Goal: Information Seeking & Learning: Understand process/instructions

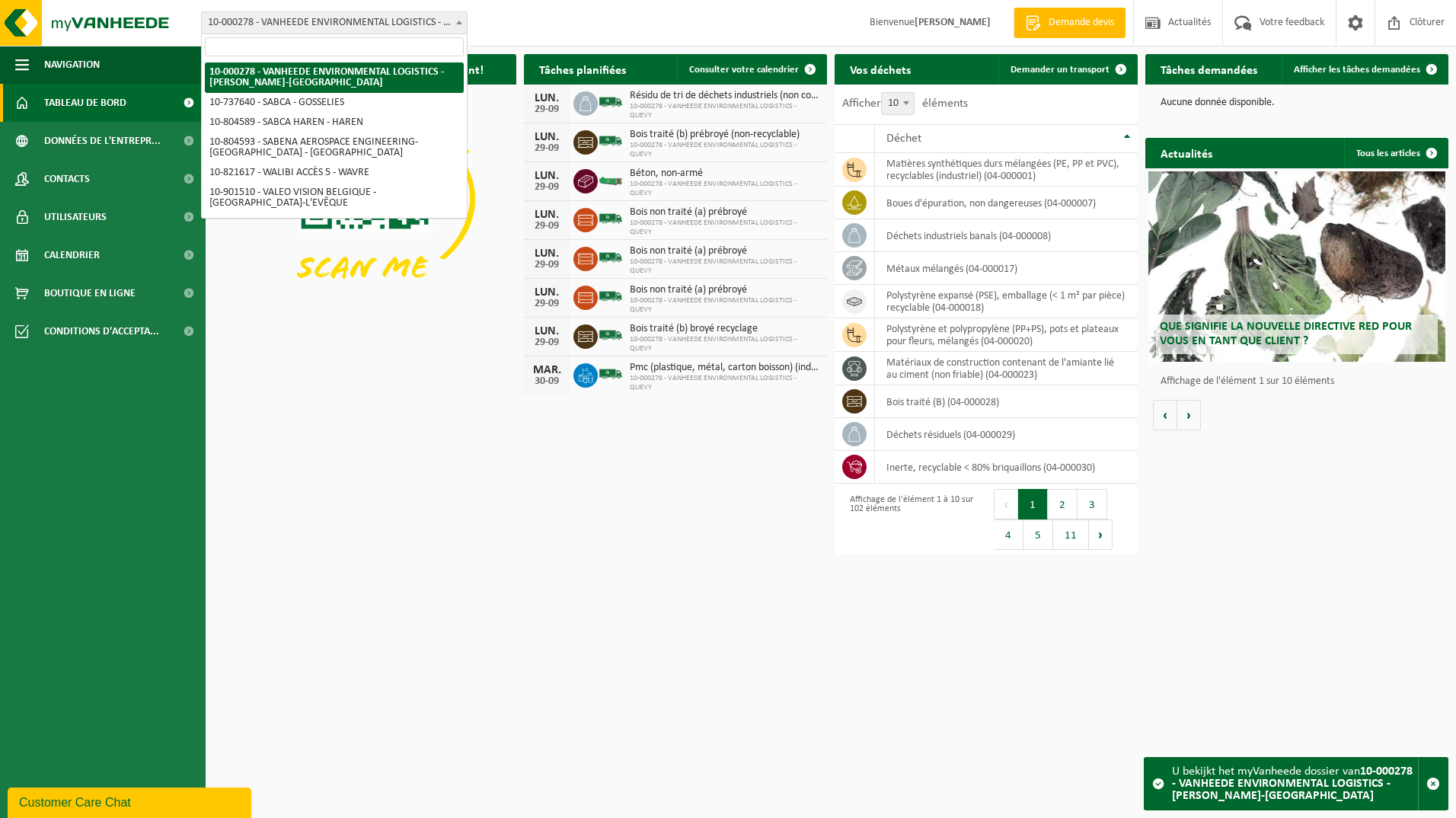
click at [458, 22] on b at bounding box center [459, 23] width 6 height 4
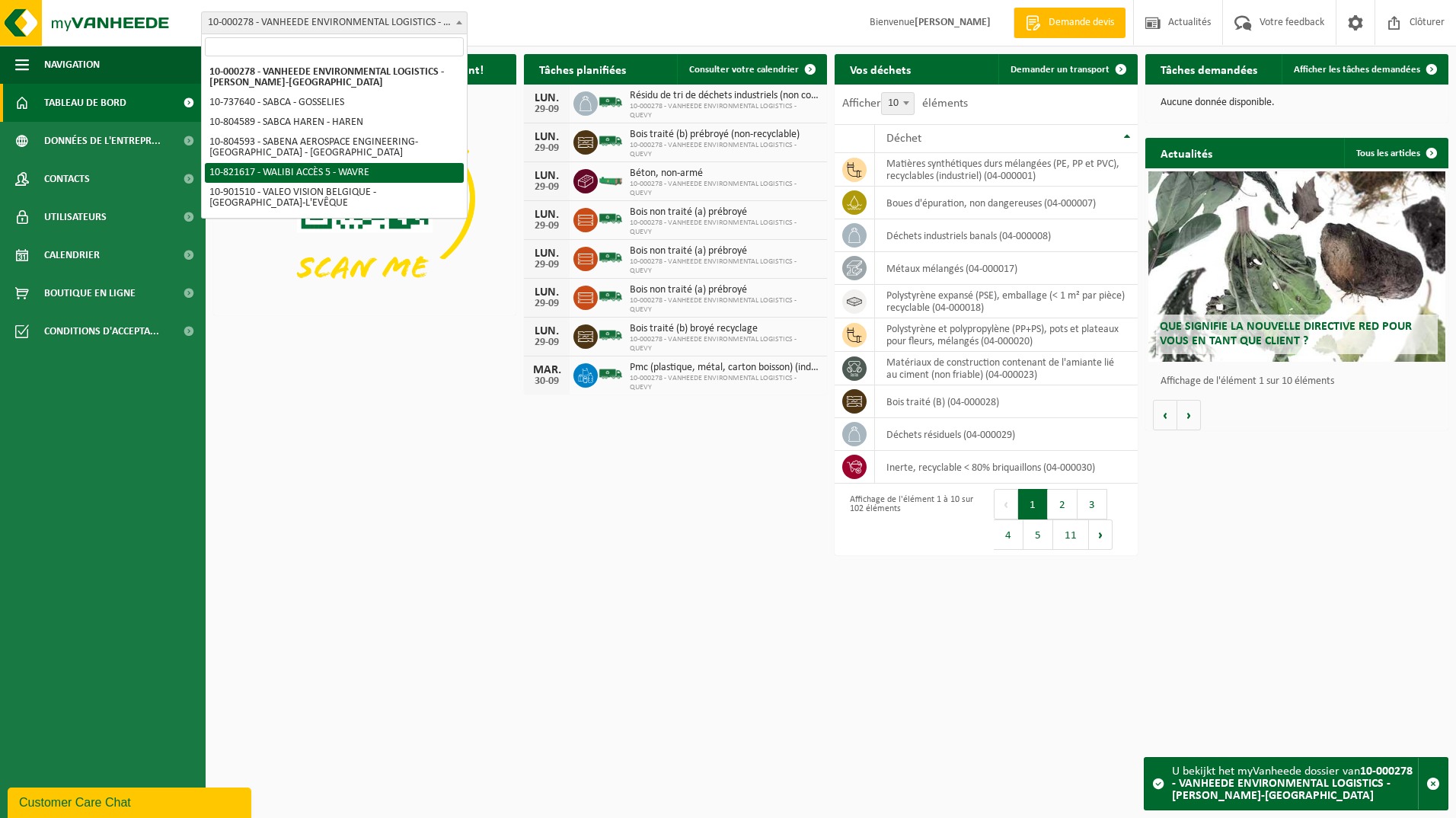
select select "40445"
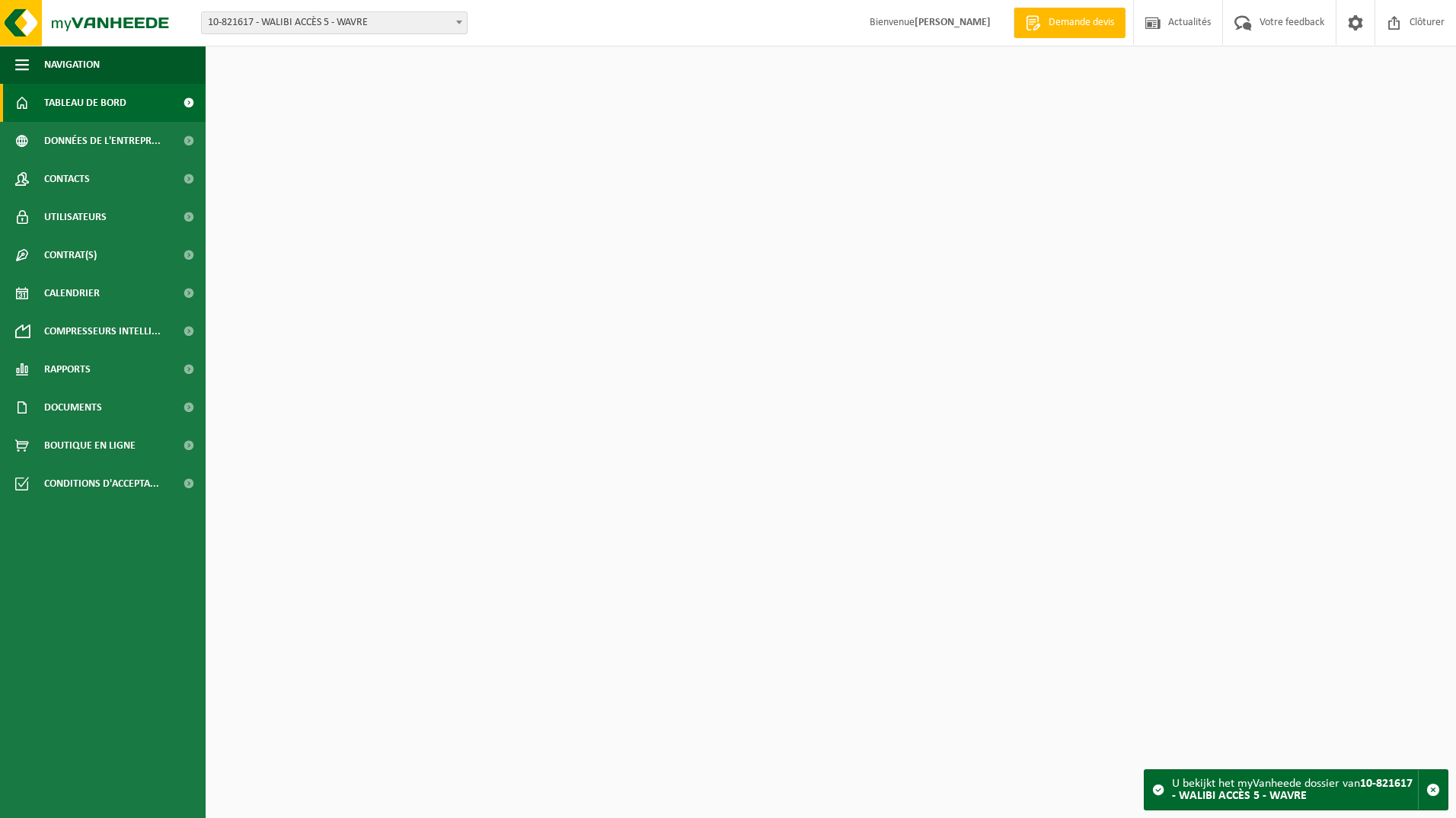
click at [545, 19] on div "Site: 10-000278 - VANHEEDE ENVIRONMENTAL LOGISTICS - QUEVY - [GEOGRAPHIC_DATA]-…" at bounding box center [728, 23] width 1456 height 47
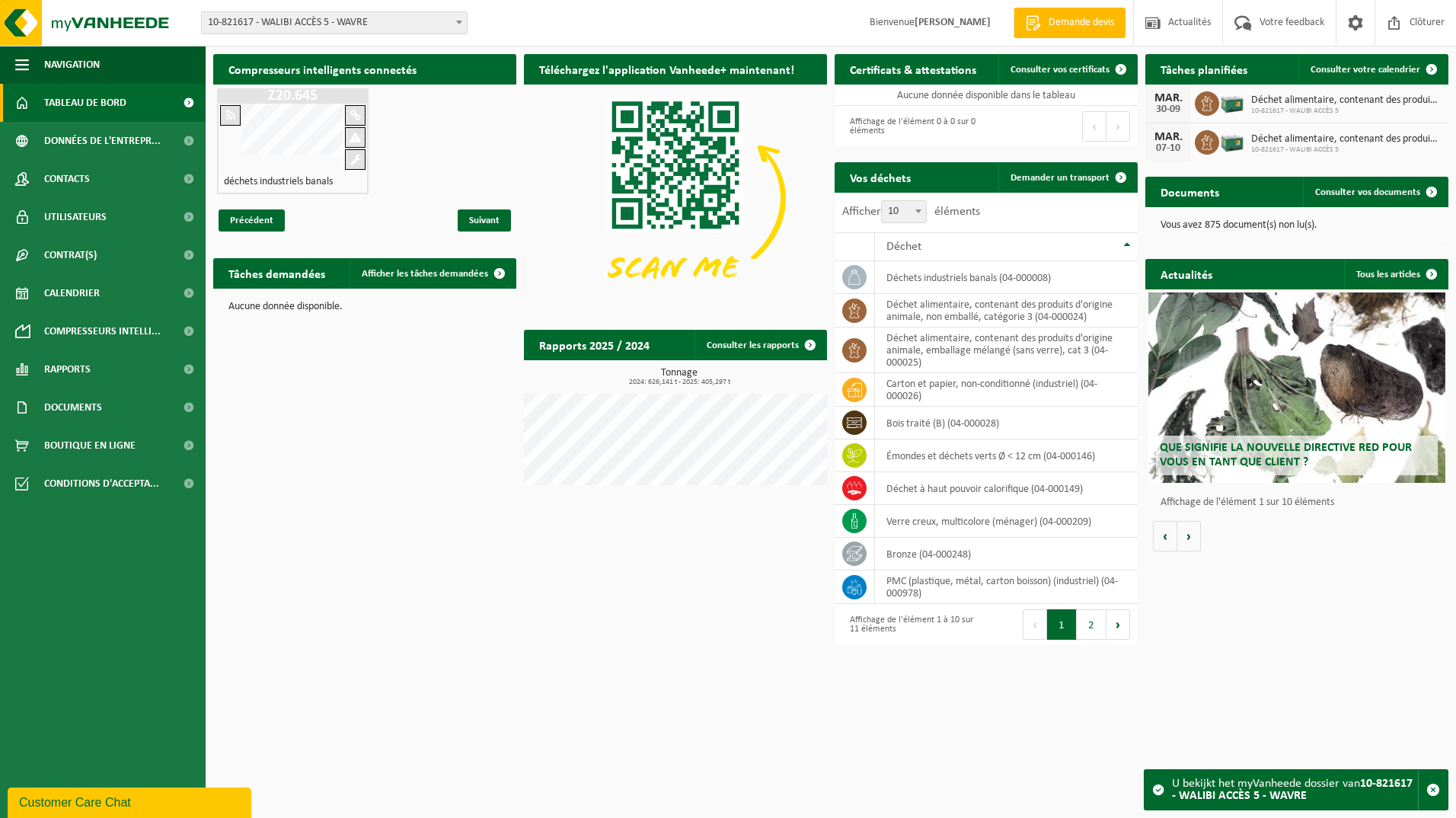
click at [459, 23] on b at bounding box center [459, 23] width 6 height 4
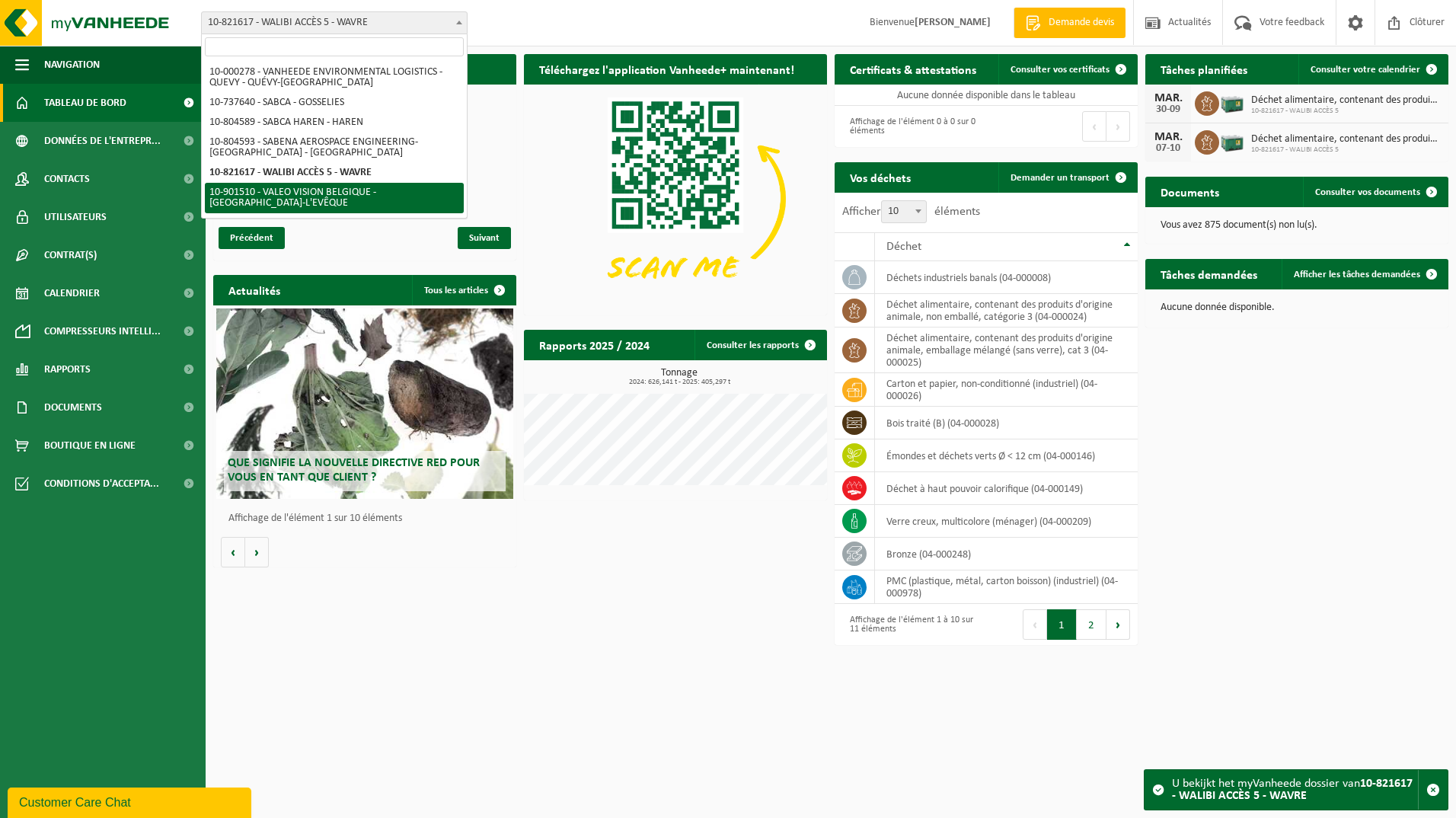
select select "134945"
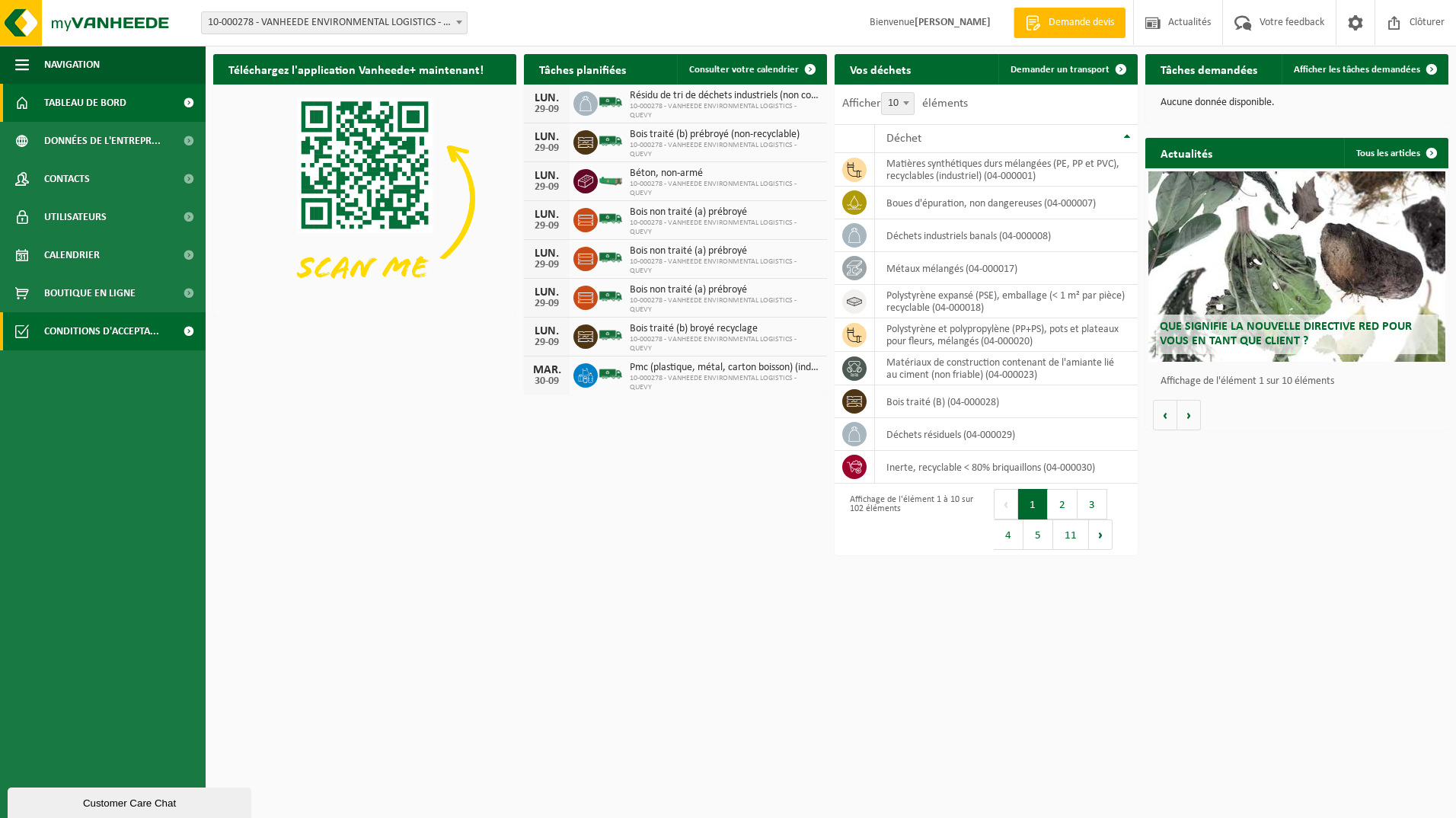
click at [189, 330] on span at bounding box center [189, 331] width 35 height 38
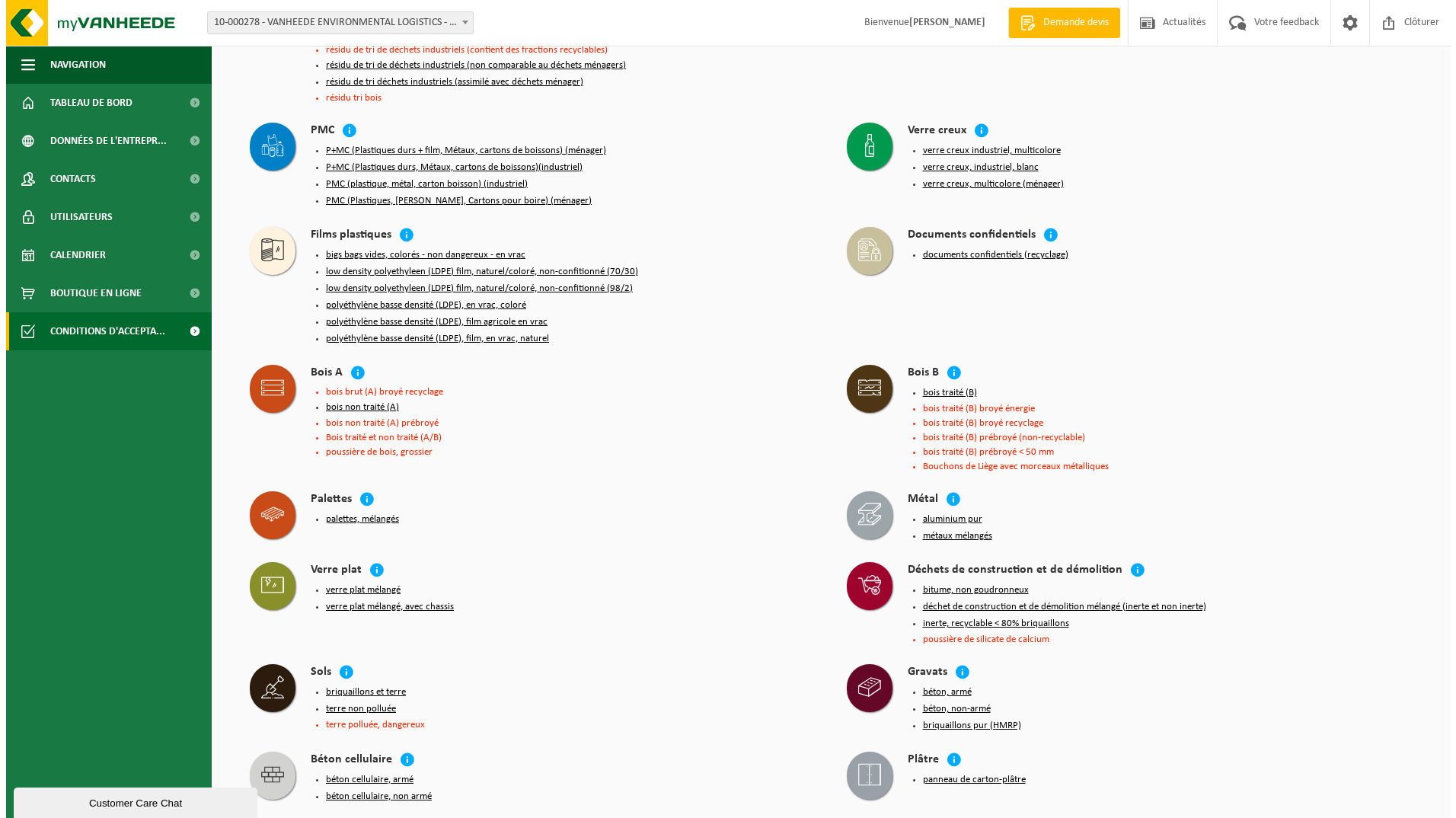
scroll to position [77, 0]
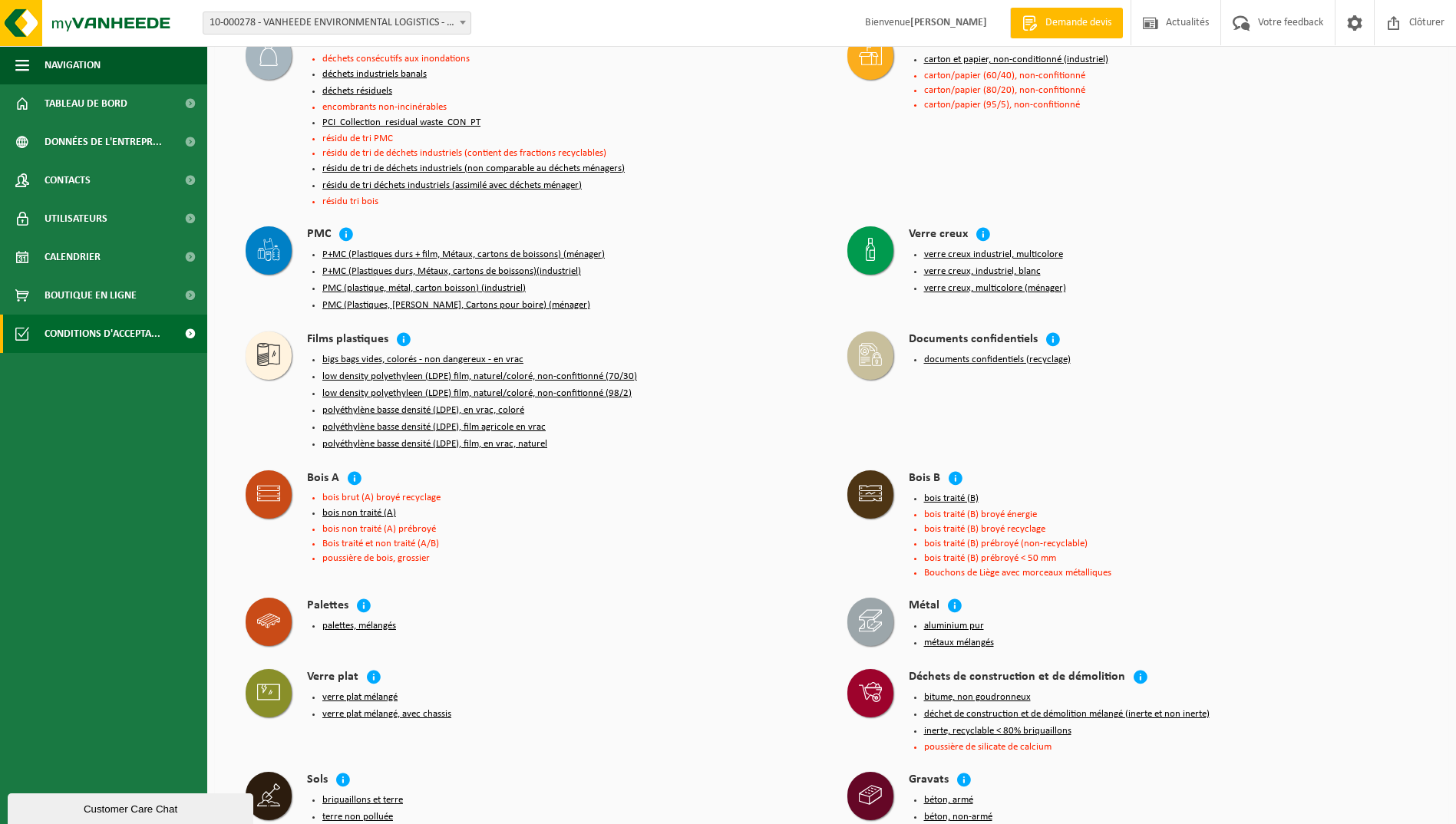
click at [331, 248] on button "P+MC (Plastiques durs + film, Métaux, cartons de boissons) (ménager)" at bounding box center [464, 254] width 283 height 12
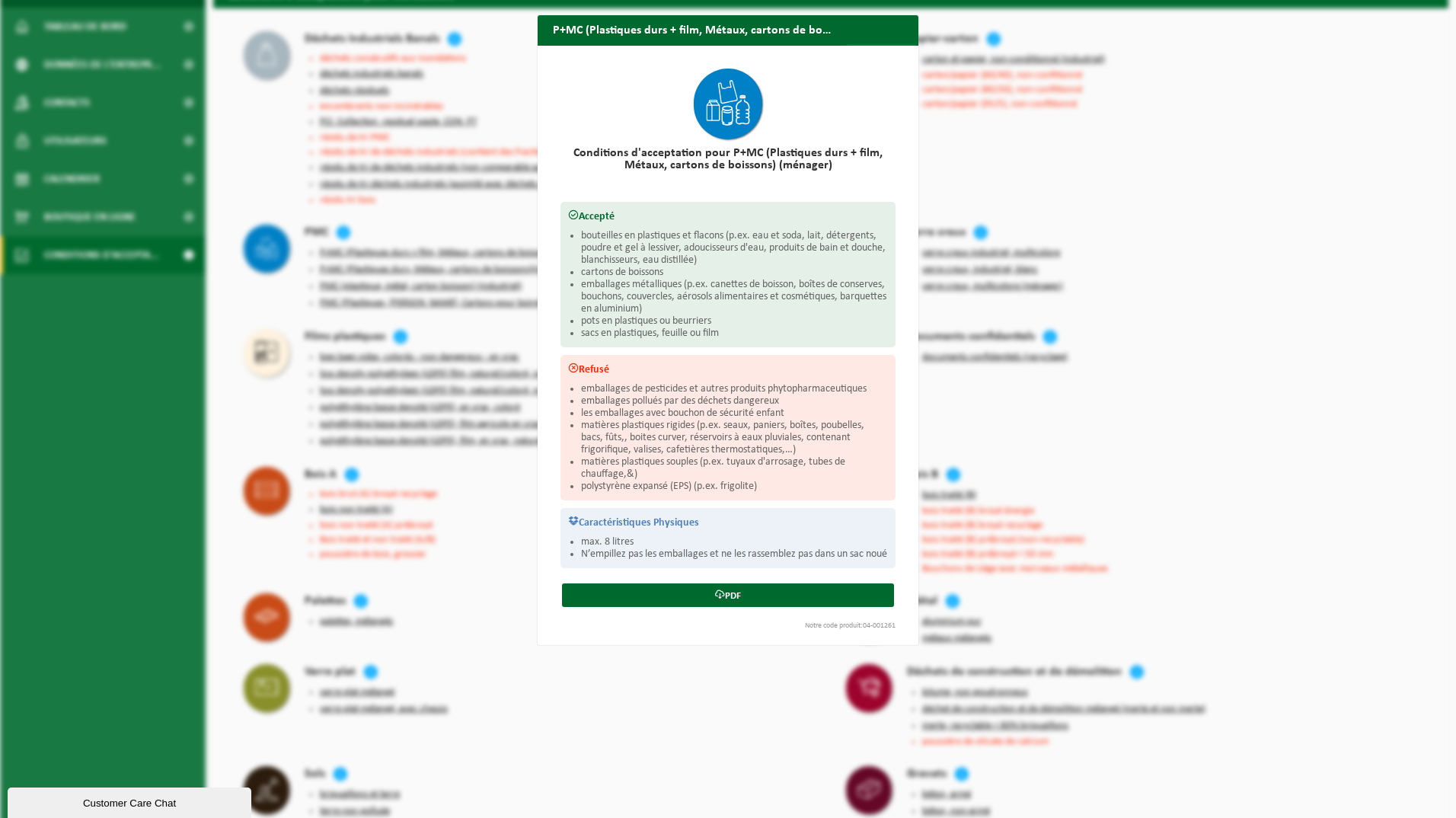
click at [900, 44] on span "button" at bounding box center [902, 60] width 31 height 31
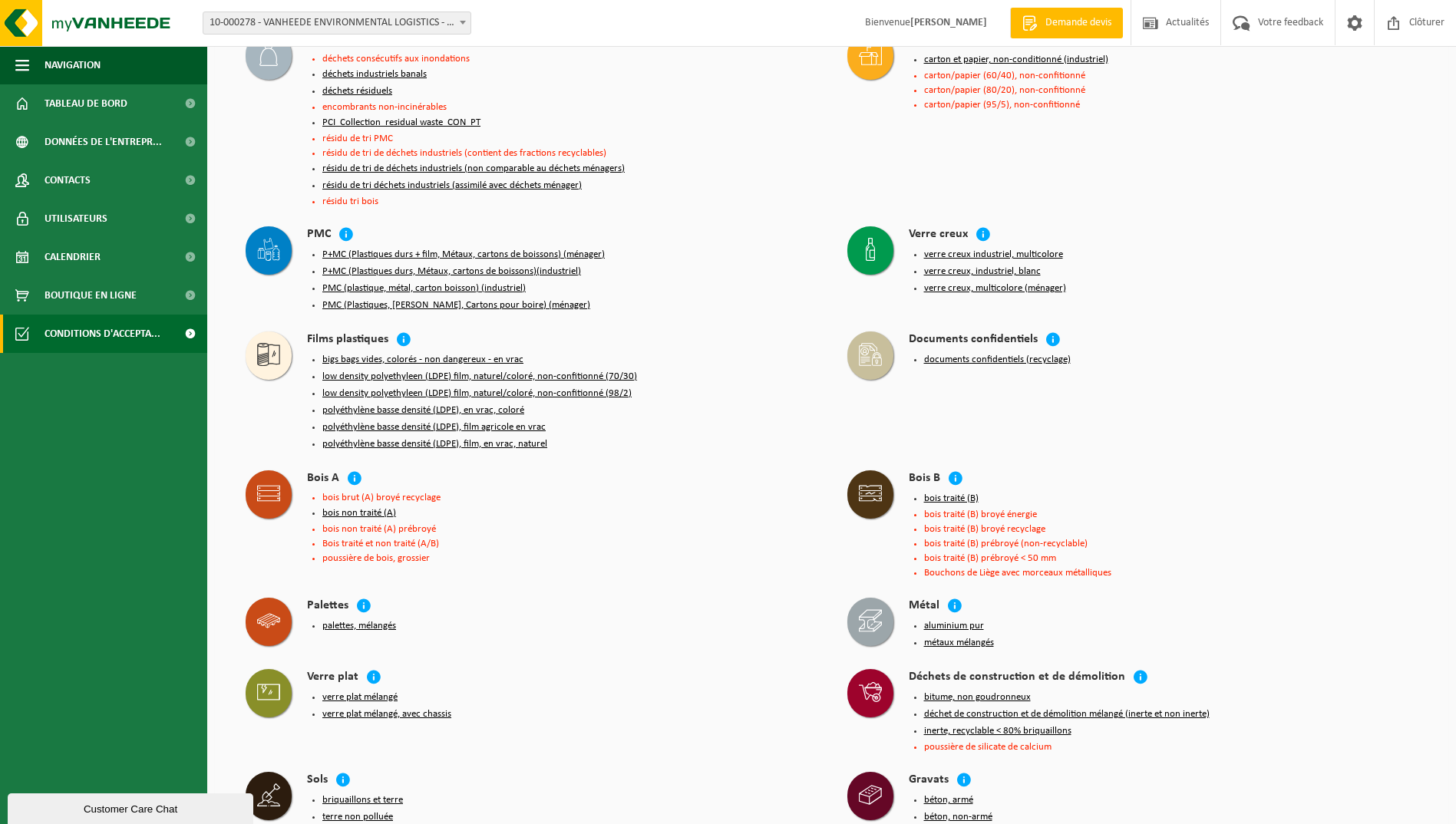
click at [353, 300] on button "PMC (Plastiques, Métaux, Cartons pour boire) (ménager)" at bounding box center [456, 305] width 268 height 12
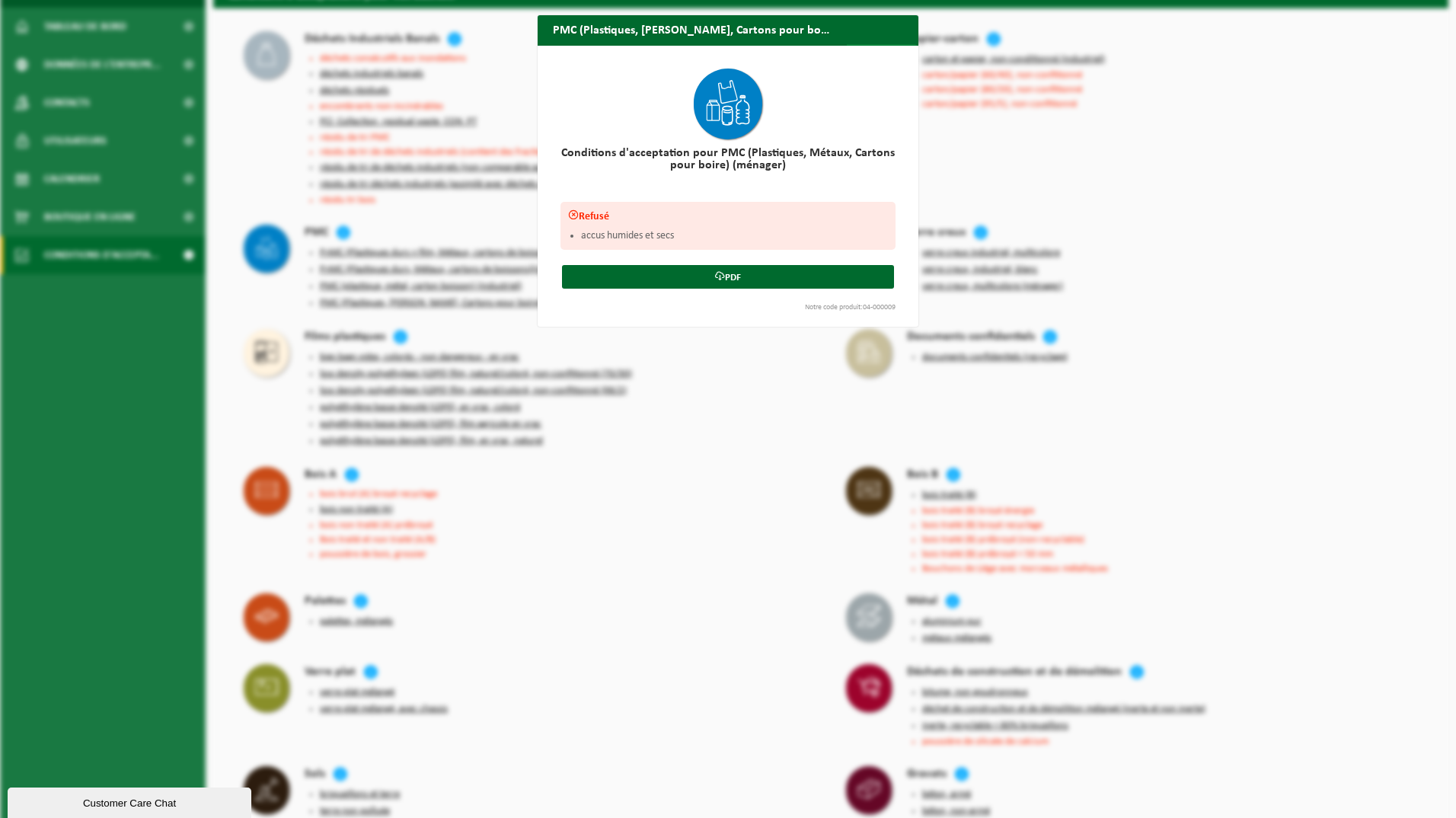
click at [892, 44] on span "button" at bounding box center [902, 60] width 31 height 31
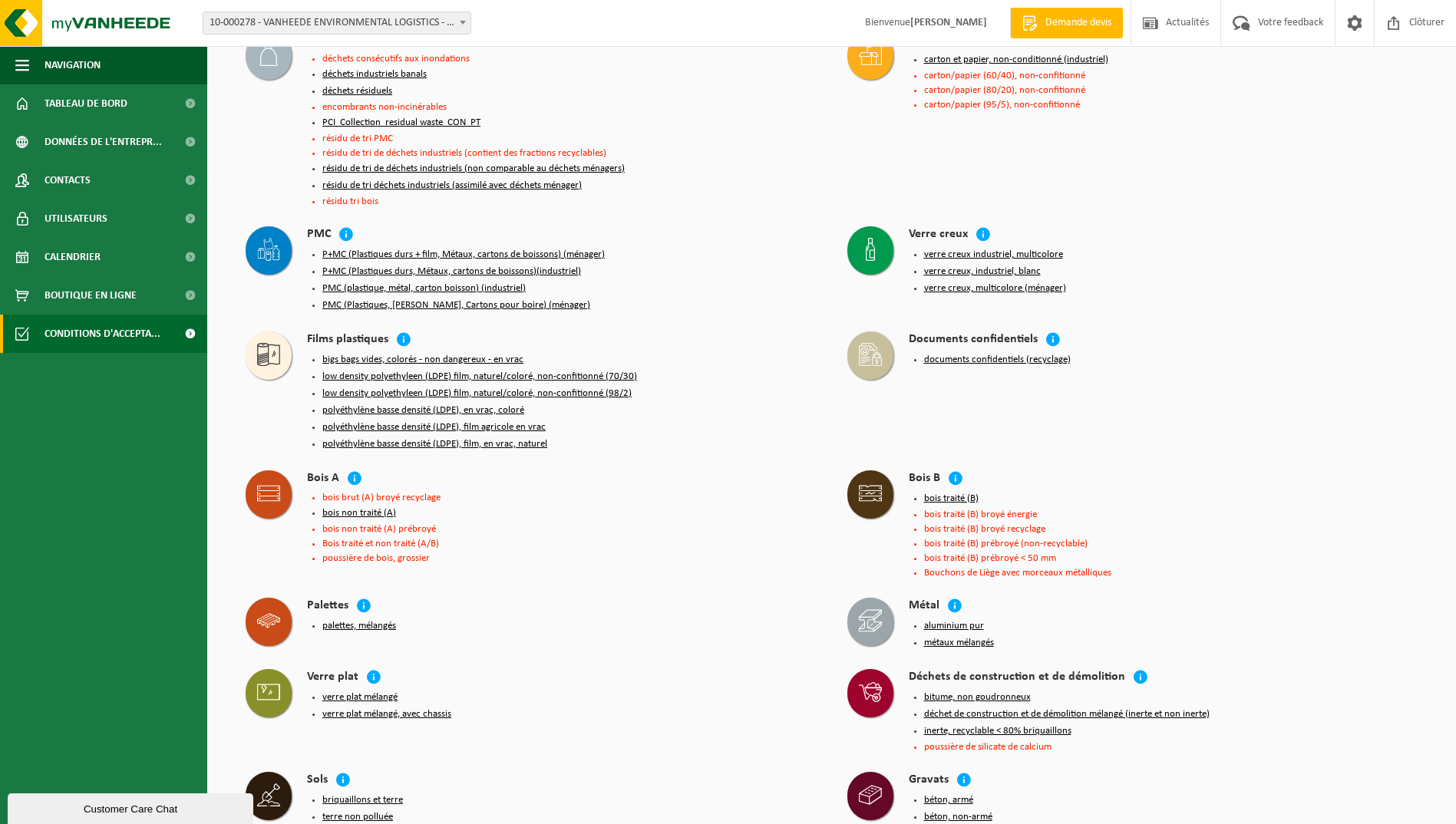
click at [353, 283] on button "PMC (plastique, métal, carton boisson) (industriel)" at bounding box center [424, 288] width 203 height 12
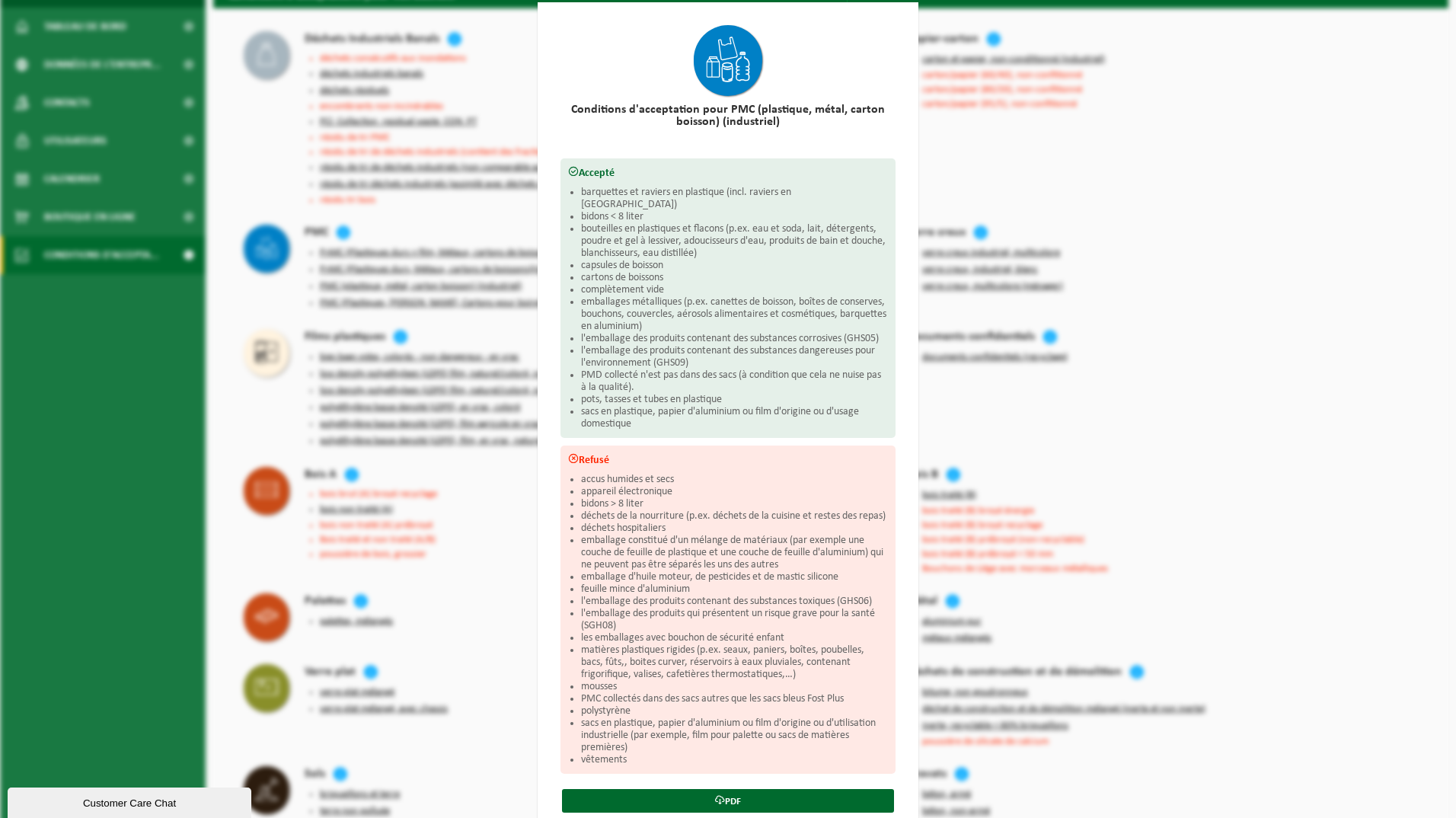
scroll to position [0, 0]
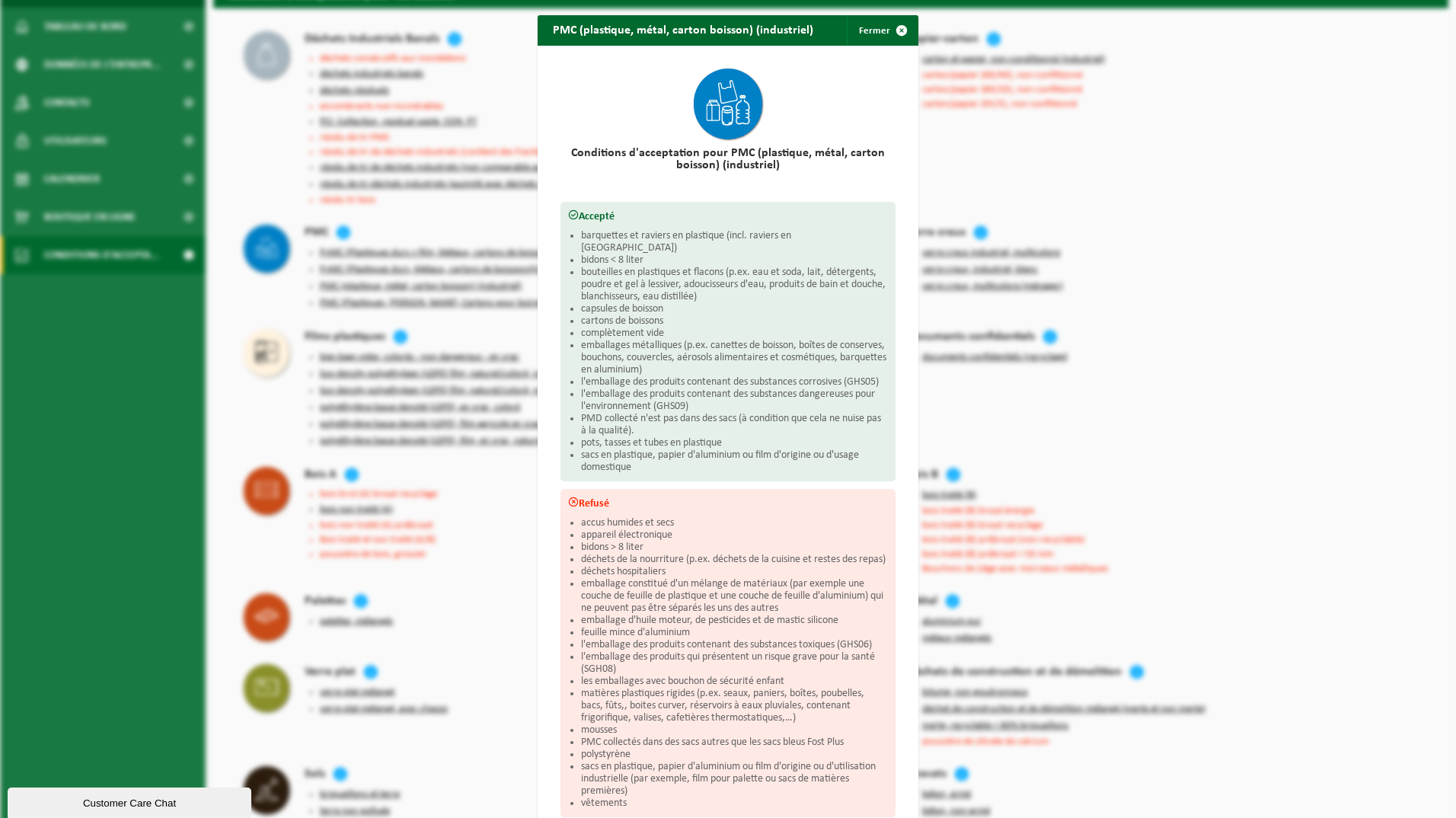
drag, startPoint x: 898, startPoint y: 23, endPoint x: 435, endPoint y: 170, distance: 485.8
click at [896, 23] on span "button" at bounding box center [902, 31] width 31 height 31
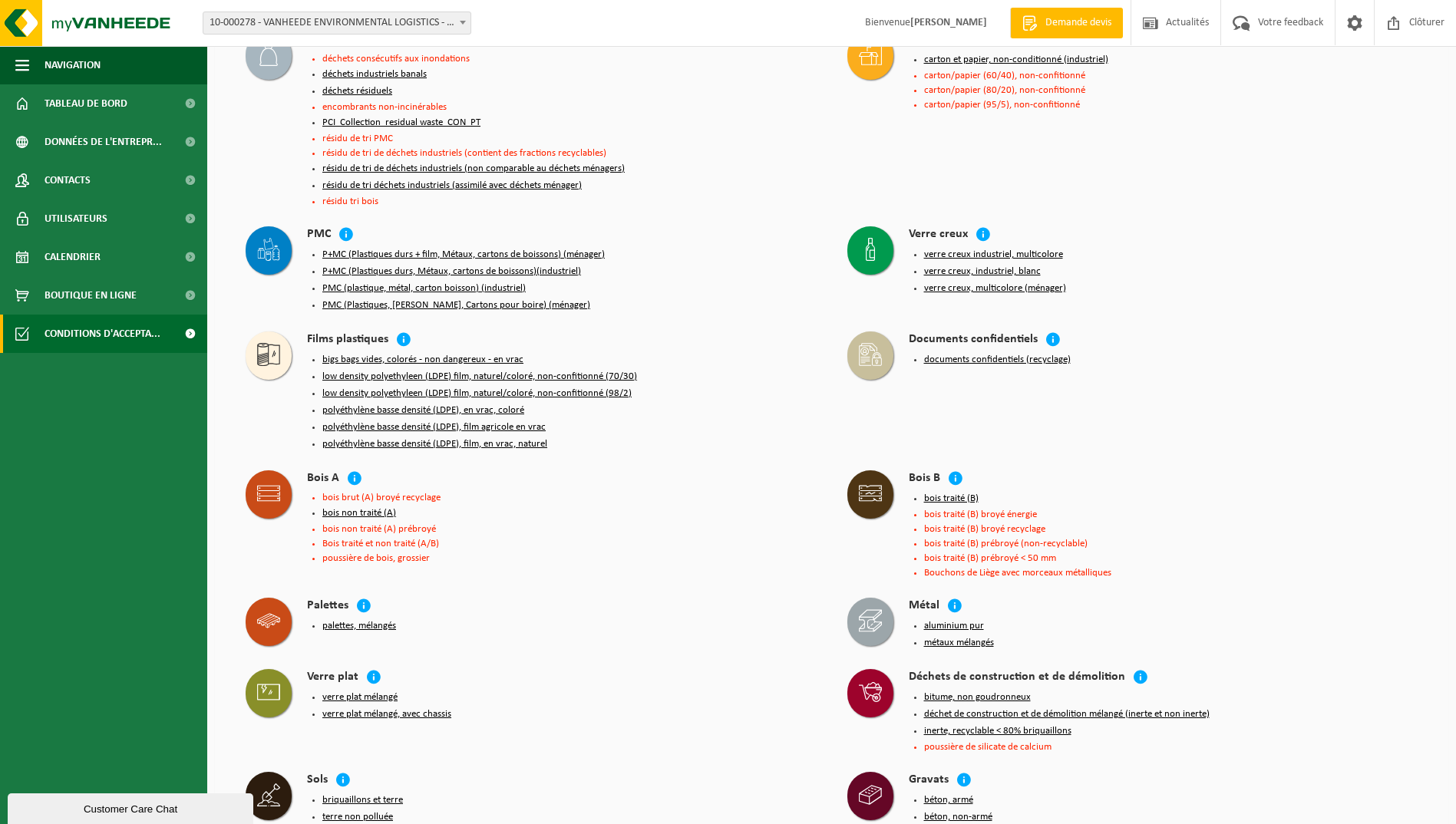
click at [341, 438] on button "polyéthylène basse densité (LDPE), film, en vrac, naturel" at bounding box center [434, 444] width 225 height 12
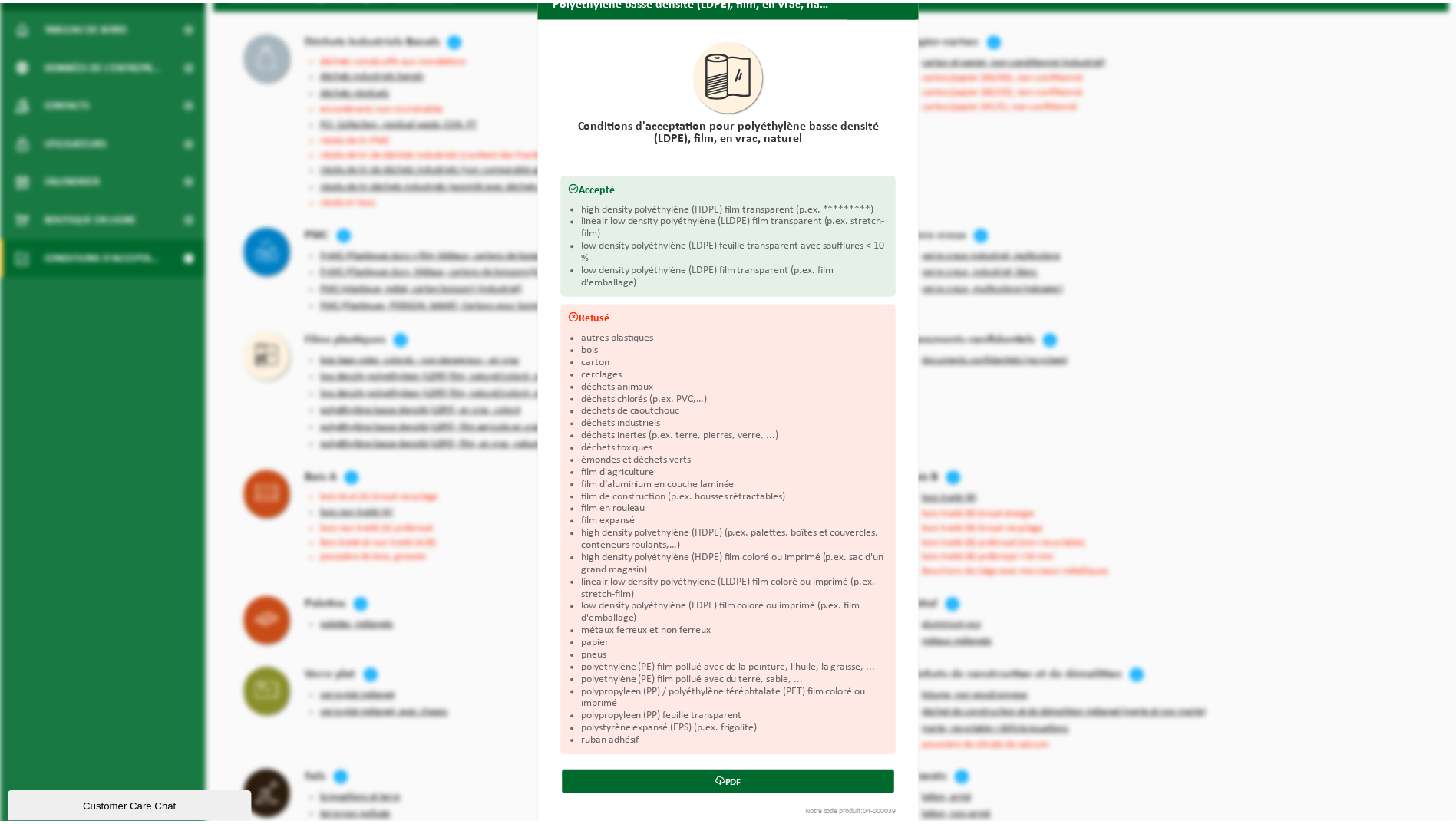
scroll to position [52, 0]
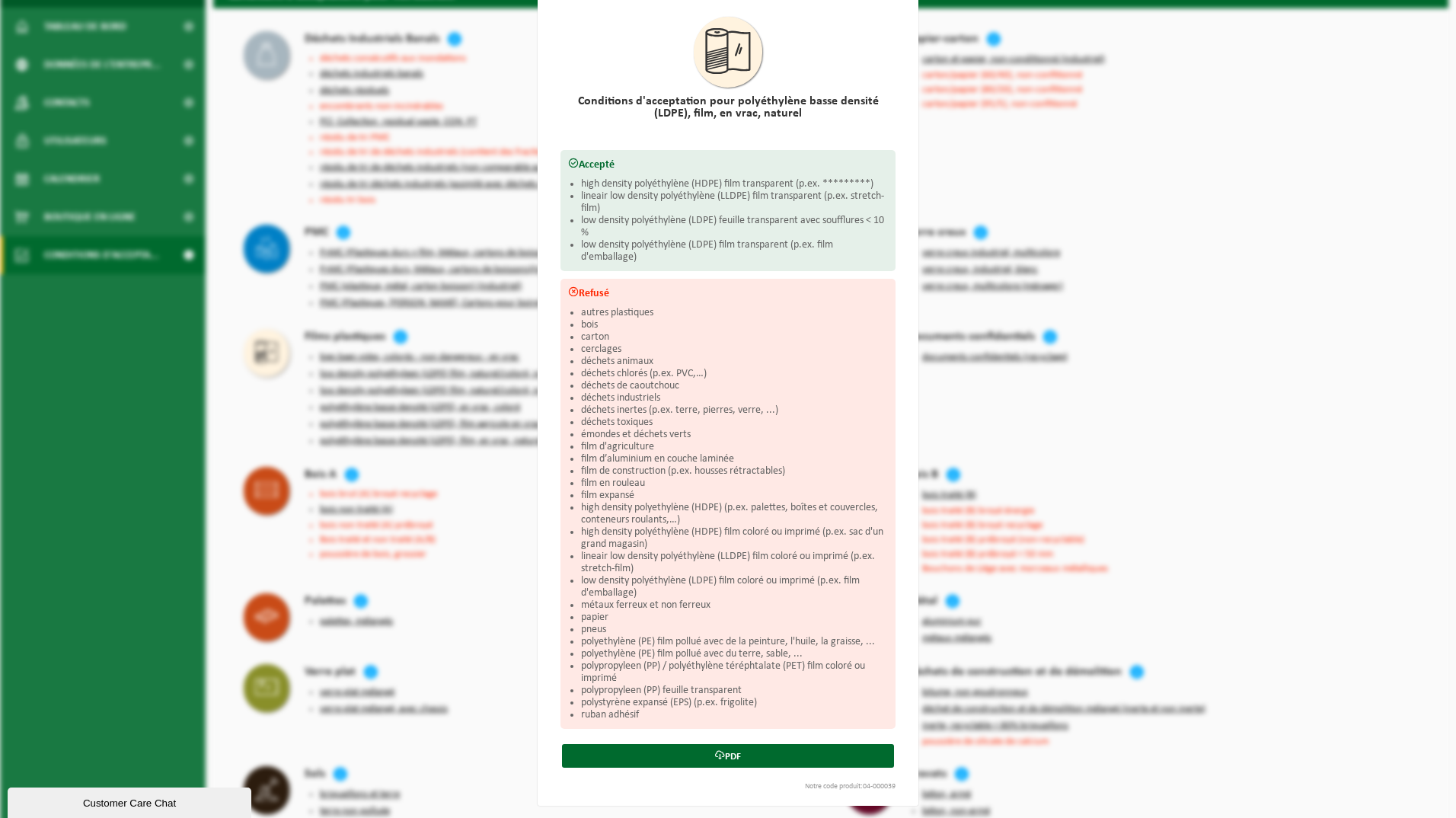
click at [225, 23] on div "Polyéthylène basse densité (LDPE), film, en vrac, naturel Fermer Conditions d'a…" at bounding box center [728, 409] width 1456 height 818
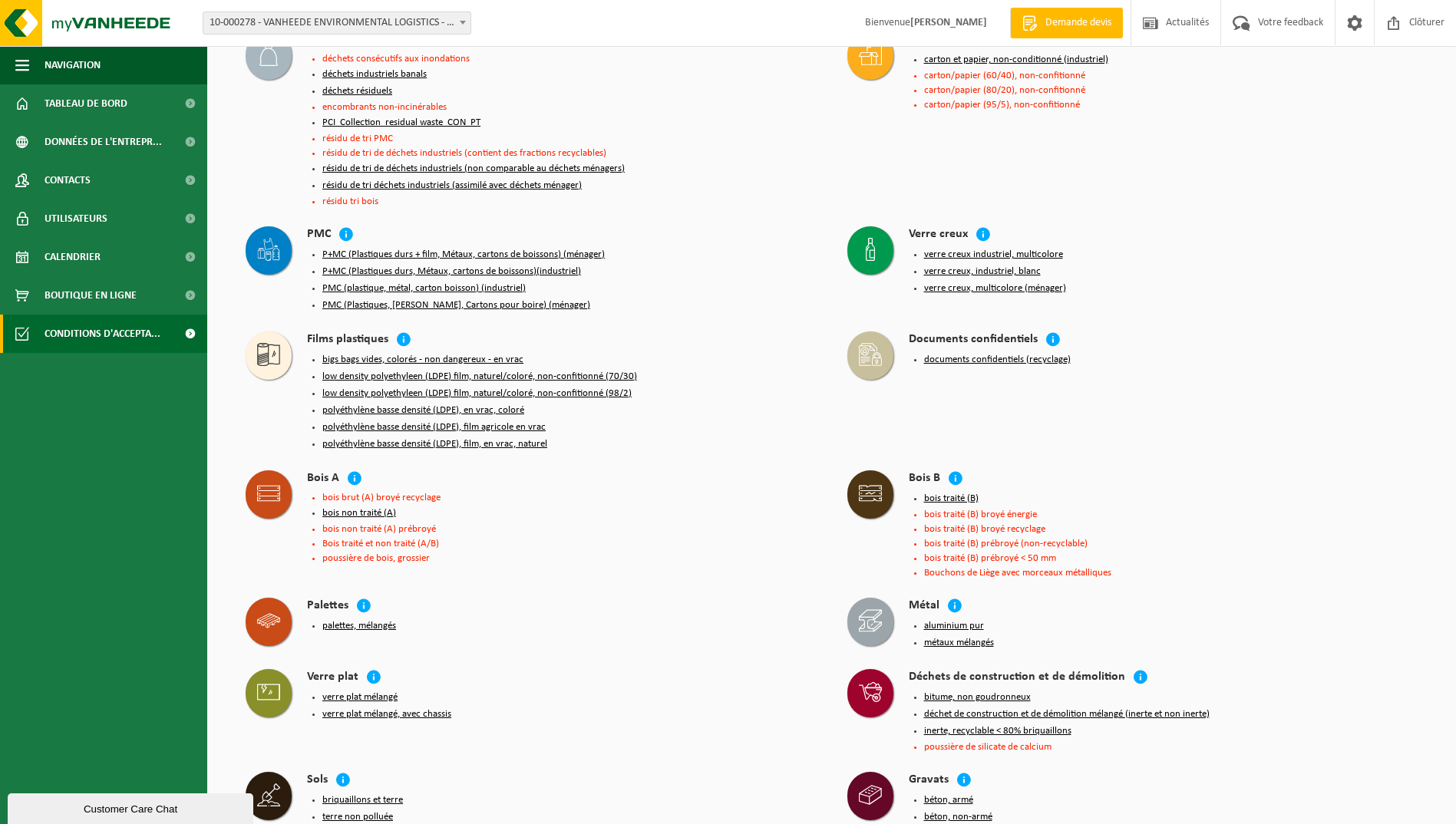
click at [463, 20] on span at bounding box center [463, 22] width 15 height 20
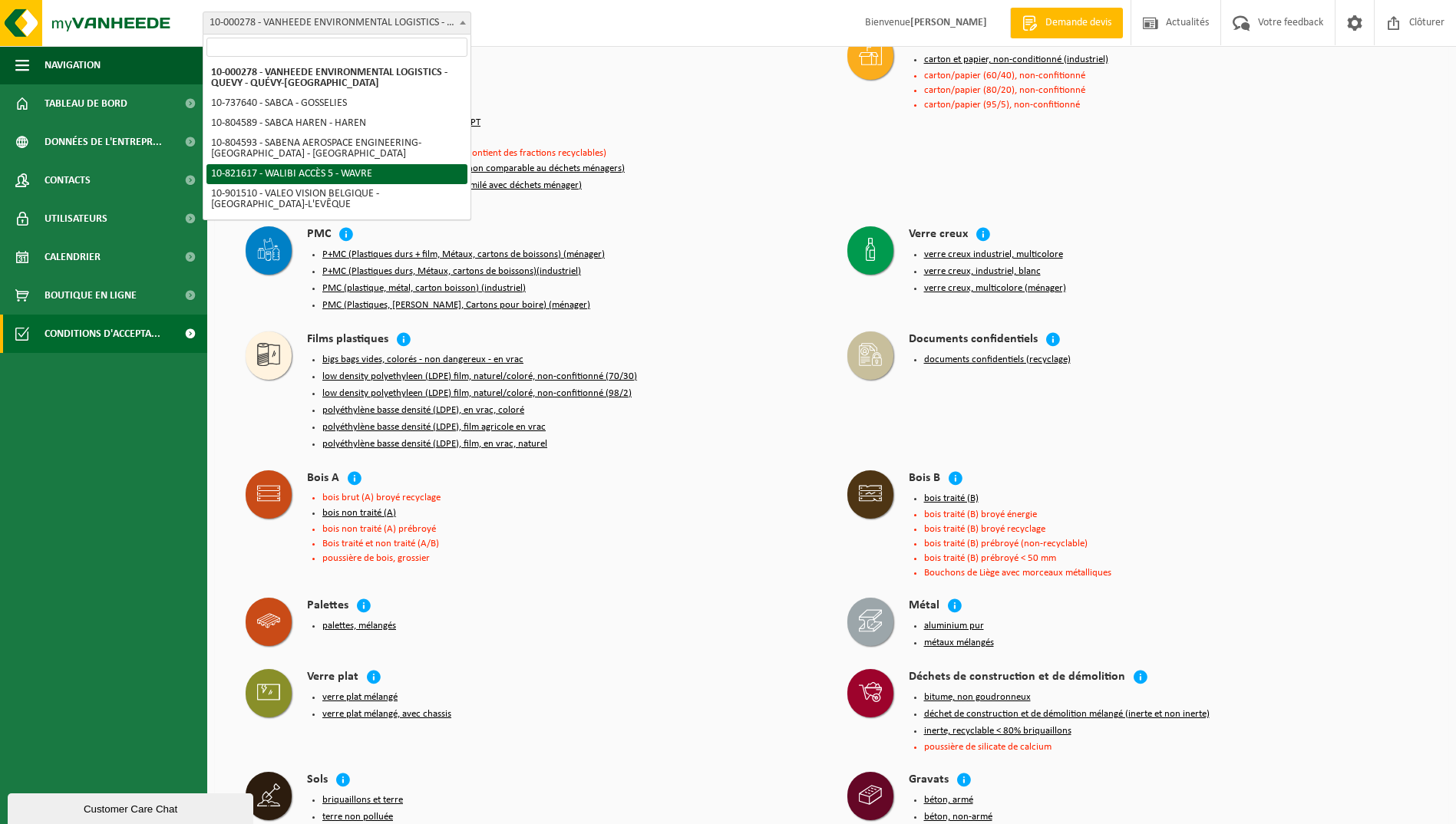
select select "40445"
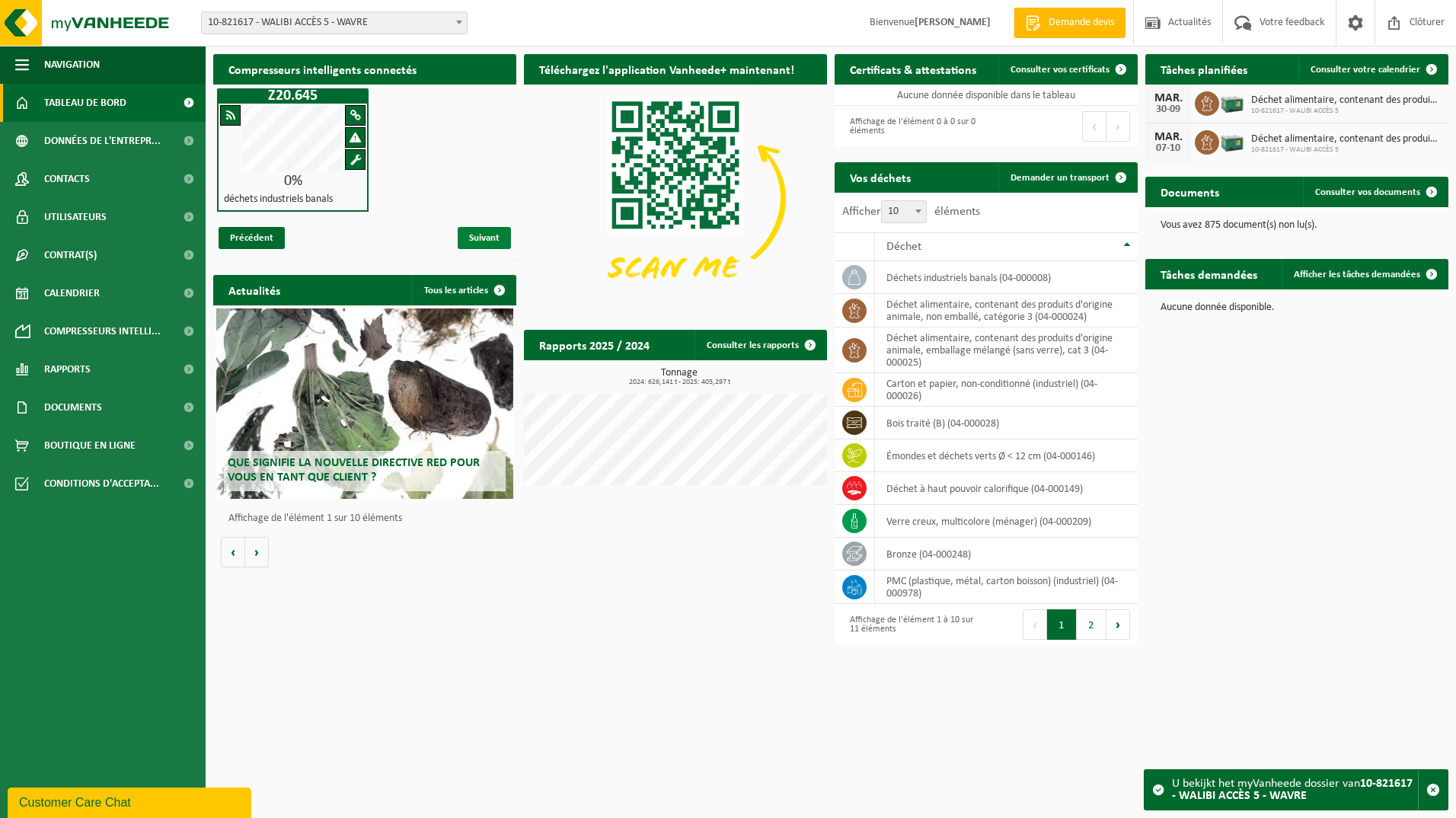
click at [480, 232] on span "Suivant" at bounding box center [484, 238] width 53 height 22
click at [60, 289] on span "Calendrier" at bounding box center [72, 293] width 56 height 38
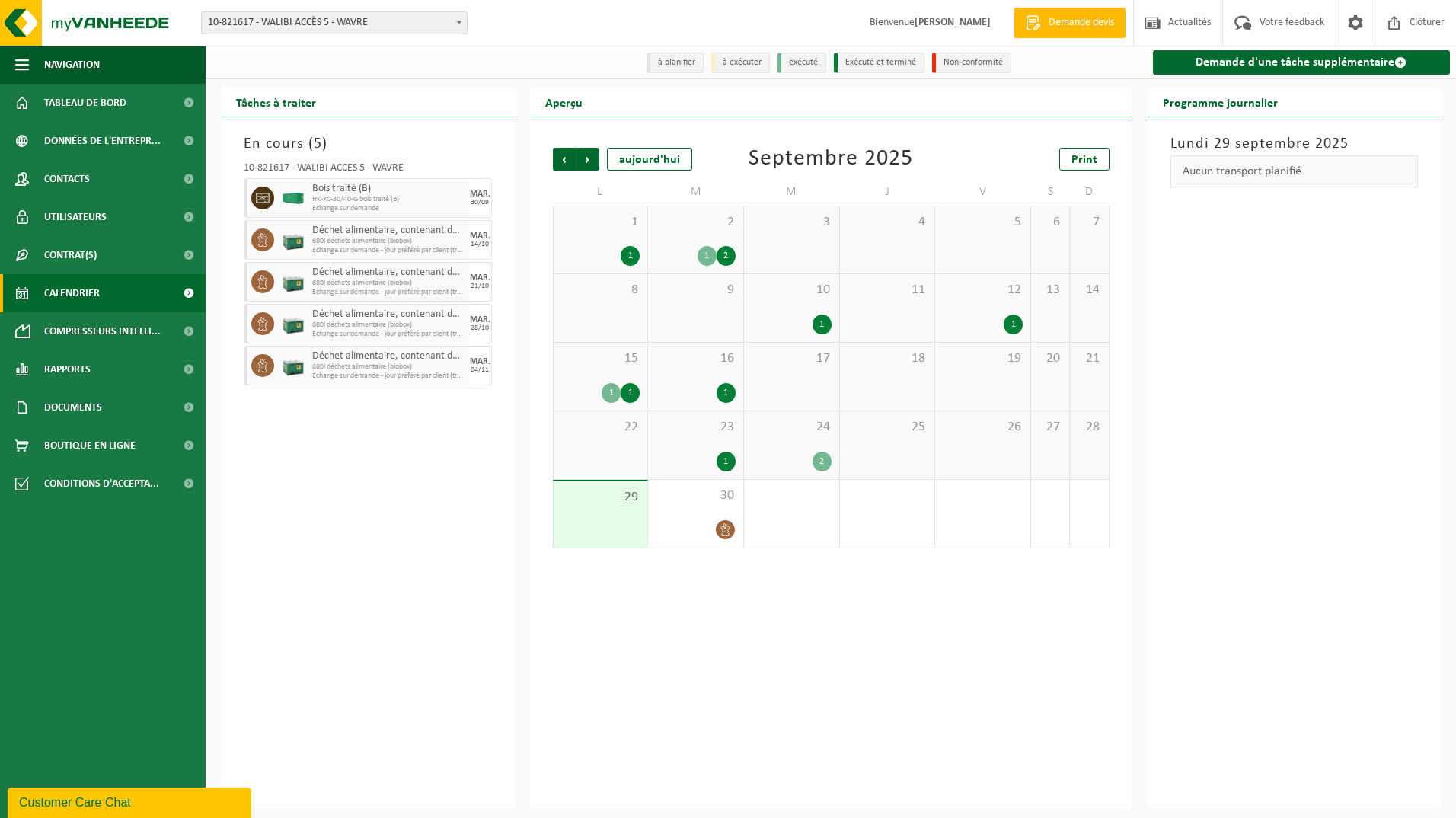
click at [209, 382] on div "Tâches à traiter En cours ( 5 ) 10-821617 - WALIBI ACCÈS 5 - WAVRE Bois traité …" at bounding box center [831, 448] width 1251 height 722
click at [78, 327] on span "Compresseurs intelli..." at bounding box center [102, 331] width 117 height 38
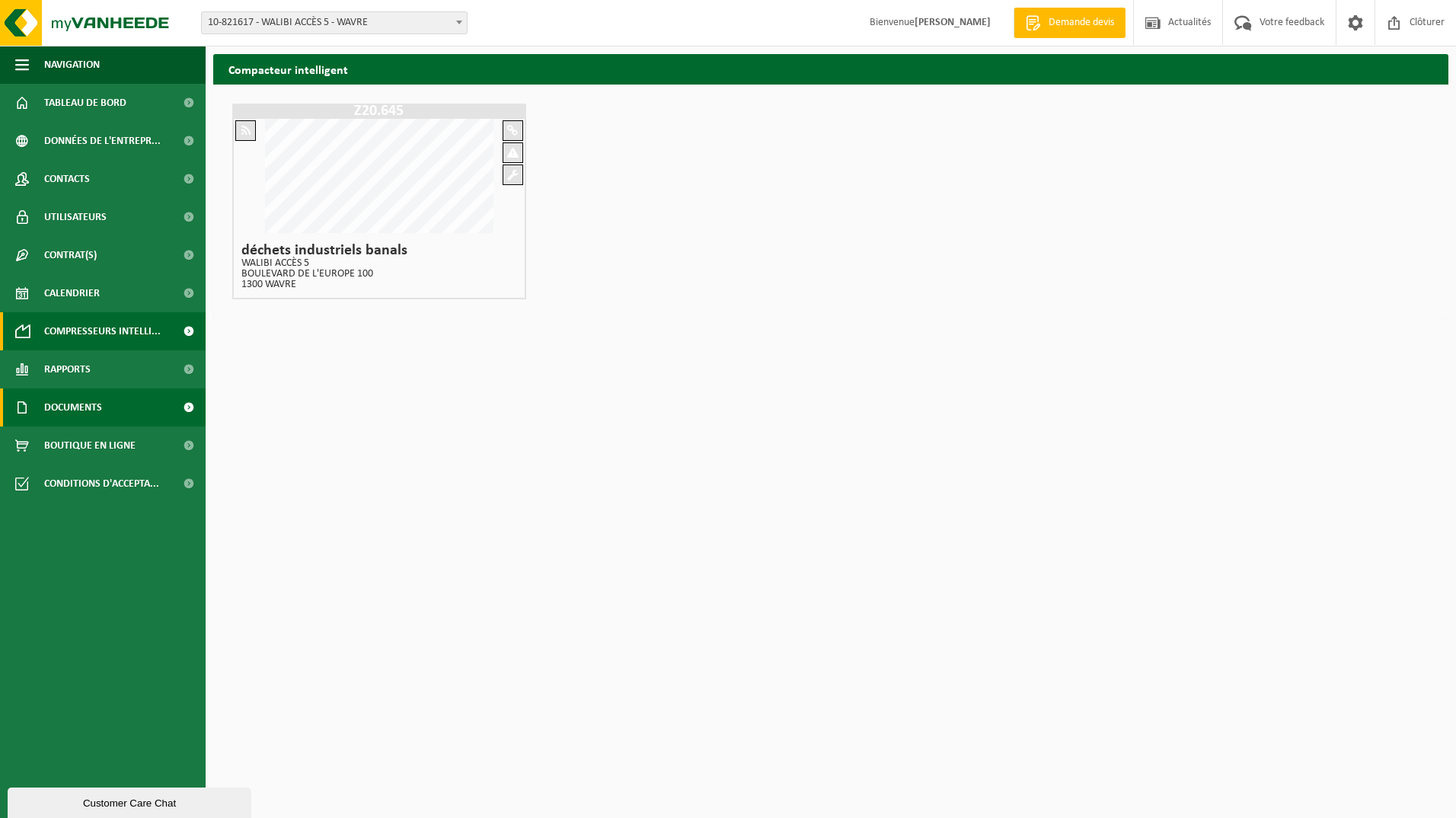
click at [60, 405] on span "Documents" at bounding box center [73, 407] width 58 height 38
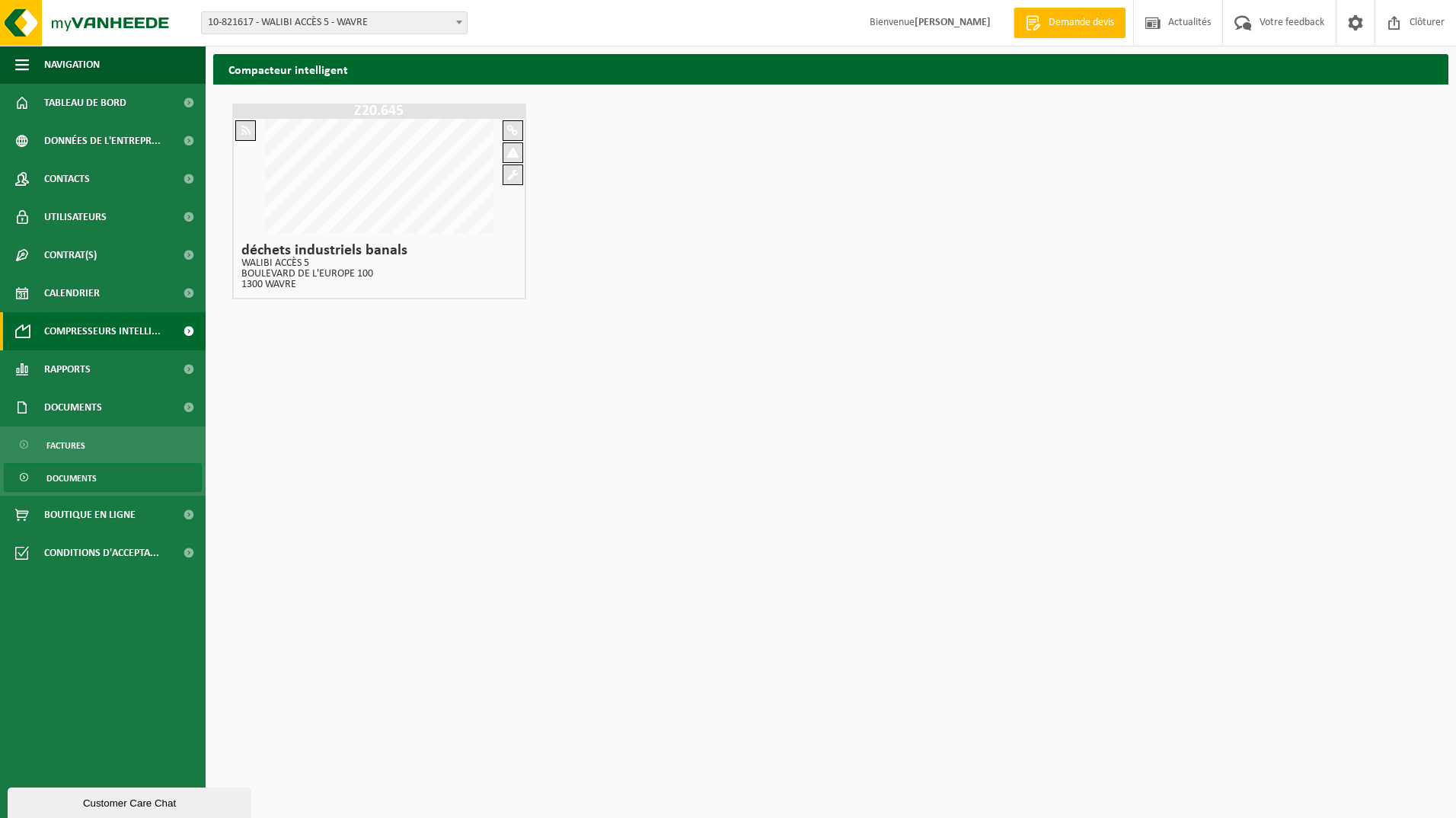
click at [75, 478] on span "Documents" at bounding box center [72, 479] width 50 height 29
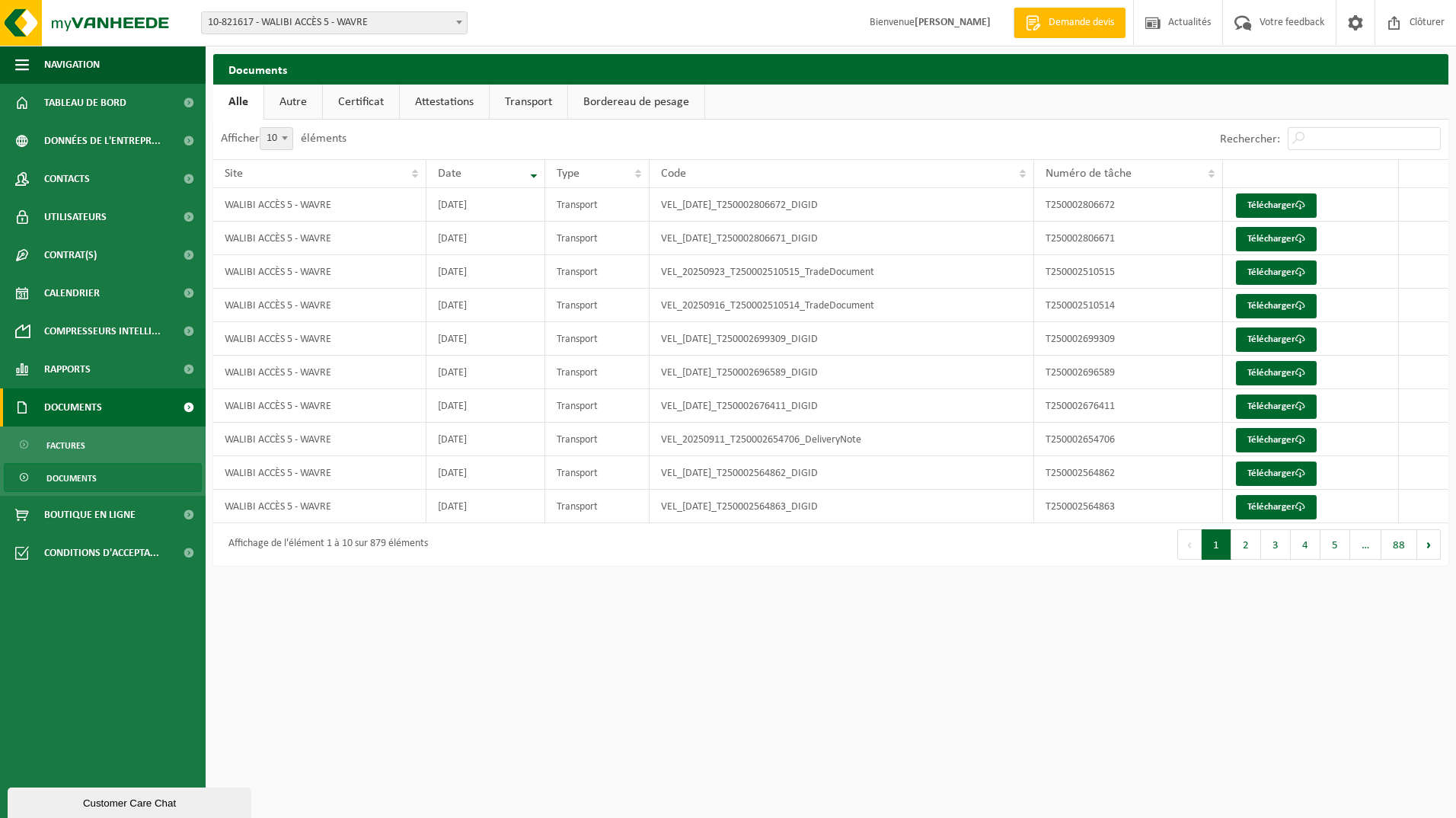
click at [77, 406] on span "Documents" at bounding box center [73, 407] width 58 height 38
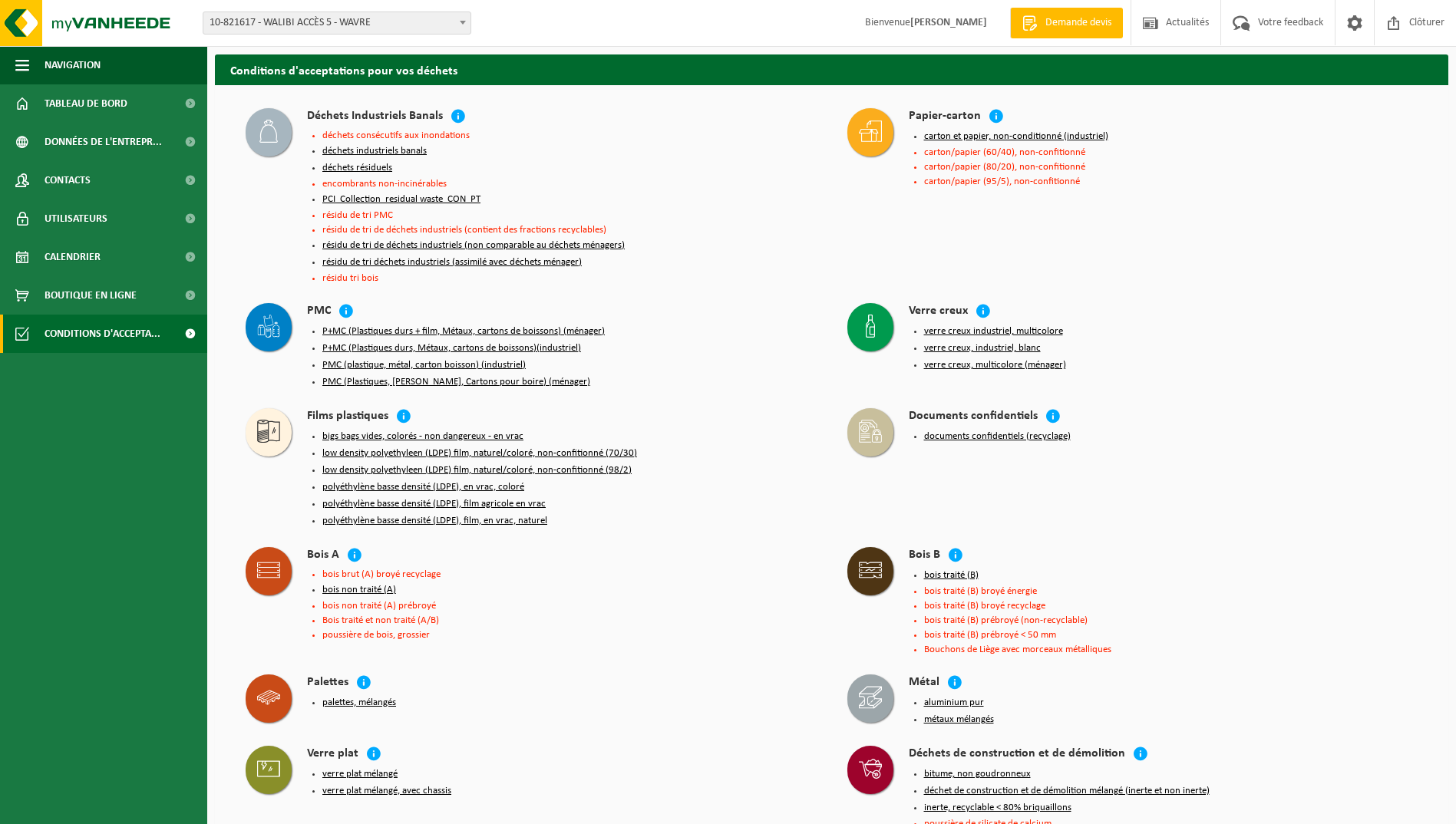
select select "40445"
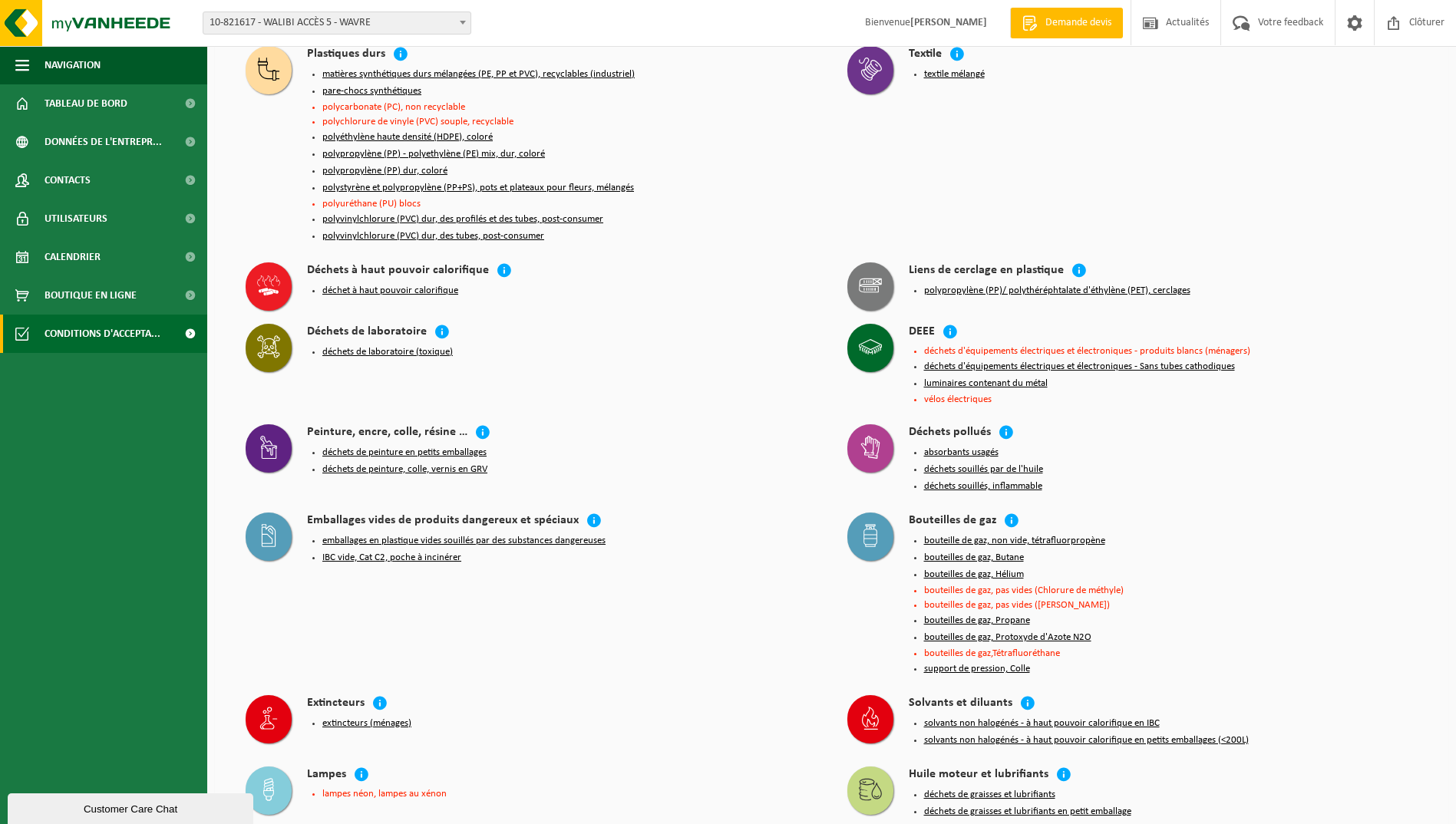
scroll to position [1227, 0]
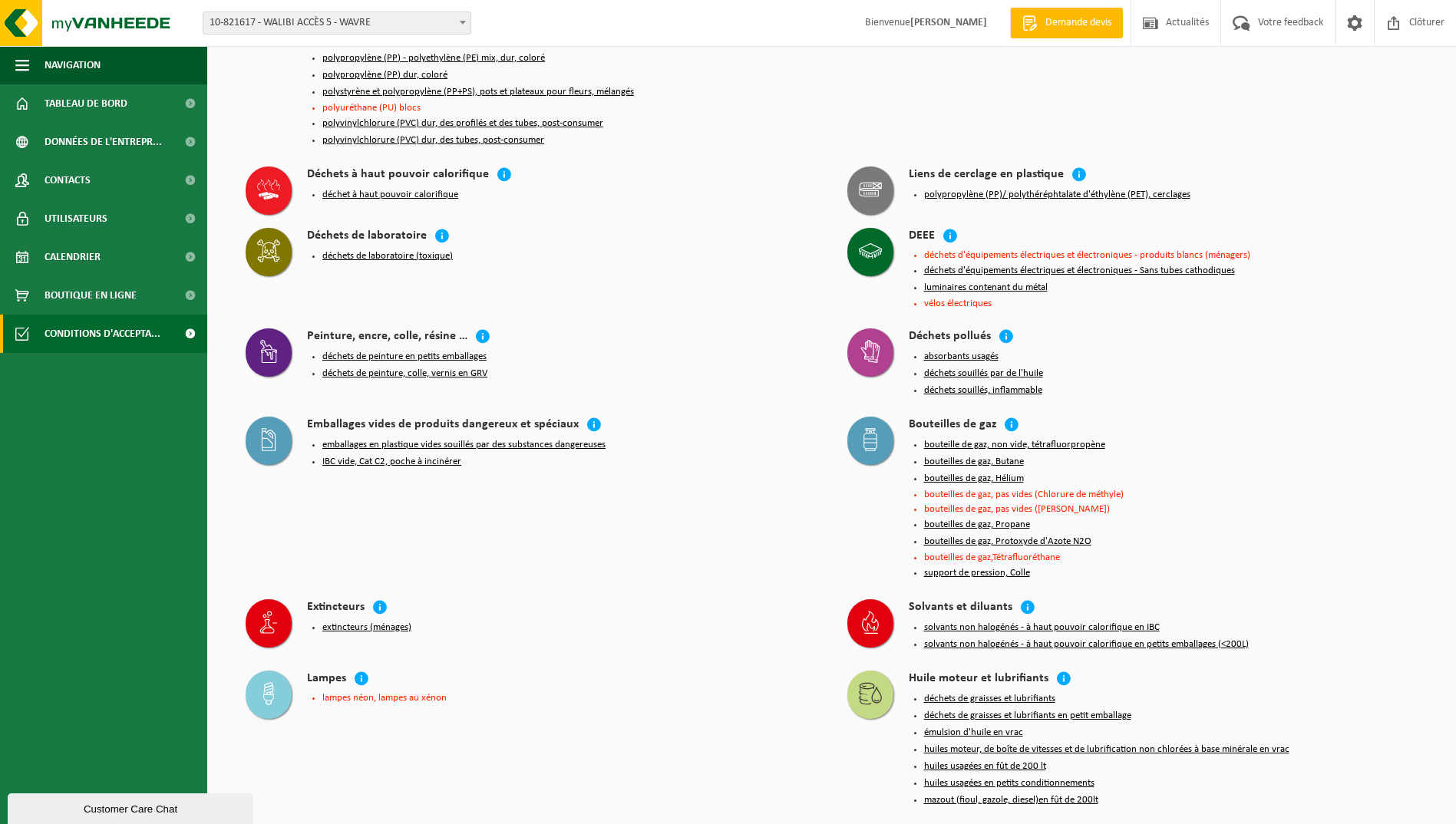
click at [863, 428] on icon at bounding box center [870, 439] width 14 height 23
click at [1008, 416] on icon at bounding box center [1011, 424] width 15 height 15
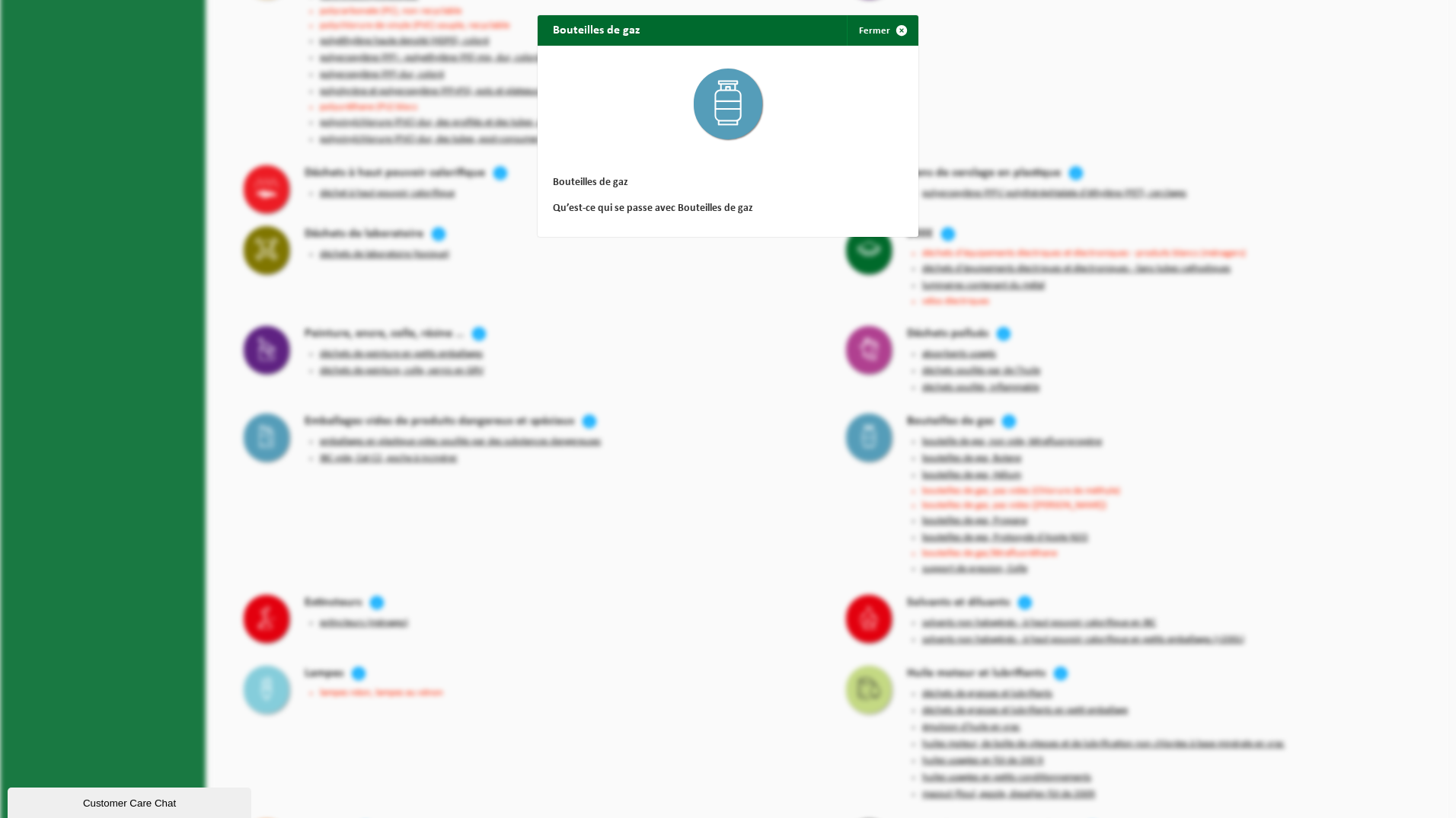
click at [615, 206] on h3 "Qu’est-ce qui se passe avec Bouteilles de gaz" at bounding box center [728, 208] width 351 height 10
drag, startPoint x: 881, startPoint y: 34, endPoint x: 815, endPoint y: 192, distance: 171.2
click at [880, 33] on button "Fermer" at bounding box center [881, 31] width 70 height 31
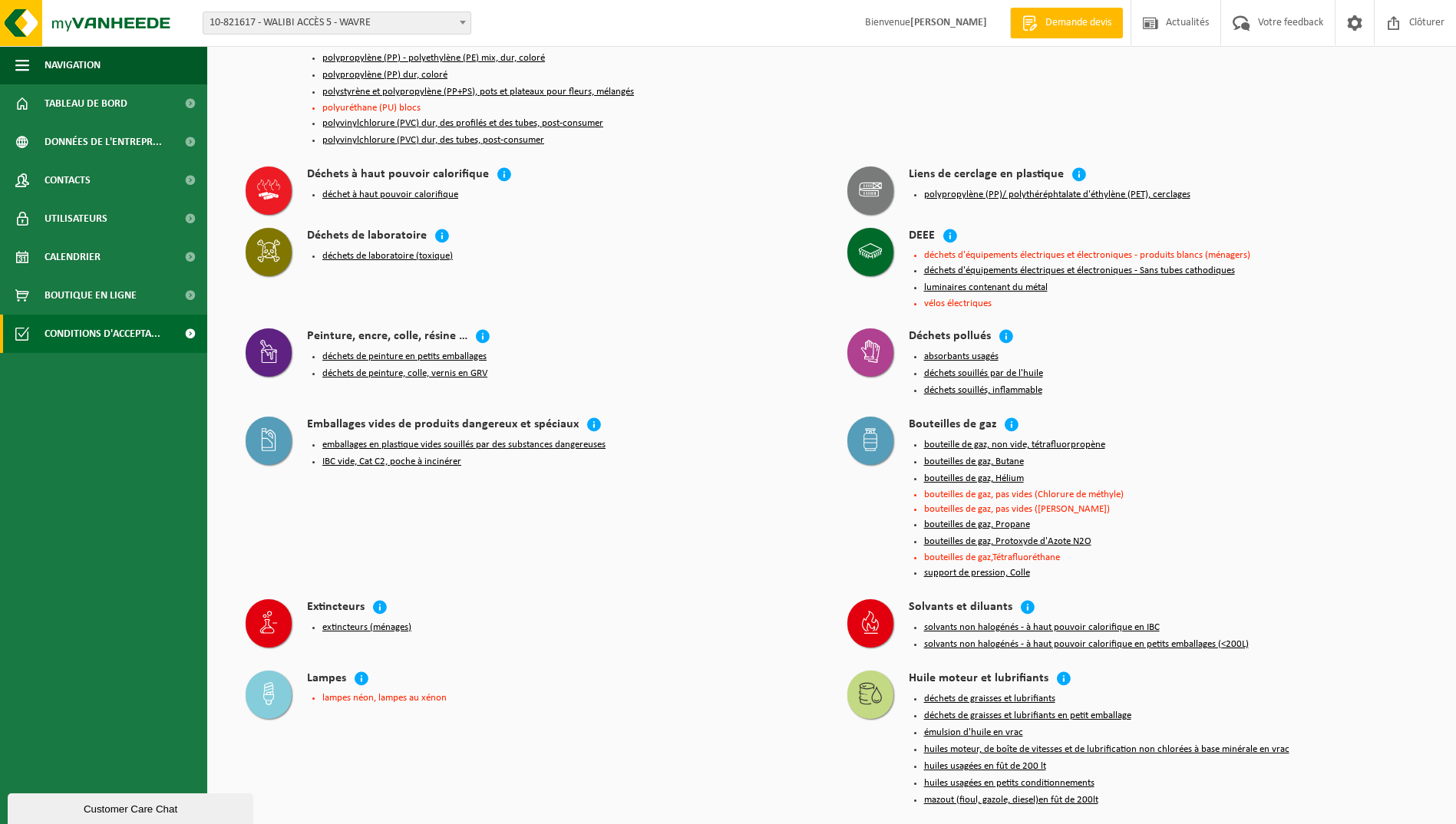
click at [877, 428] on icon at bounding box center [871, 439] width 23 height 23
drag, startPoint x: 877, startPoint y: 397, endPoint x: 1007, endPoint y: 382, distance: 130.9
click at [1007, 416] on icon at bounding box center [1011, 424] width 15 height 15
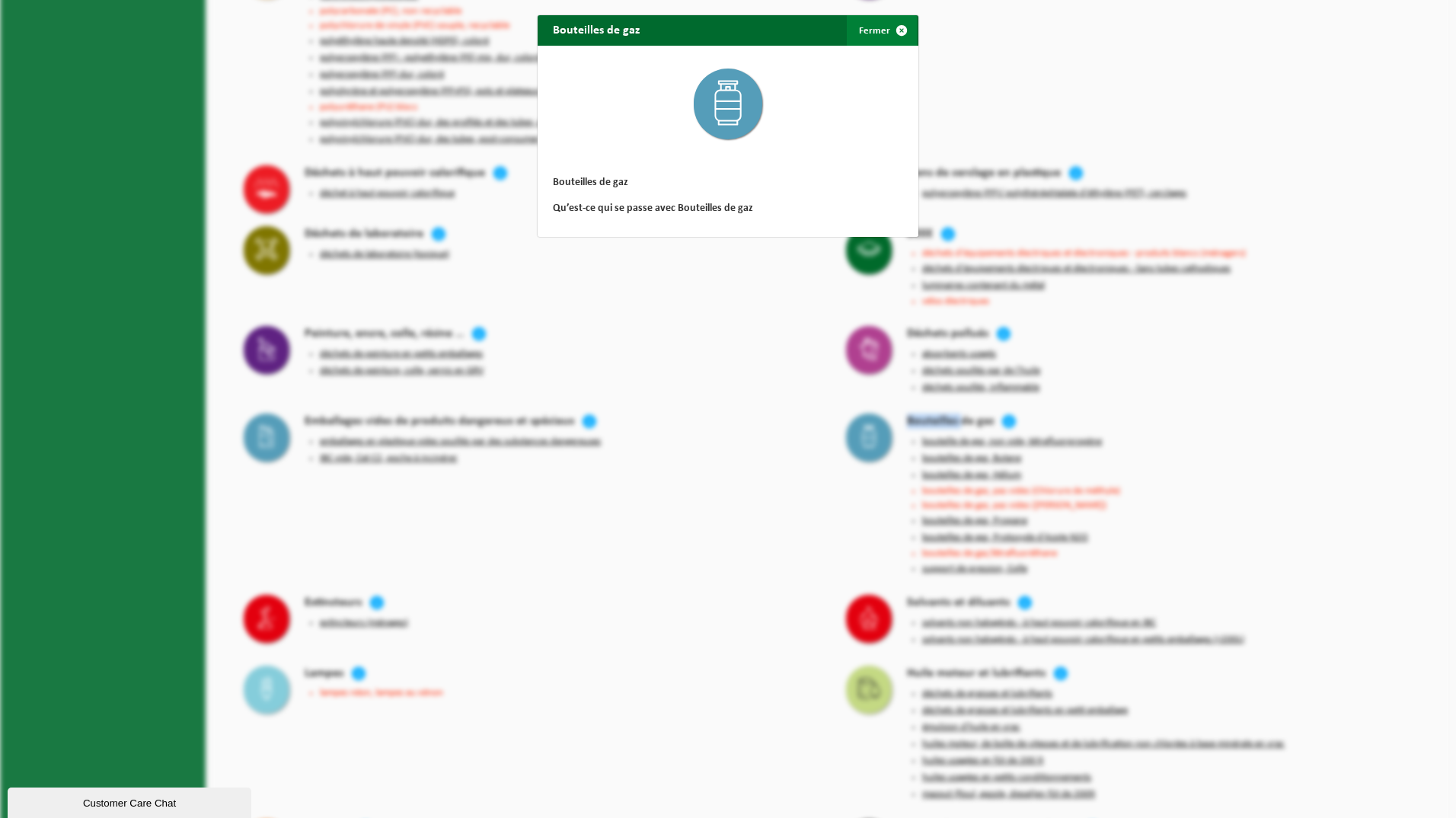
click at [896, 30] on span "button" at bounding box center [902, 31] width 31 height 31
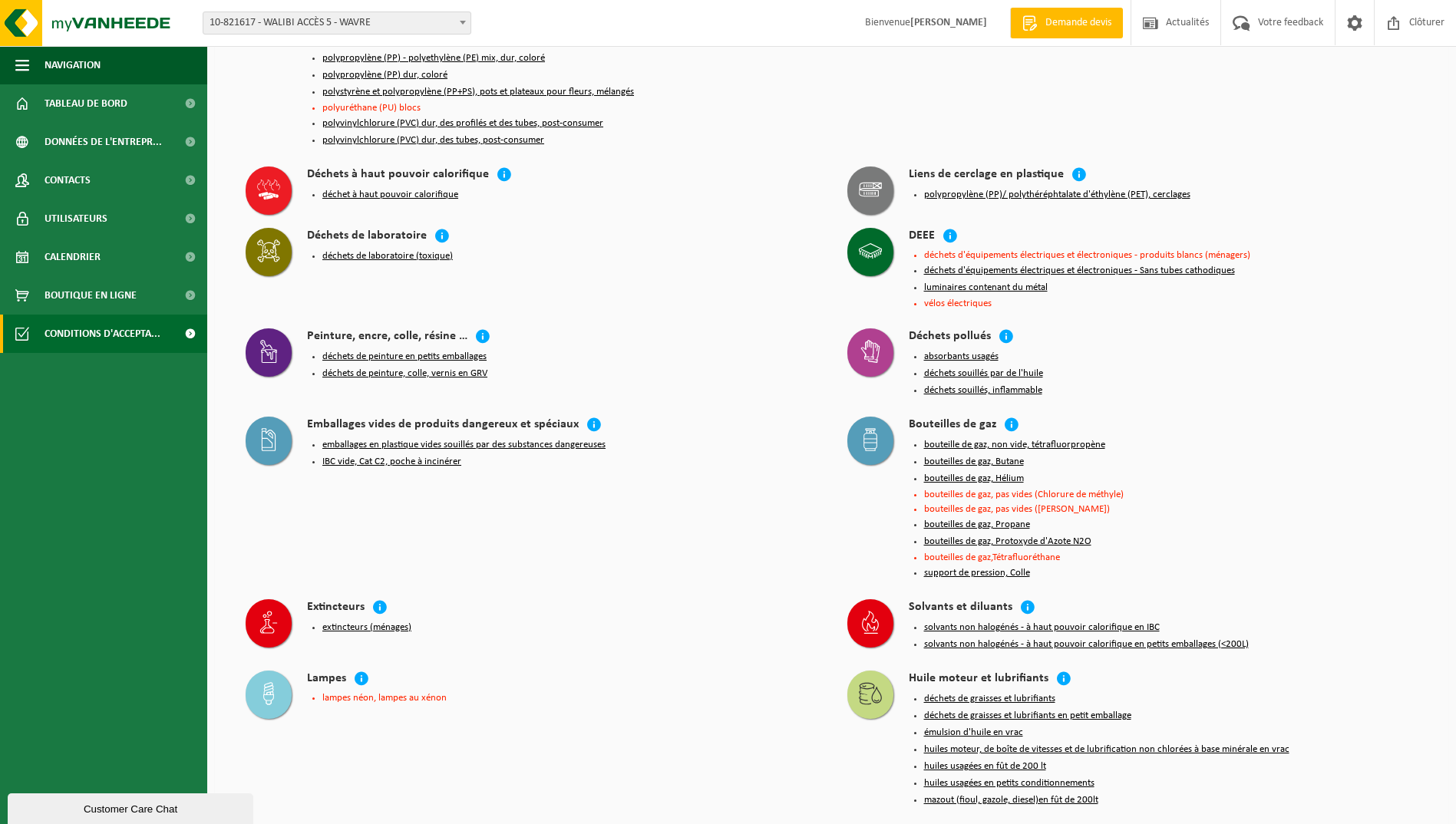
click at [786, 480] on div "Emballages vides de produits dangereux et spéciaux emballages en plastique vide…" at bounding box center [531, 500] width 602 height 183
click at [870, 428] on icon at bounding box center [871, 439] width 23 height 23
drag, startPoint x: 870, startPoint y: 398, endPoint x: 958, endPoint y: 405, distance: 88.3
click at [958, 439] on button "bouteille de gaz, non vide, tétrafluorpropène" at bounding box center [1014, 445] width 181 height 12
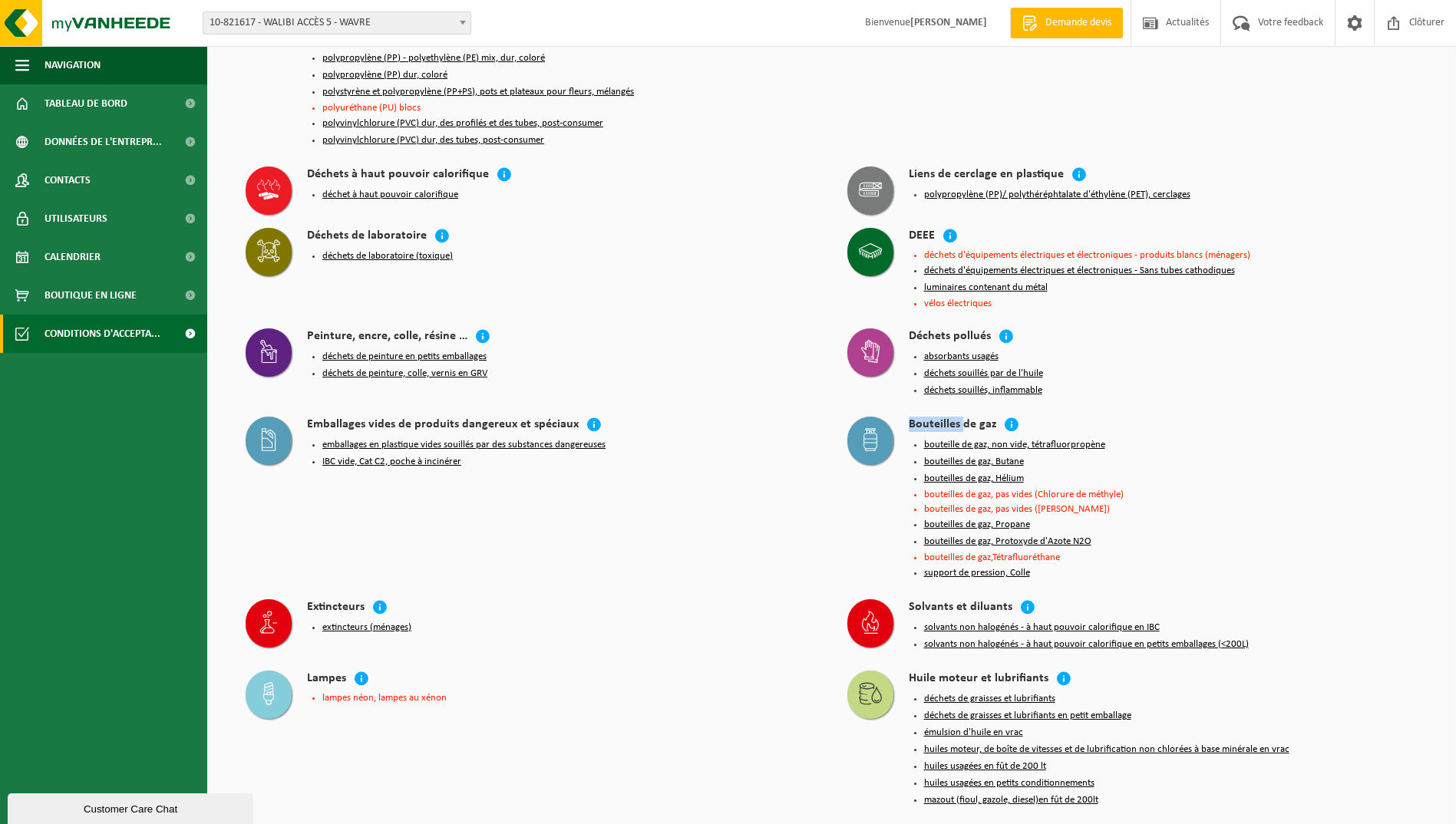
click at [953, 439] on button "bouteille de gaz, non vide, tétrafluorpropène" at bounding box center [1014, 445] width 181 height 12
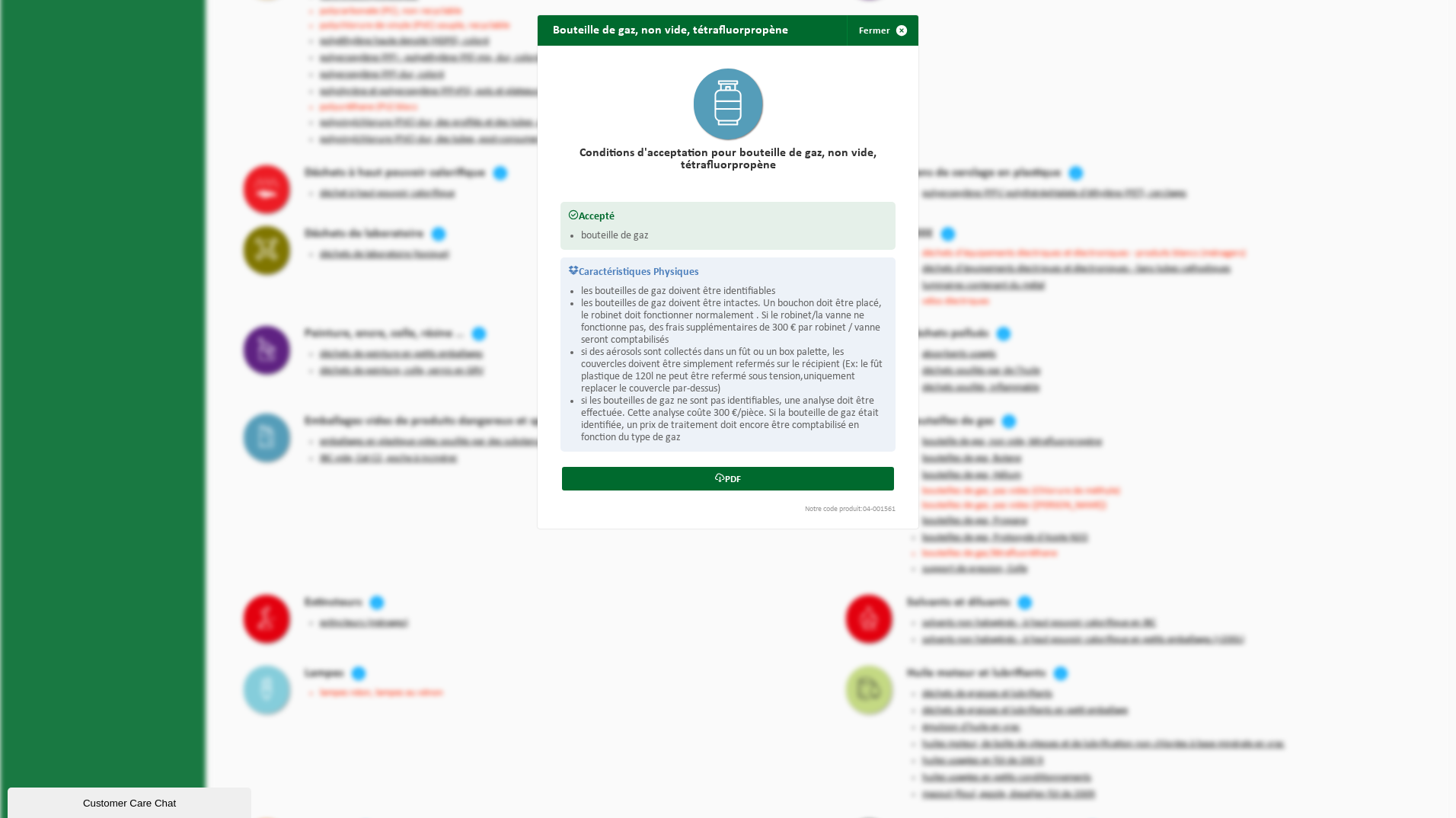
click at [952, 414] on div "Bouteille de gaz, non vide, tétrafluorpropène Fermer Conditions d'acceptation p…" at bounding box center [728, 409] width 1456 height 818
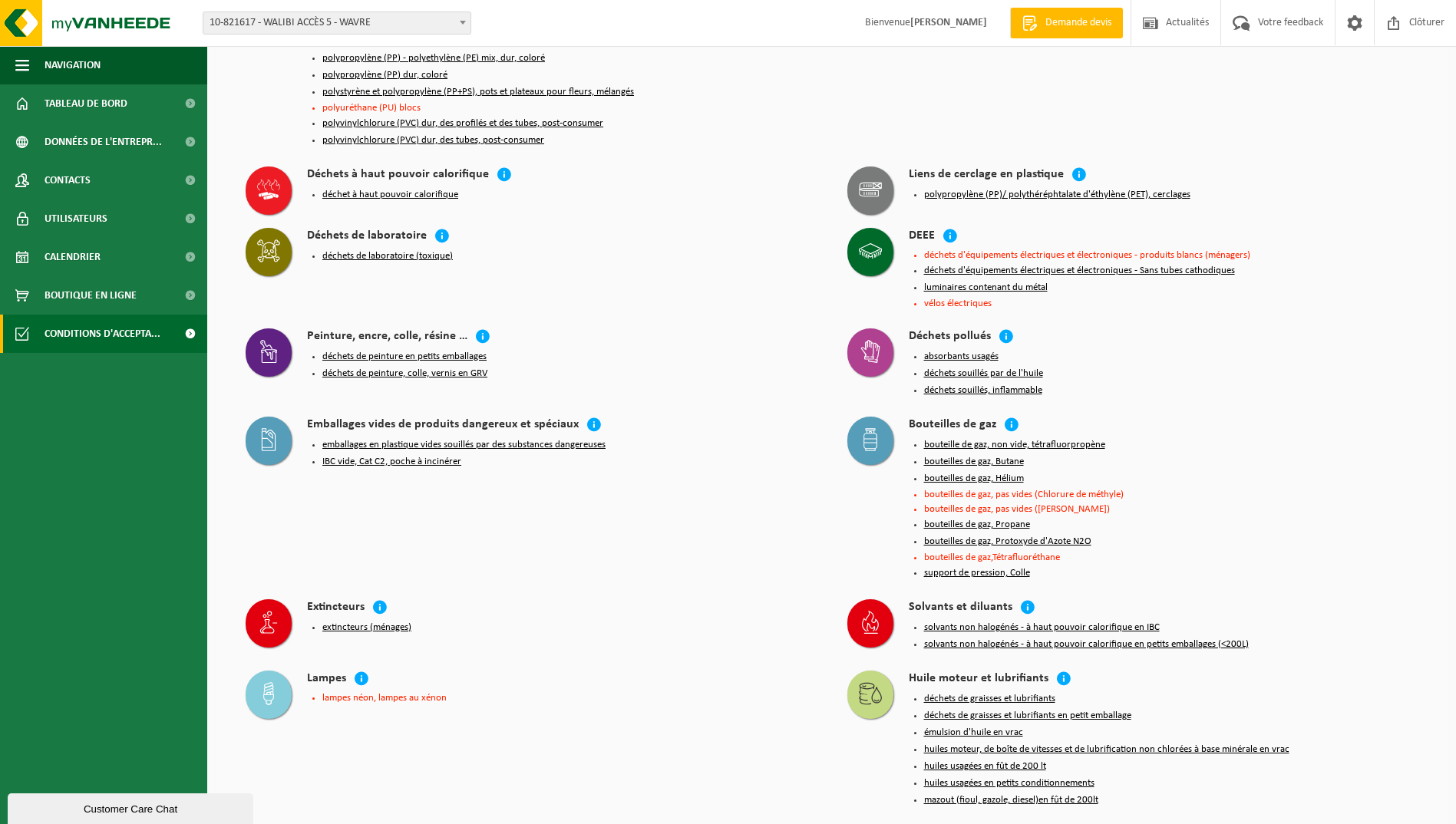
click at [957, 455] on button "bouteilles de gaz, Butane" at bounding box center [974, 461] width 100 height 12
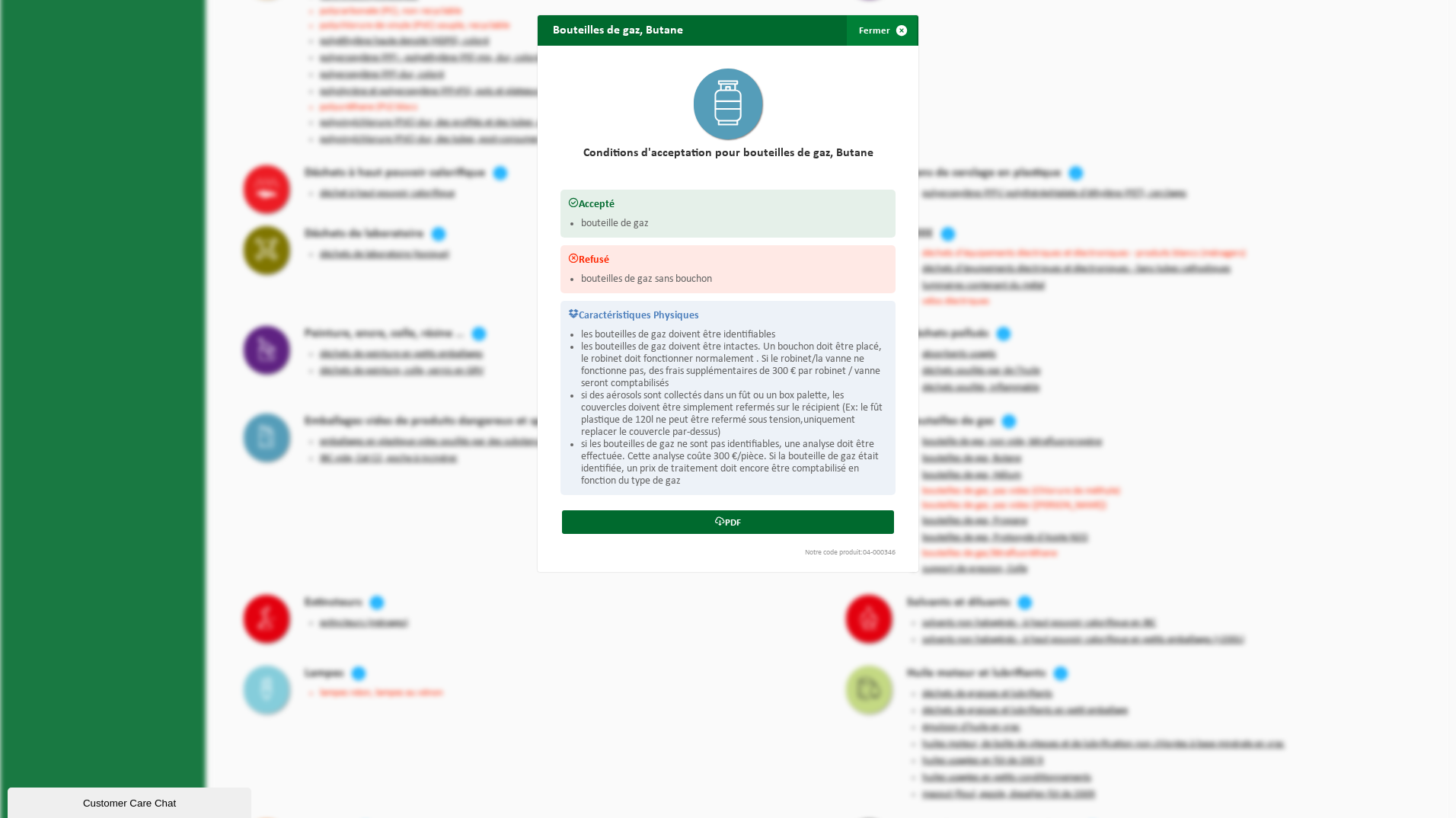
drag, startPoint x: 876, startPoint y: 31, endPoint x: 869, endPoint y: 35, distance: 8.1
click at [874, 31] on button "Fermer" at bounding box center [881, 31] width 70 height 31
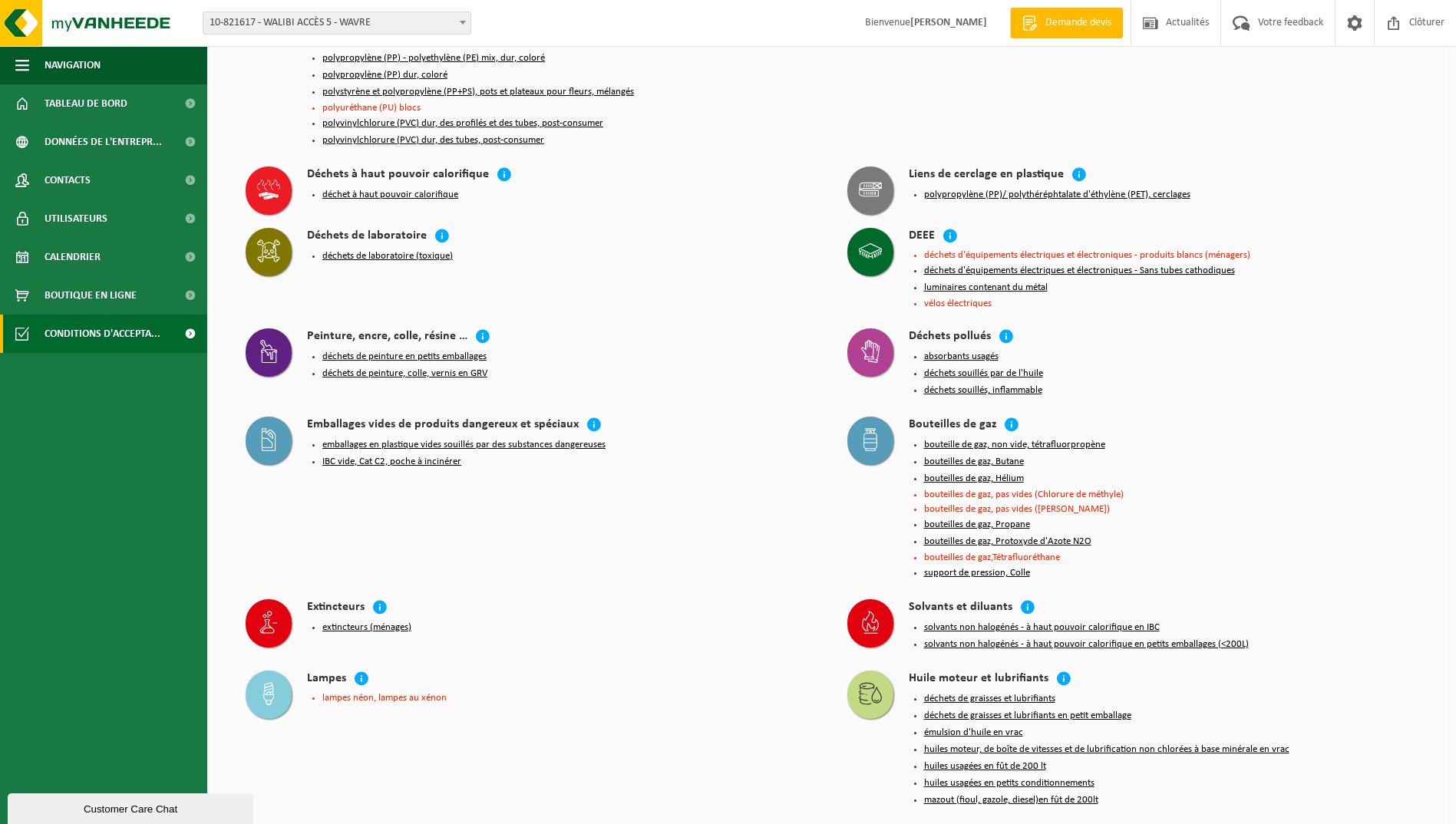
click at [945, 567] on button "support de pression, Colle" at bounding box center [977, 573] width 106 height 12
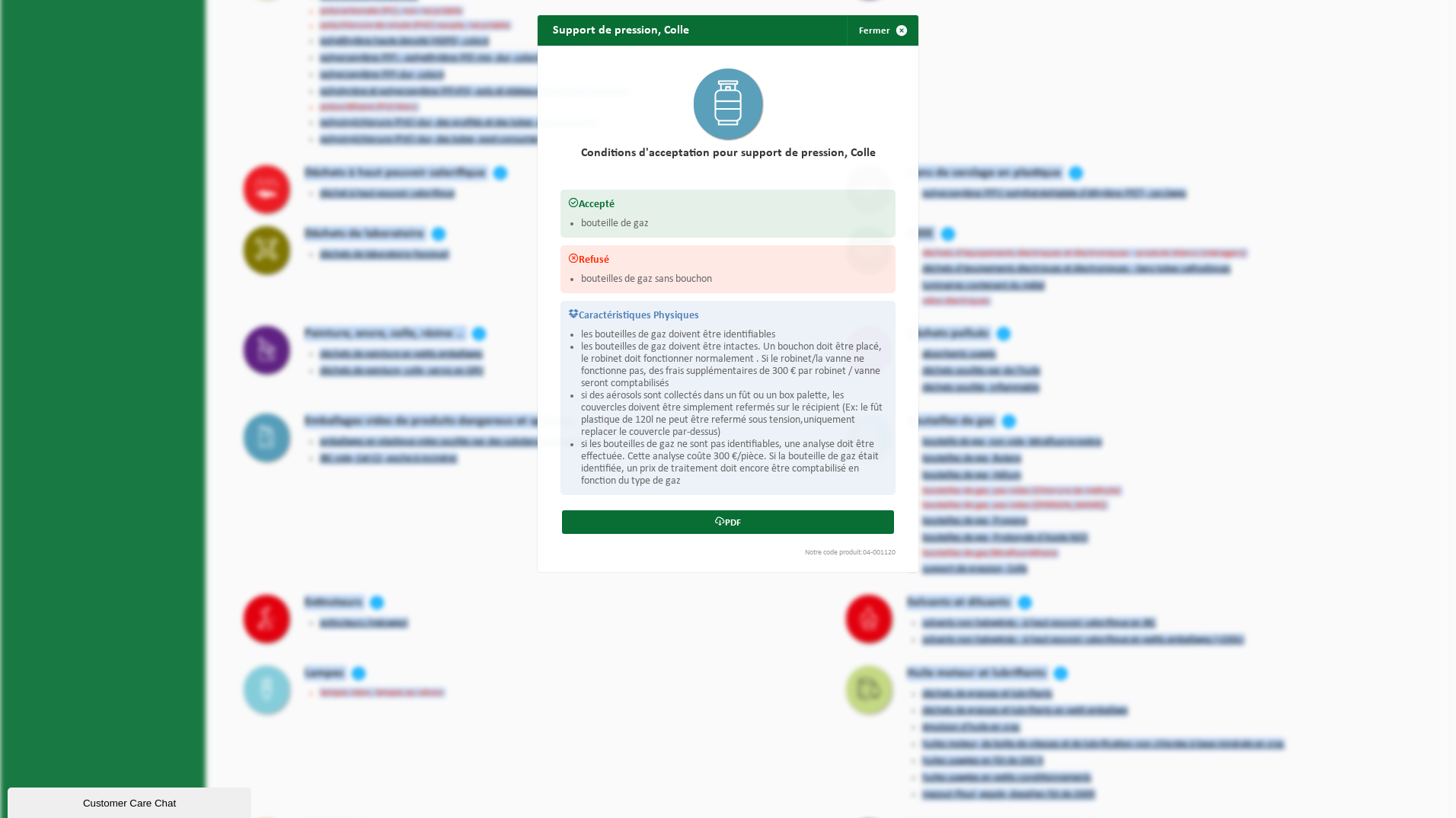
click at [938, 524] on div "Support de pression, Colle Fermer Conditions d'acceptation pour support de pres…" at bounding box center [728, 409] width 1456 height 818
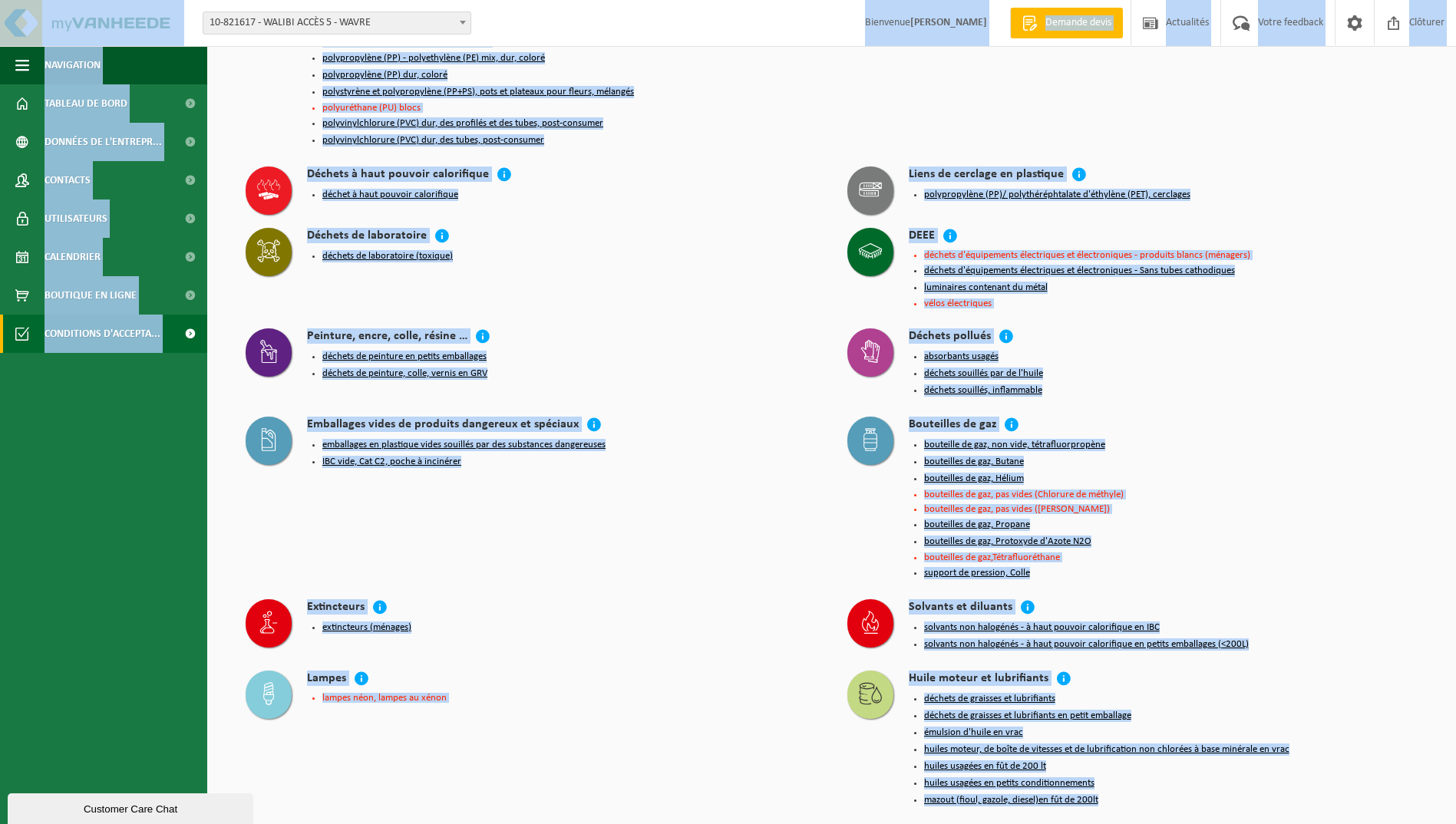
click at [945, 567] on button "support de pression, Colle" at bounding box center [977, 573] width 106 height 12
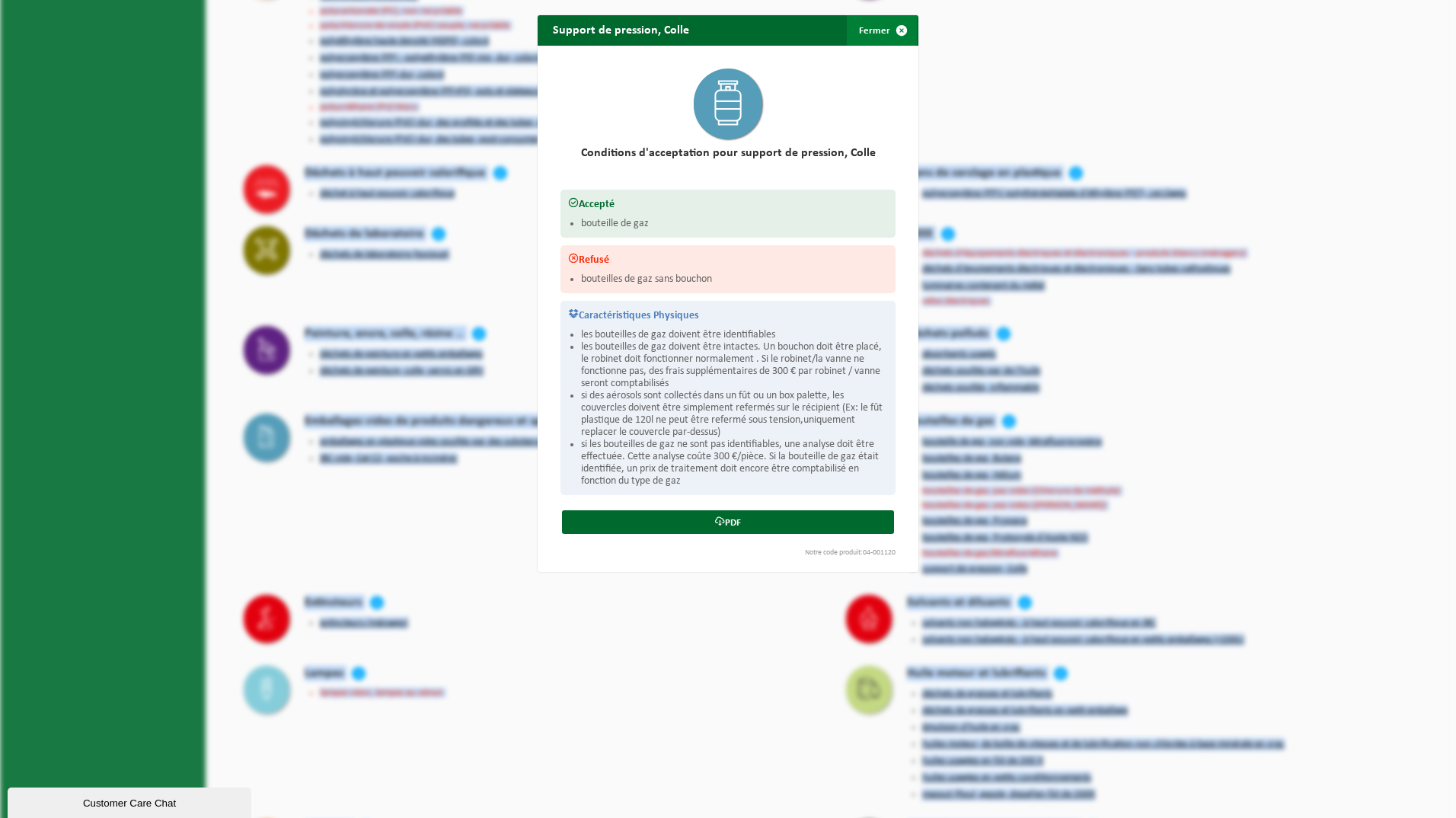
click at [873, 27] on button "Fermer" at bounding box center [881, 31] width 70 height 31
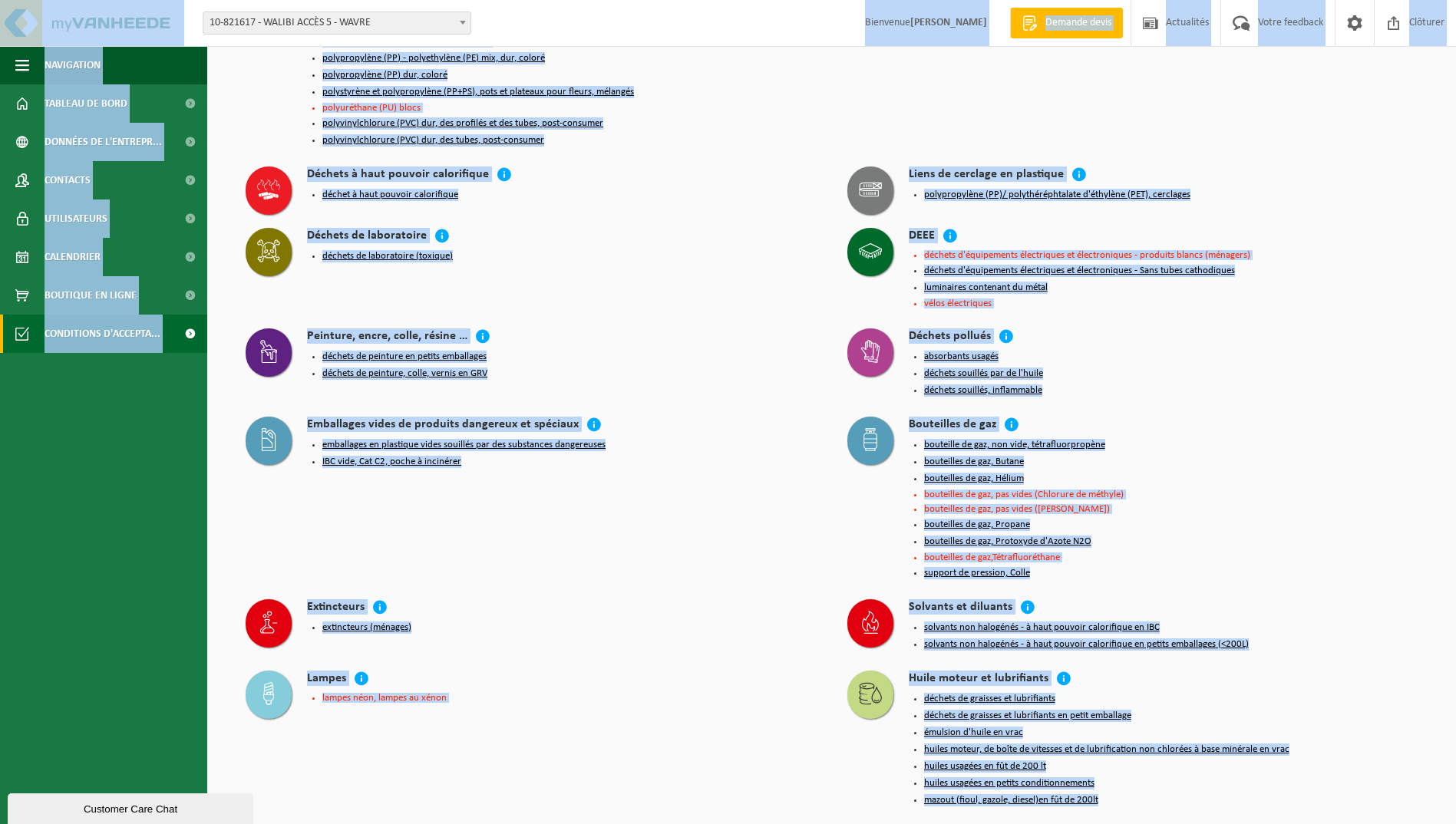
click at [972, 536] on button "bouteilles de gaz, Protoxyde d'Azote N2O" at bounding box center [1008, 541] width 167 height 12
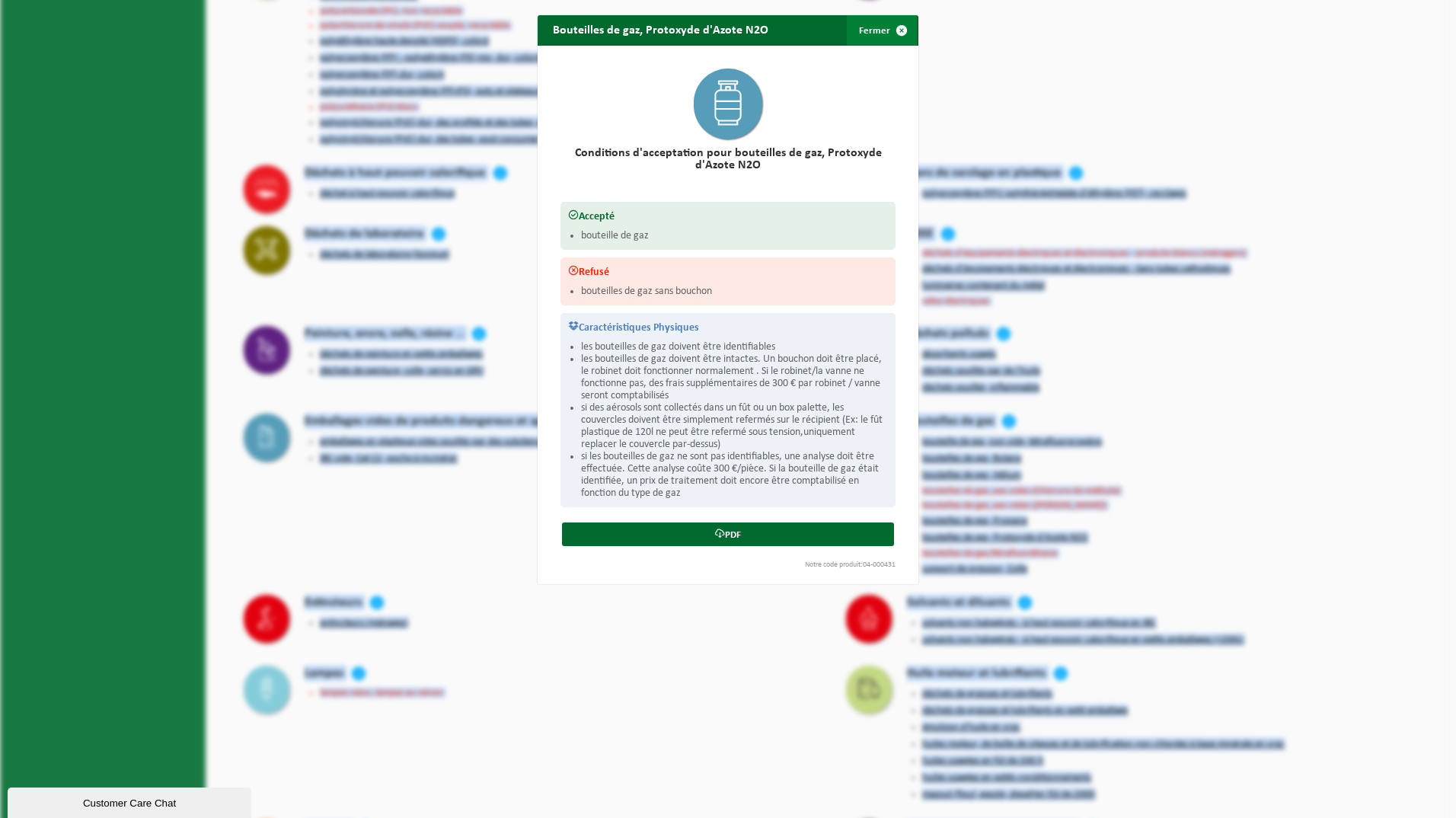
click at [869, 27] on button "Fermer" at bounding box center [881, 31] width 70 height 31
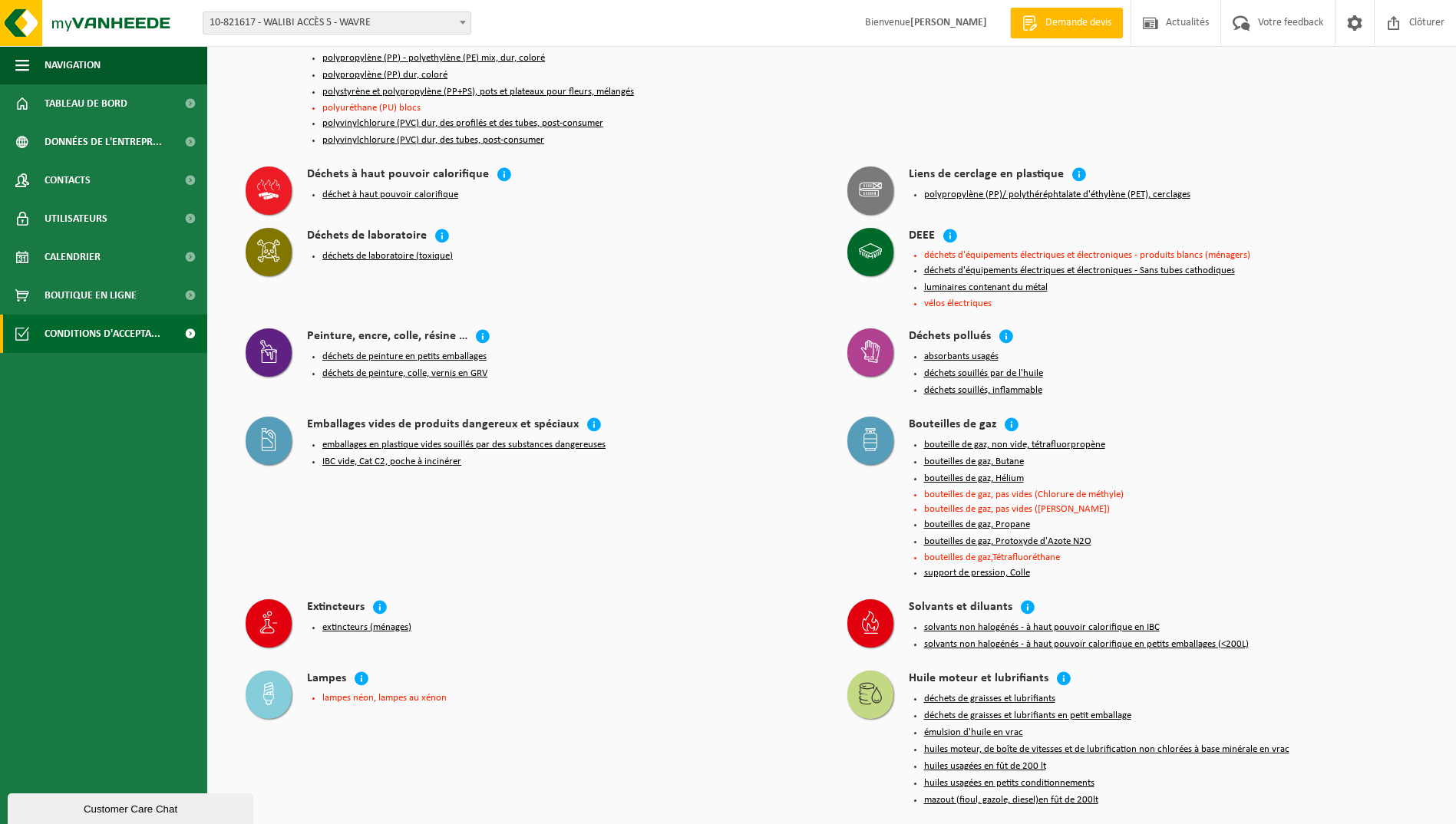
click at [701, 321] on div "Peinture, encre, colle, résine … déchets de peinture en petits emballages déche…" at bounding box center [531, 356] width 586 height 71
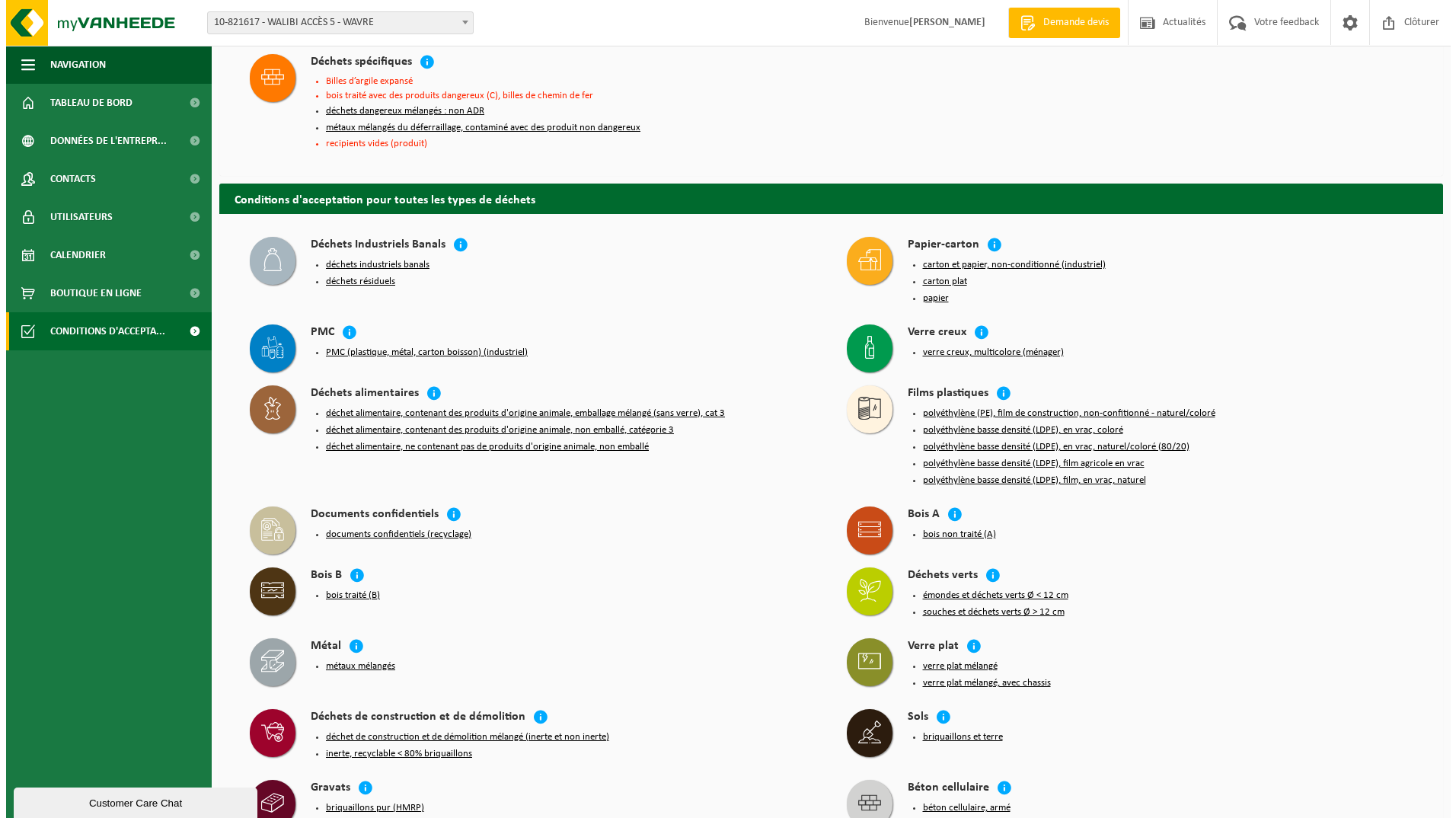
scroll to position [2286, 0]
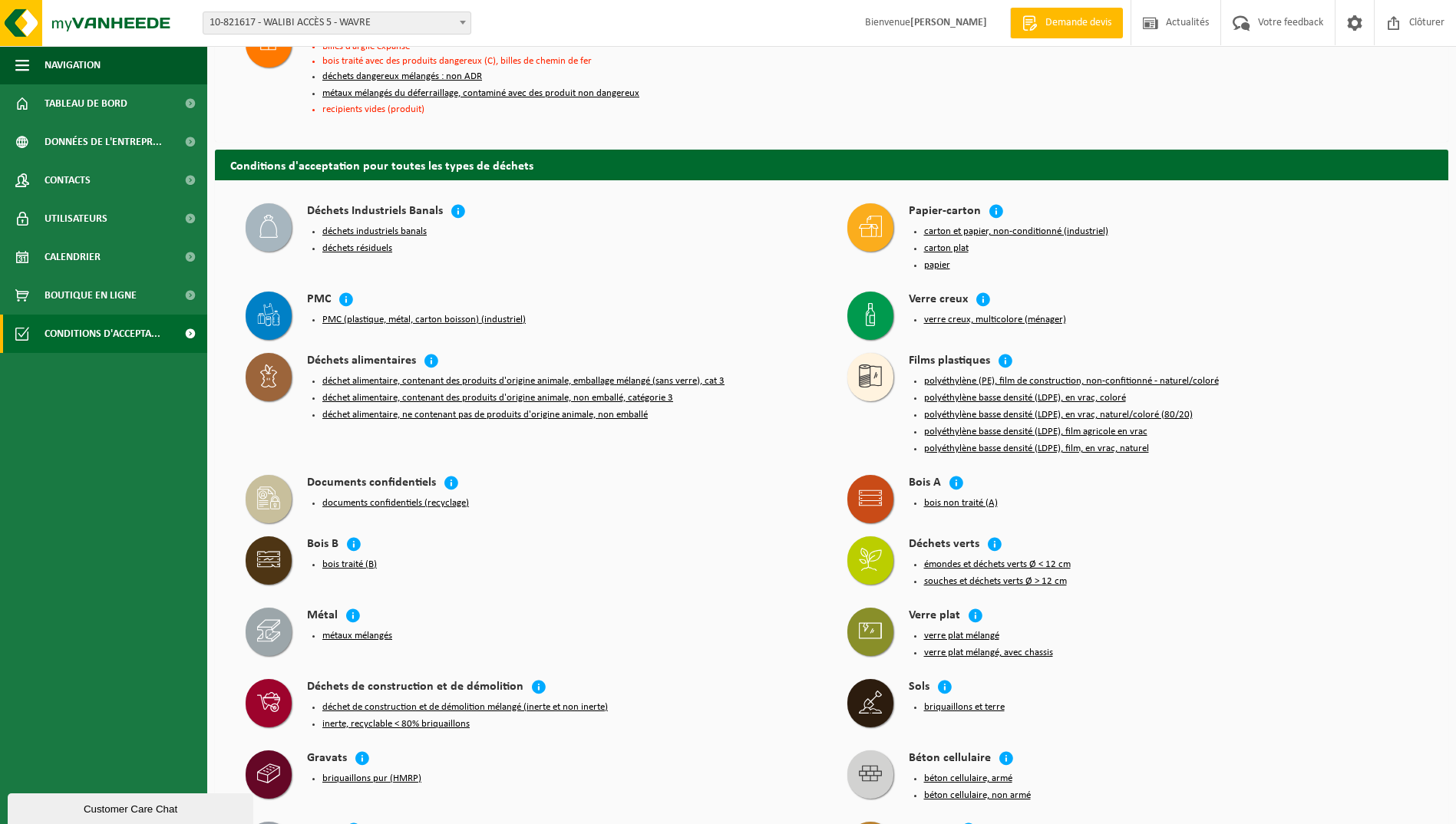
click at [335, 314] on button "PMC (plastique, métal, carton boisson) (industriel)" at bounding box center [424, 320] width 203 height 12
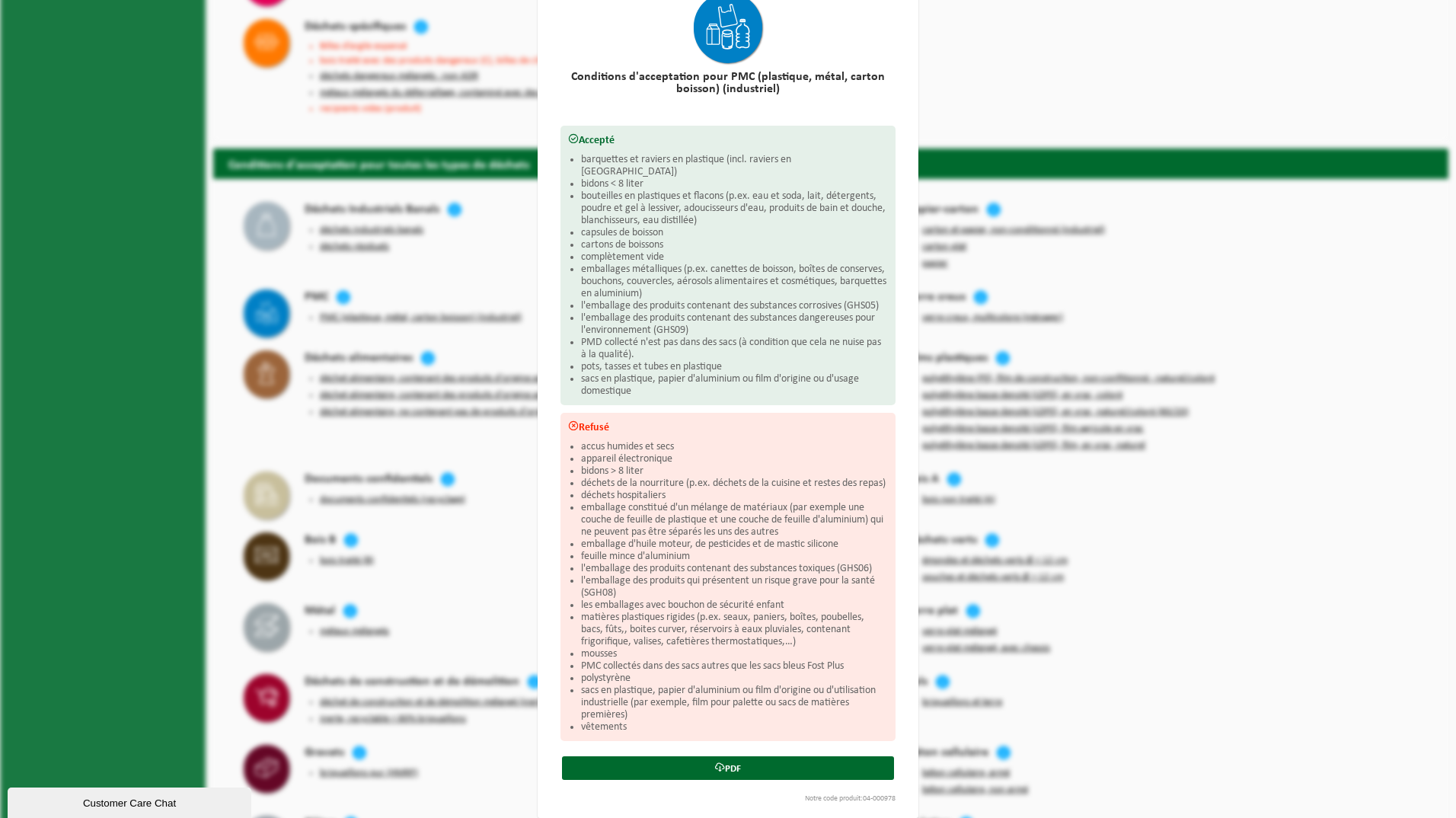
scroll to position [89, 0]
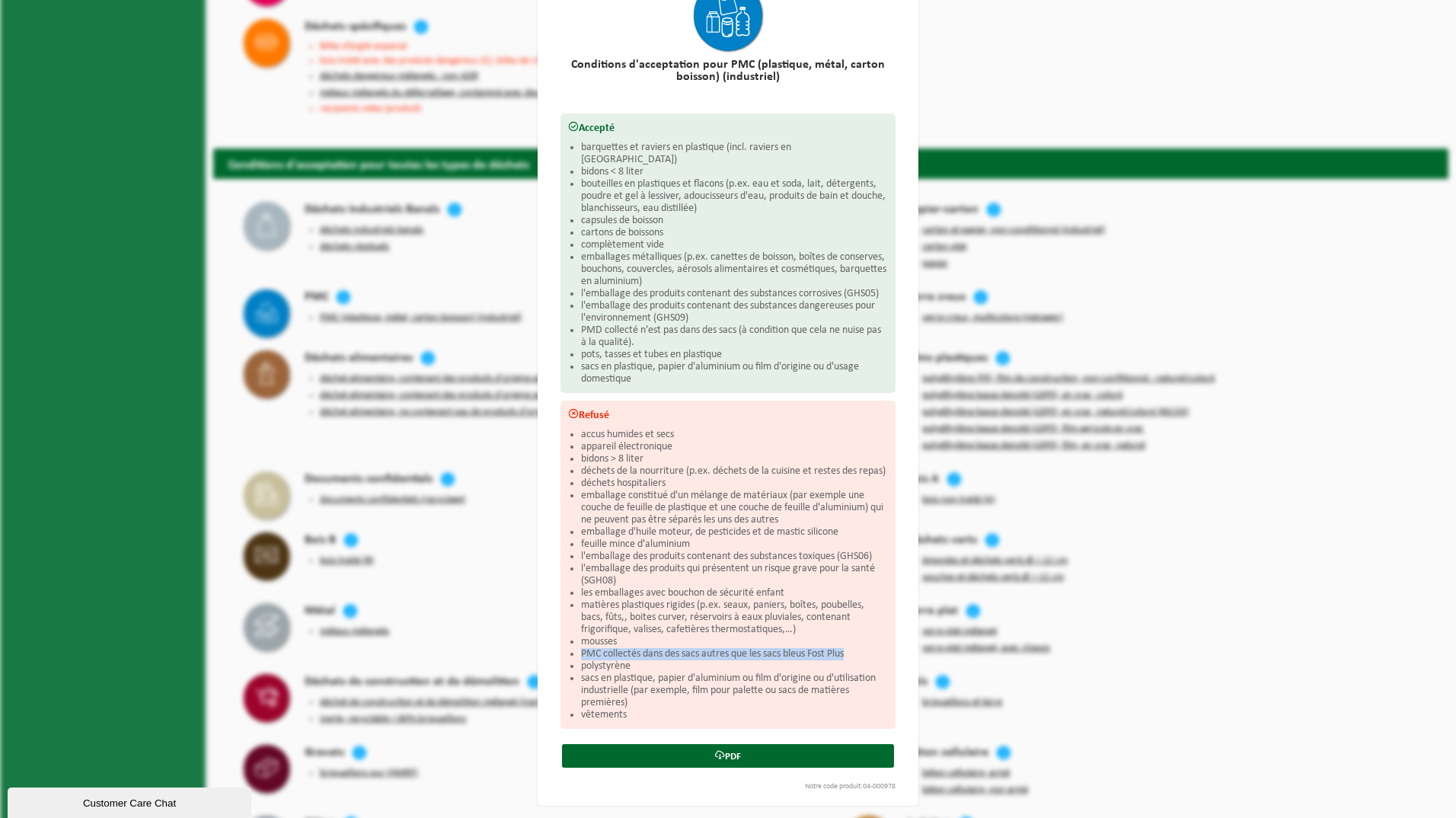
drag, startPoint x: 844, startPoint y: 648, endPoint x: 567, endPoint y: 650, distance: 277.0
click at [581, 650] on li "PMC collectés dans des sacs autres que les sacs bleus Fost Plus" at bounding box center [734, 654] width 307 height 12
drag, startPoint x: 567, startPoint y: 650, endPoint x: 541, endPoint y: 630, distance: 32.8
click at [541, 630] on div "Conditions d'acceptation pour PMC (plastique, métal, carton boisson) (industrie…" at bounding box center [728, 381] width 381 height 849
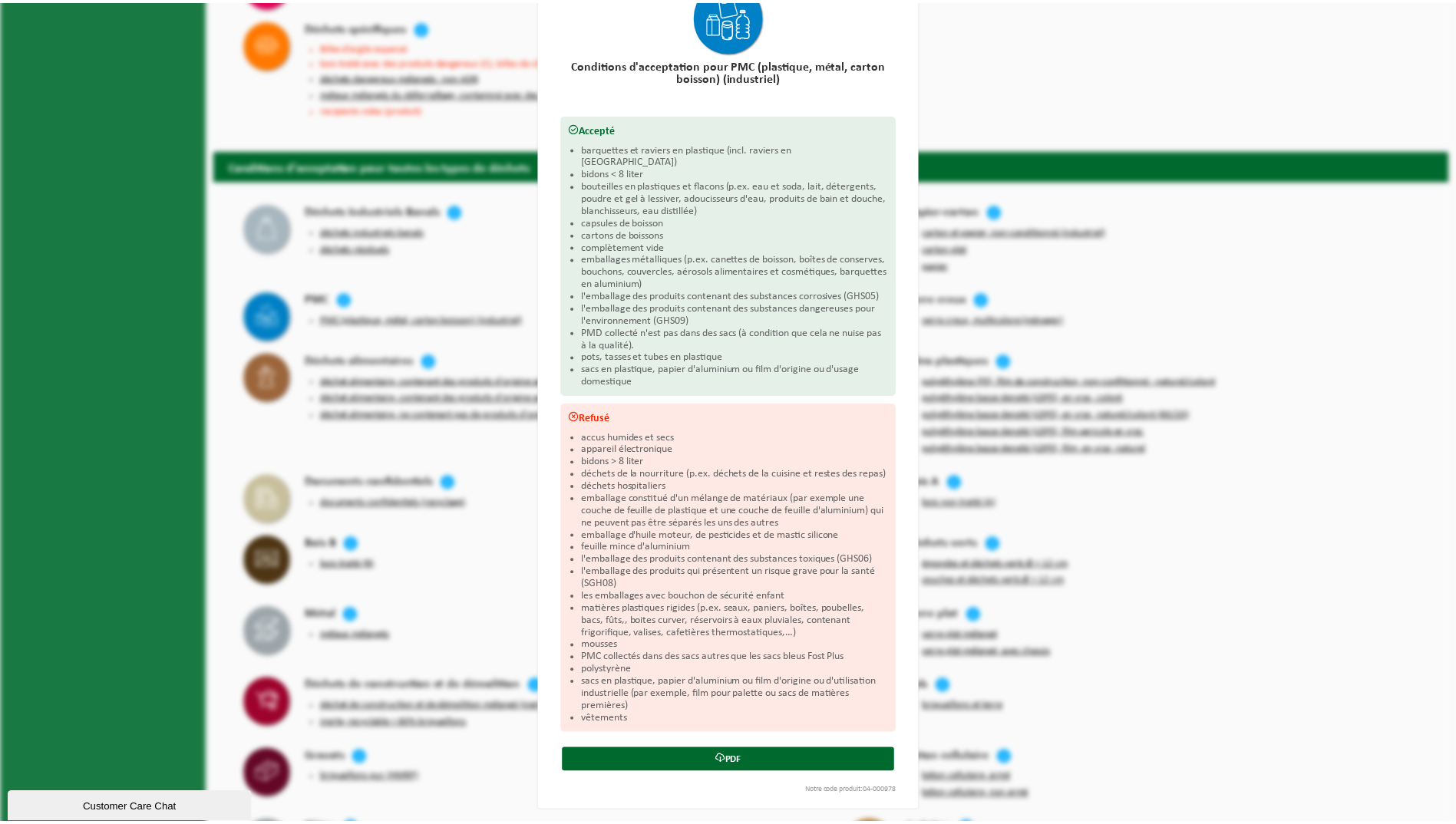
scroll to position [0, 0]
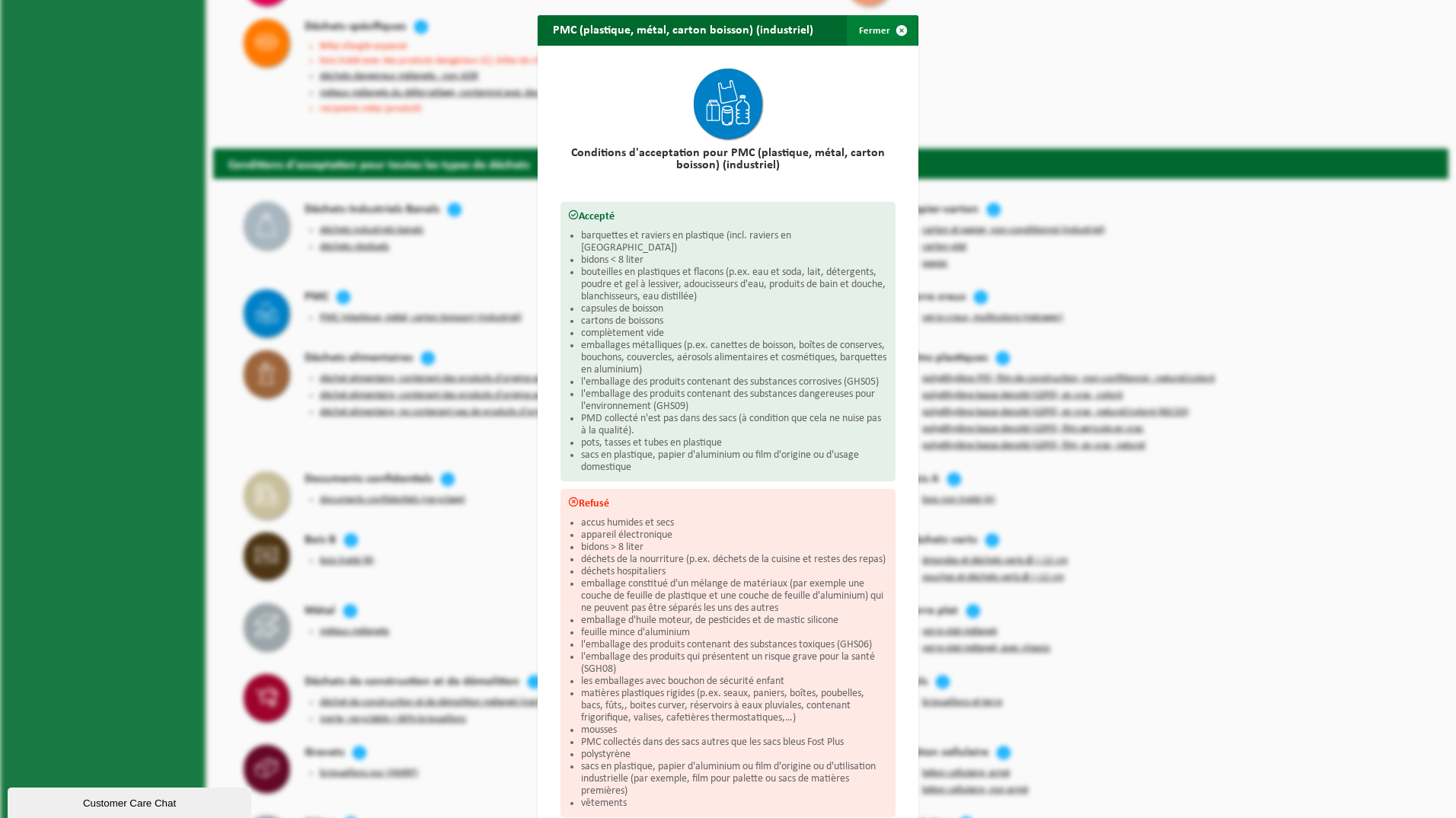
click at [886, 28] on span "button" at bounding box center [902, 31] width 31 height 31
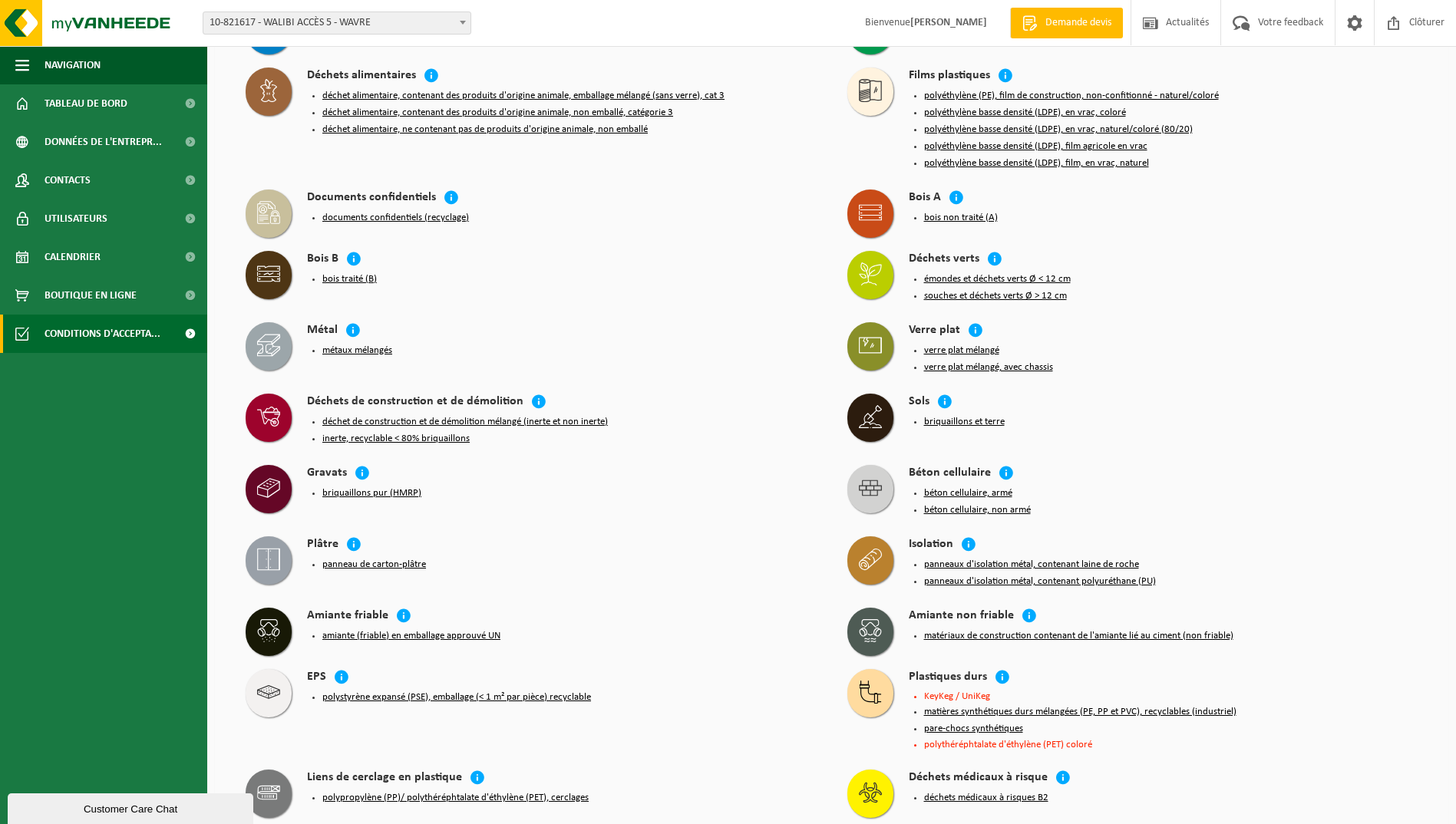
scroll to position [2609, 0]
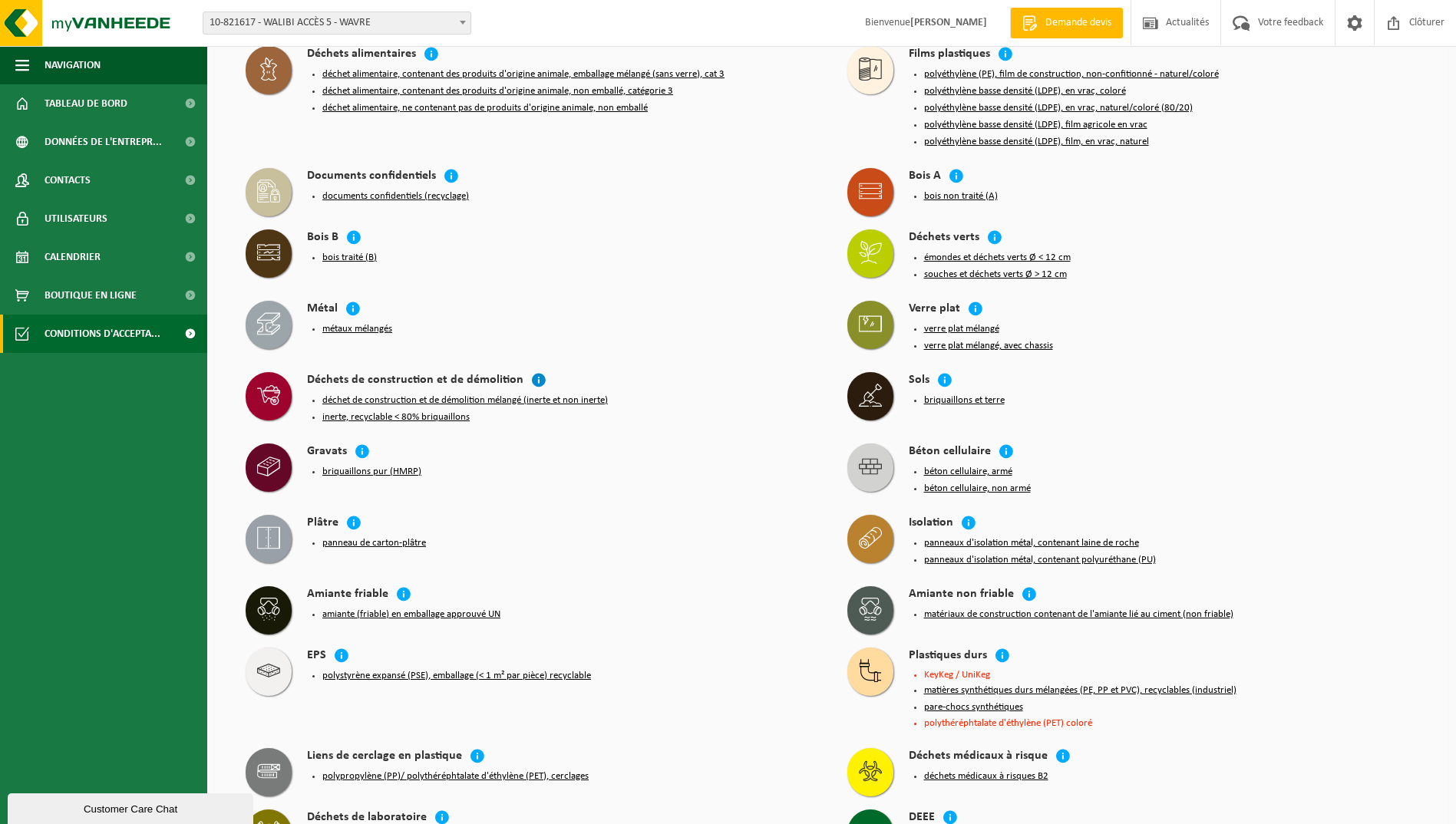
click at [534, 372] on icon at bounding box center [538, 379] width 15 height 15
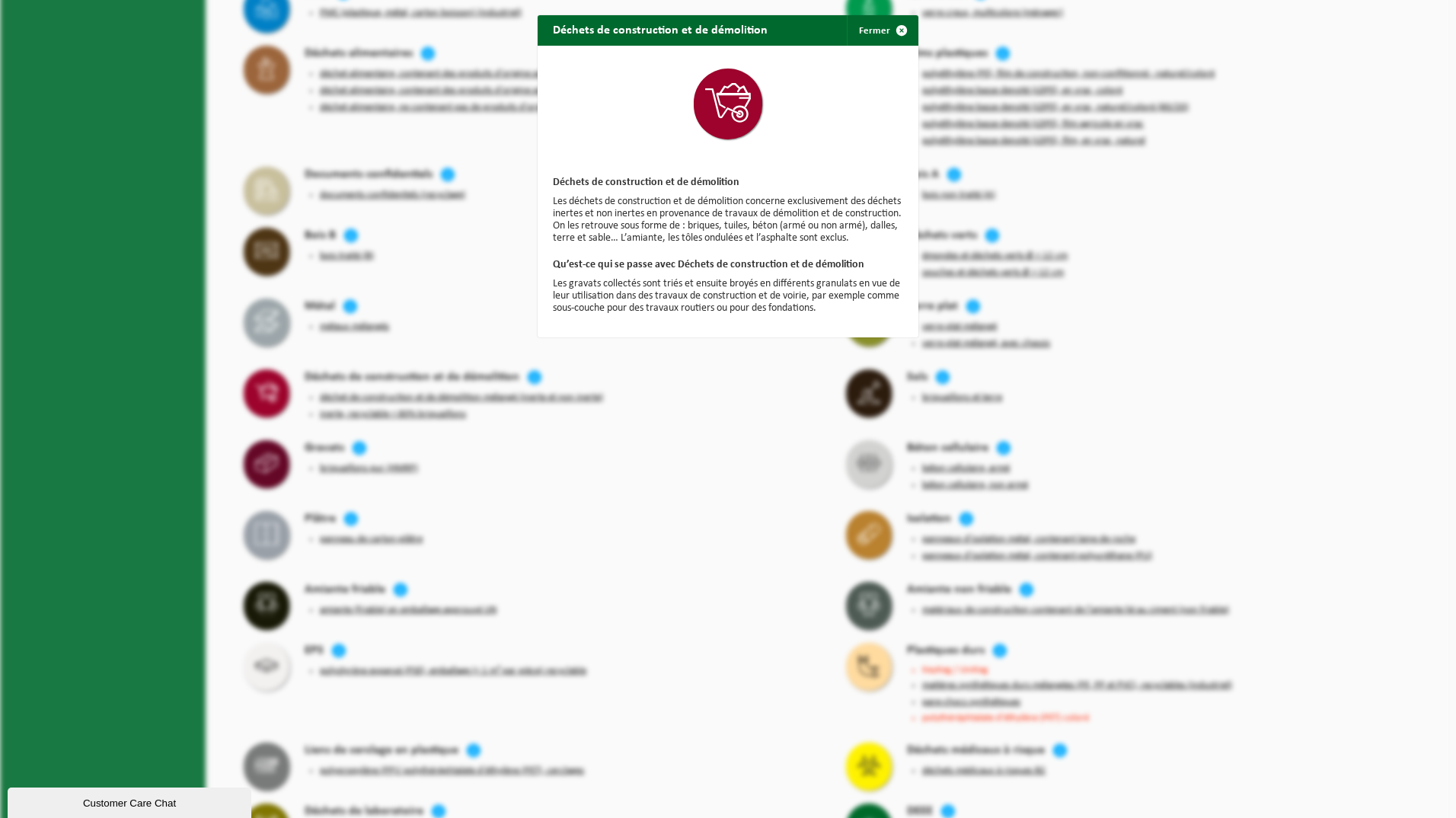
click at [554, 383] on div "Déchets de construction et de démolition Fermer Déchets de construction et de d…" at bounding box center [728, 409] width 1456 height 818
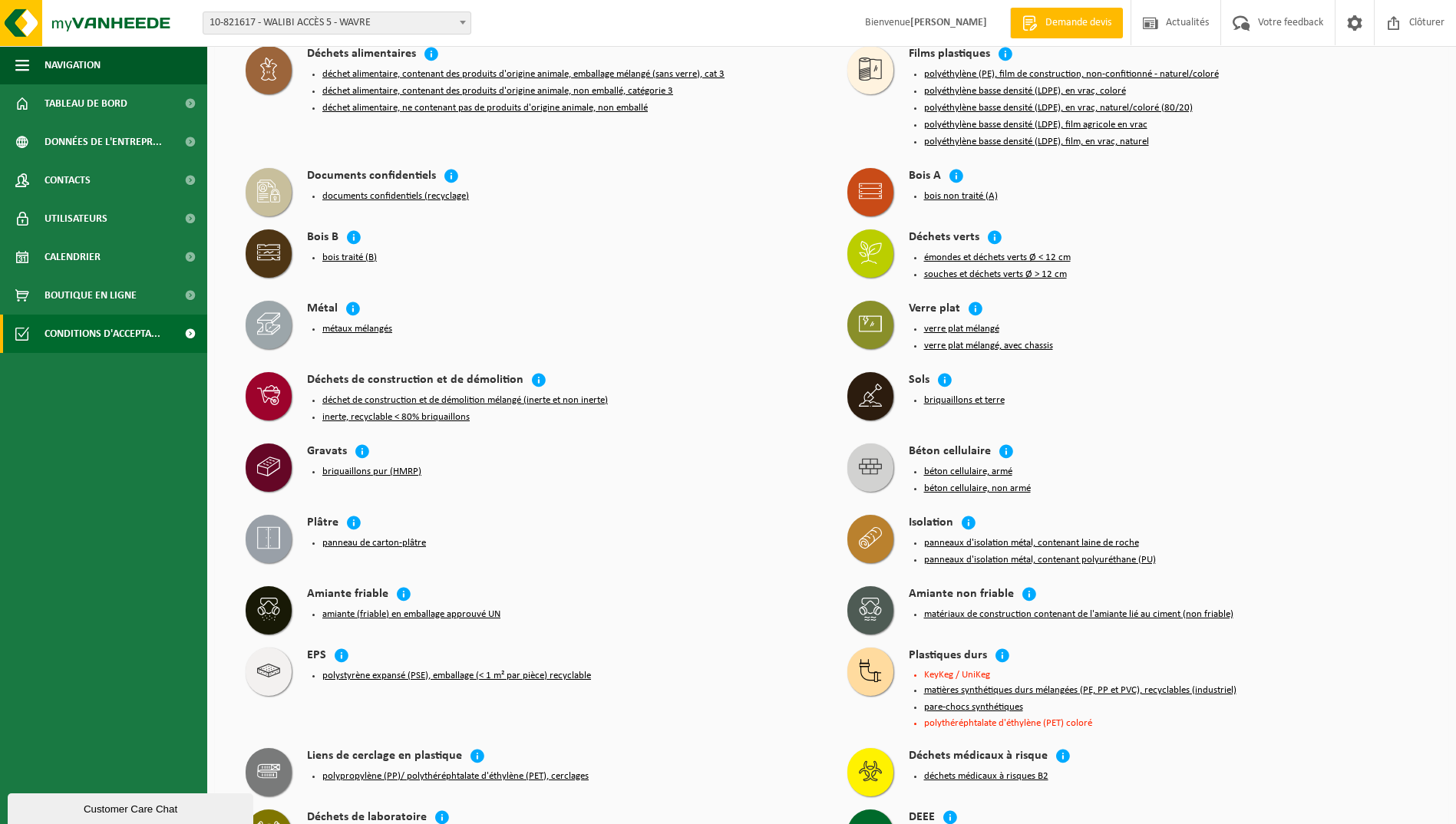
click at [268, 456] on icon at bounding box center [269, 466] width 23 height 19
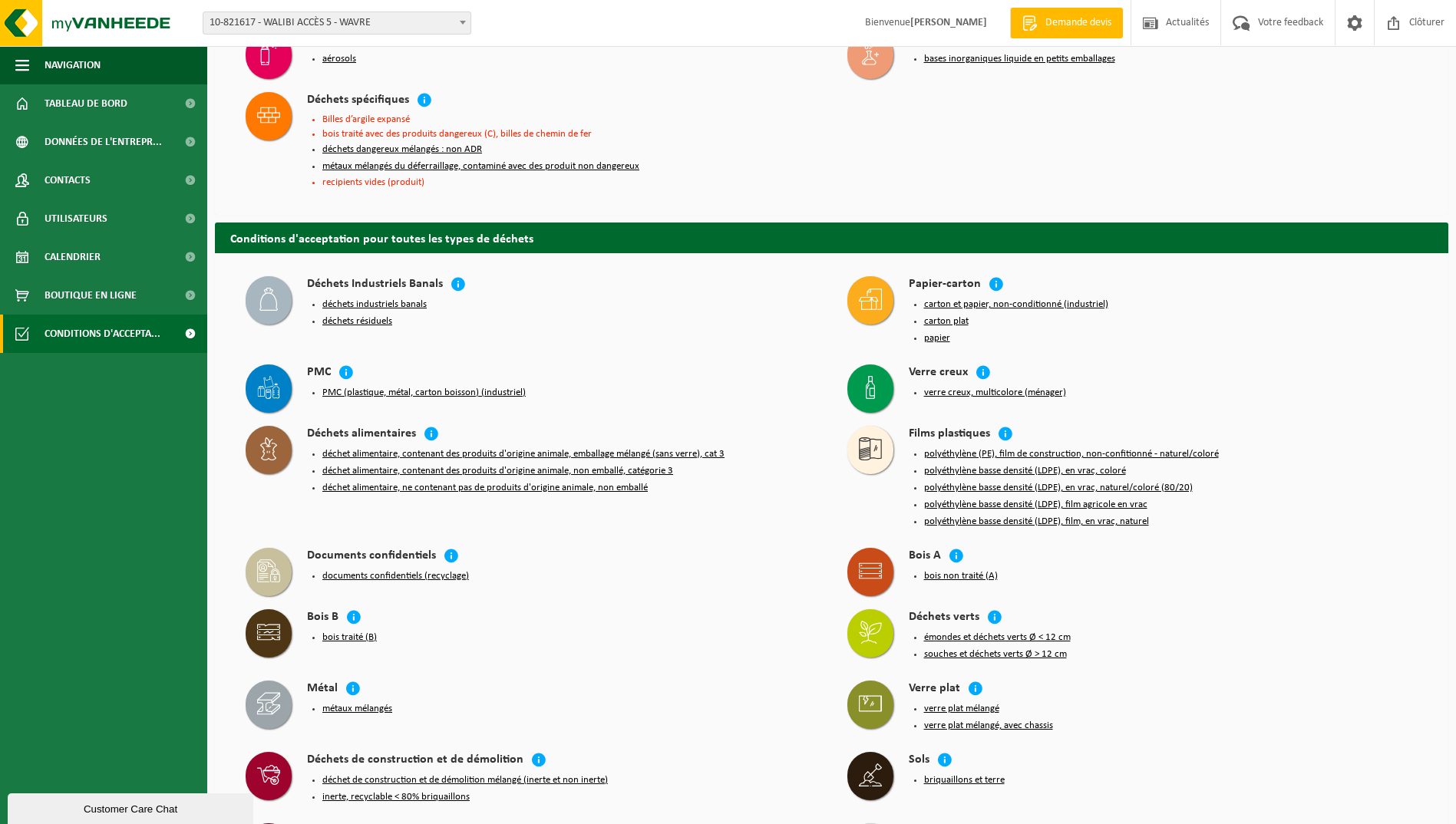
scroll to position [2225, 0]
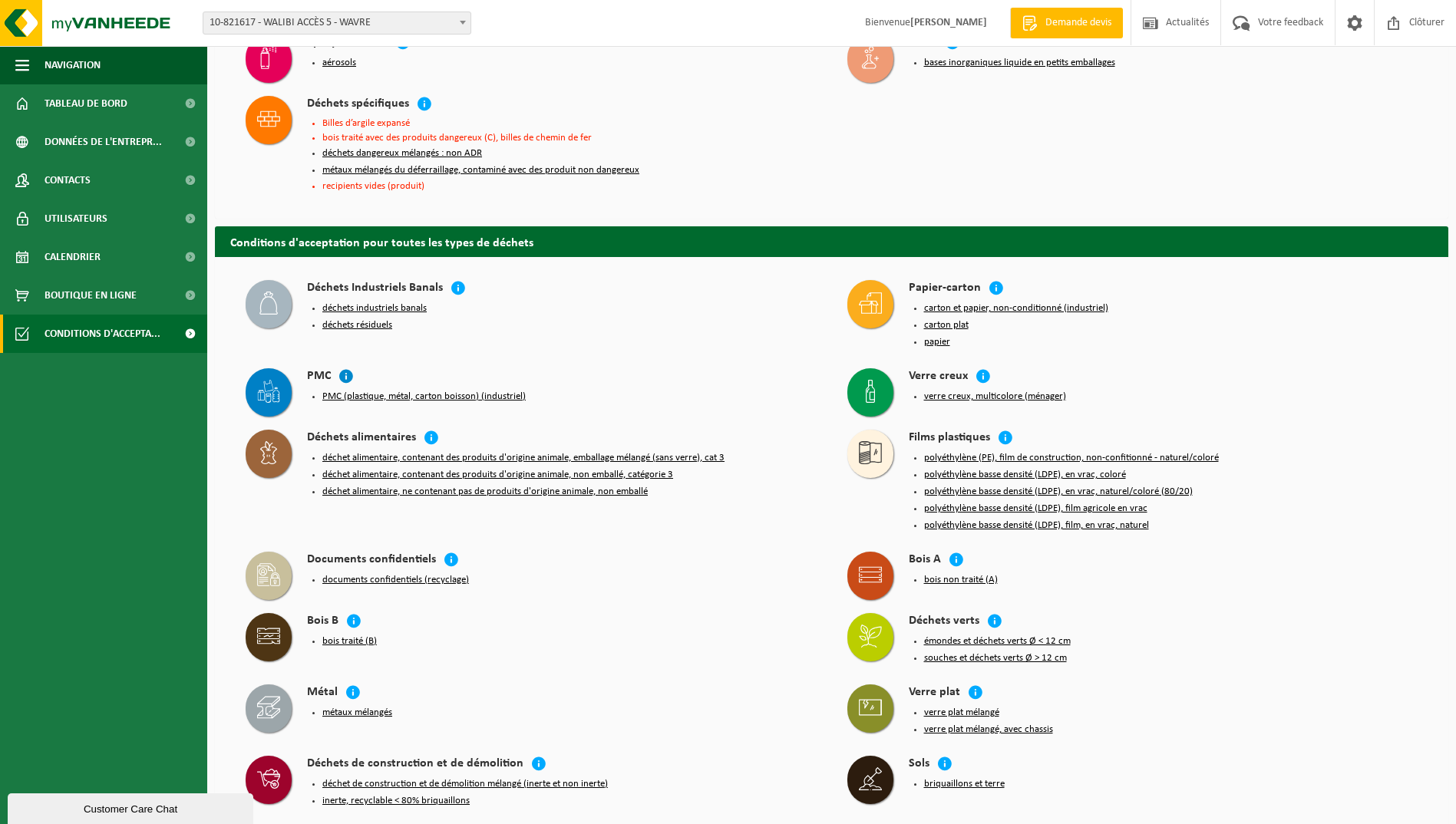
click at [345, 369] on icon at bounding box center [346, 376] width 15 height 15
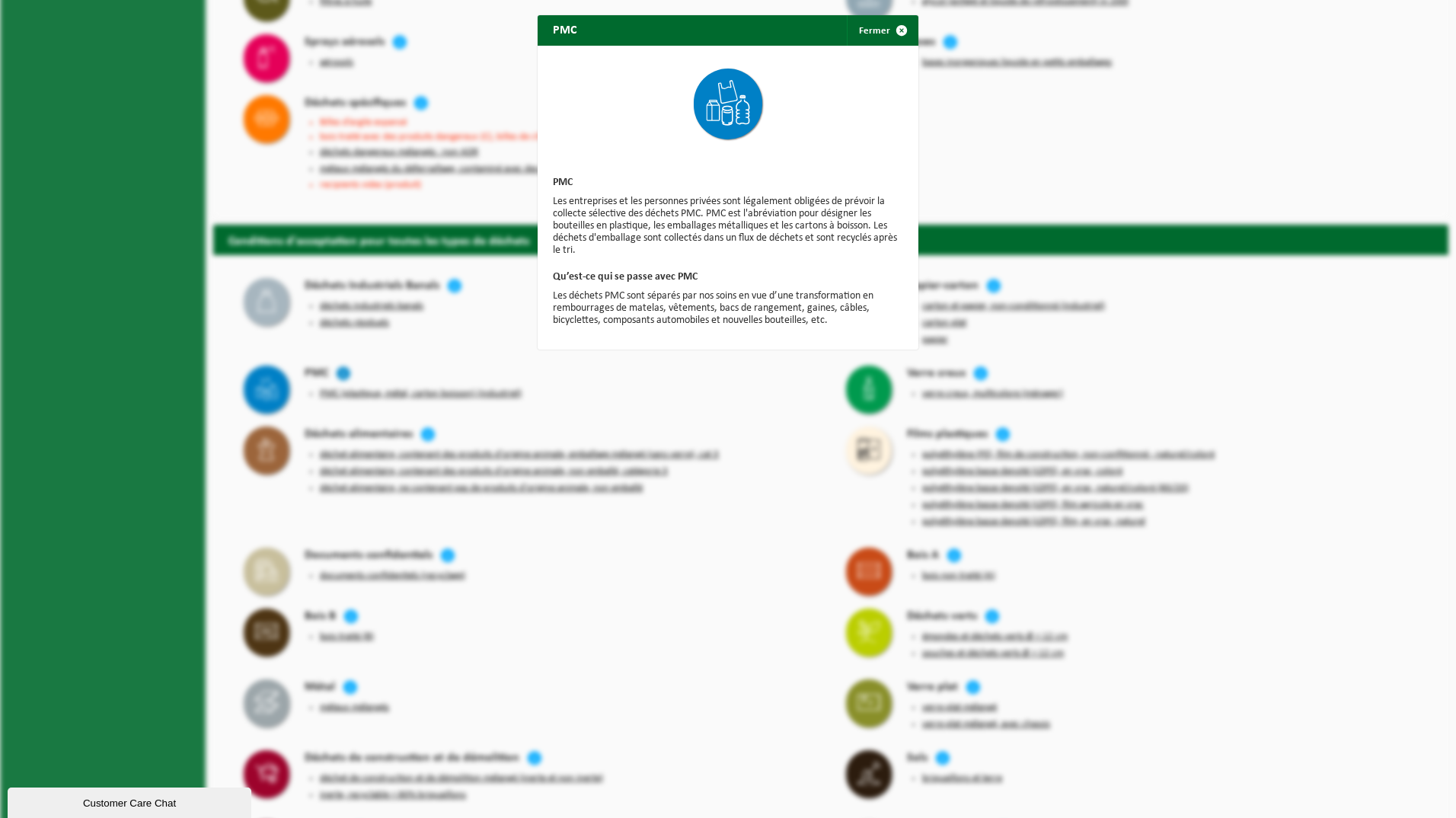
click at [342, 306] on div "PMC Fermer PMC Les entreprises et les personnes privées sont légalement obligée…" at bounding box center [728, 409] width 1456 height 818
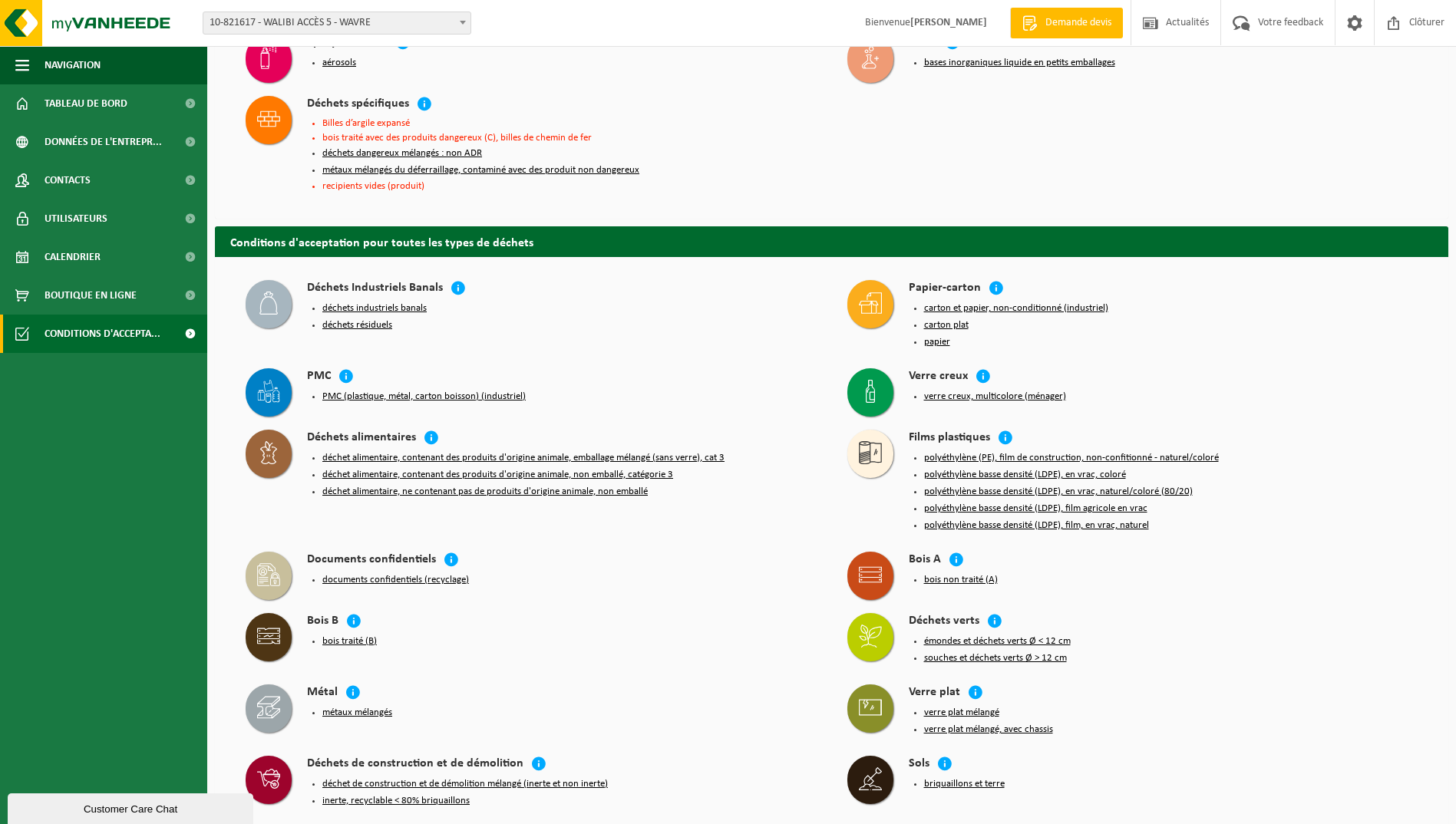
click at [273, 380] on icon at bounding box center [269, 391] width 23 height 23
drag, startPoint x: 273, startPoint y: 331, endPoint x: 333, endPoint y: 331, distance: 60.0
click at [333, 390] on button "PMC (plastique, métal, carton boisson) (industriel)" at bounding box center [424, 396] width 203 height 12
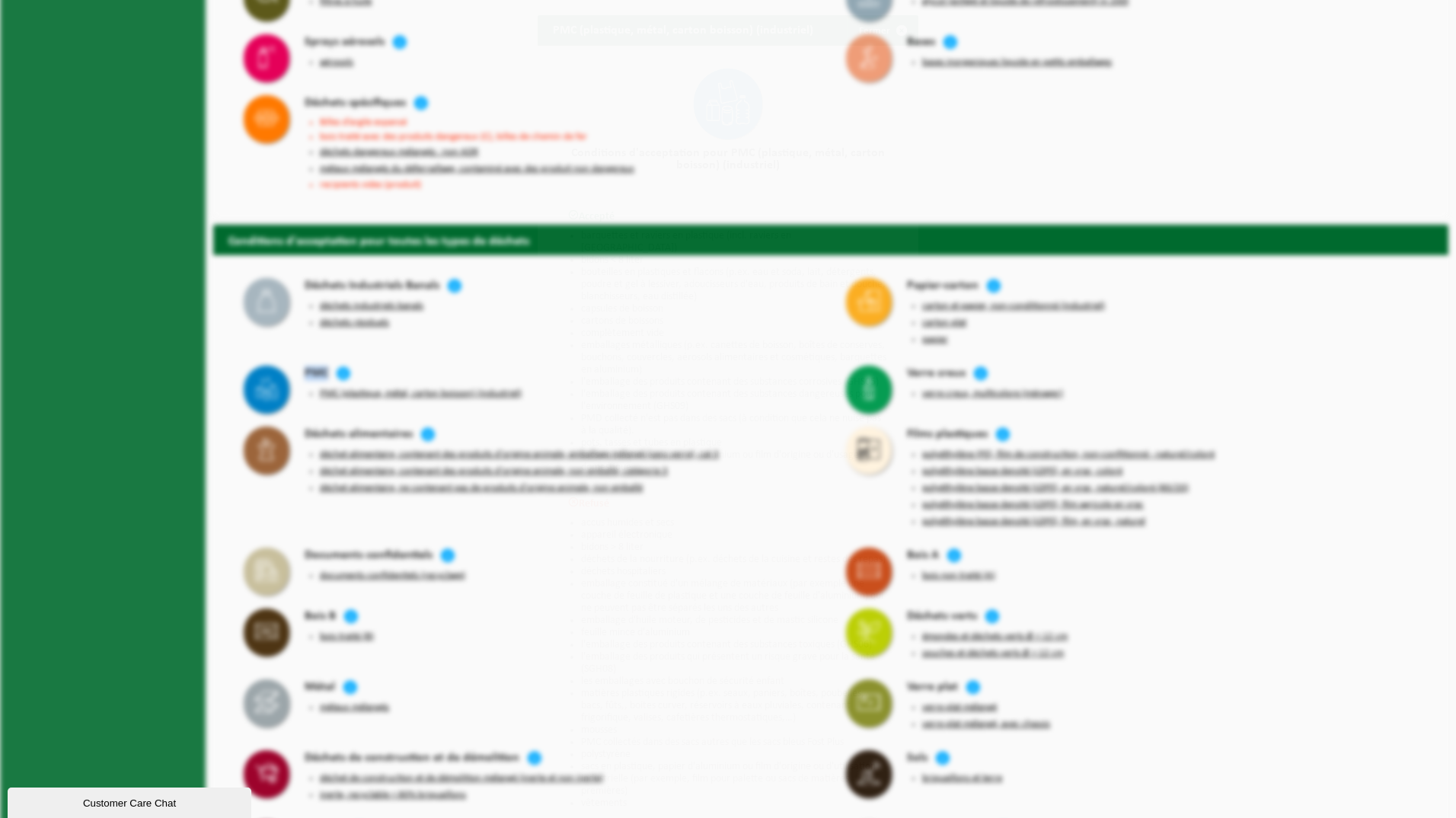
click at [330, 329] on div "PMC (plastique, métal, carton boisson) (industriel) Fermer Conditions d'accepta…" at bounding box center [728, 409] width 1456 height 818
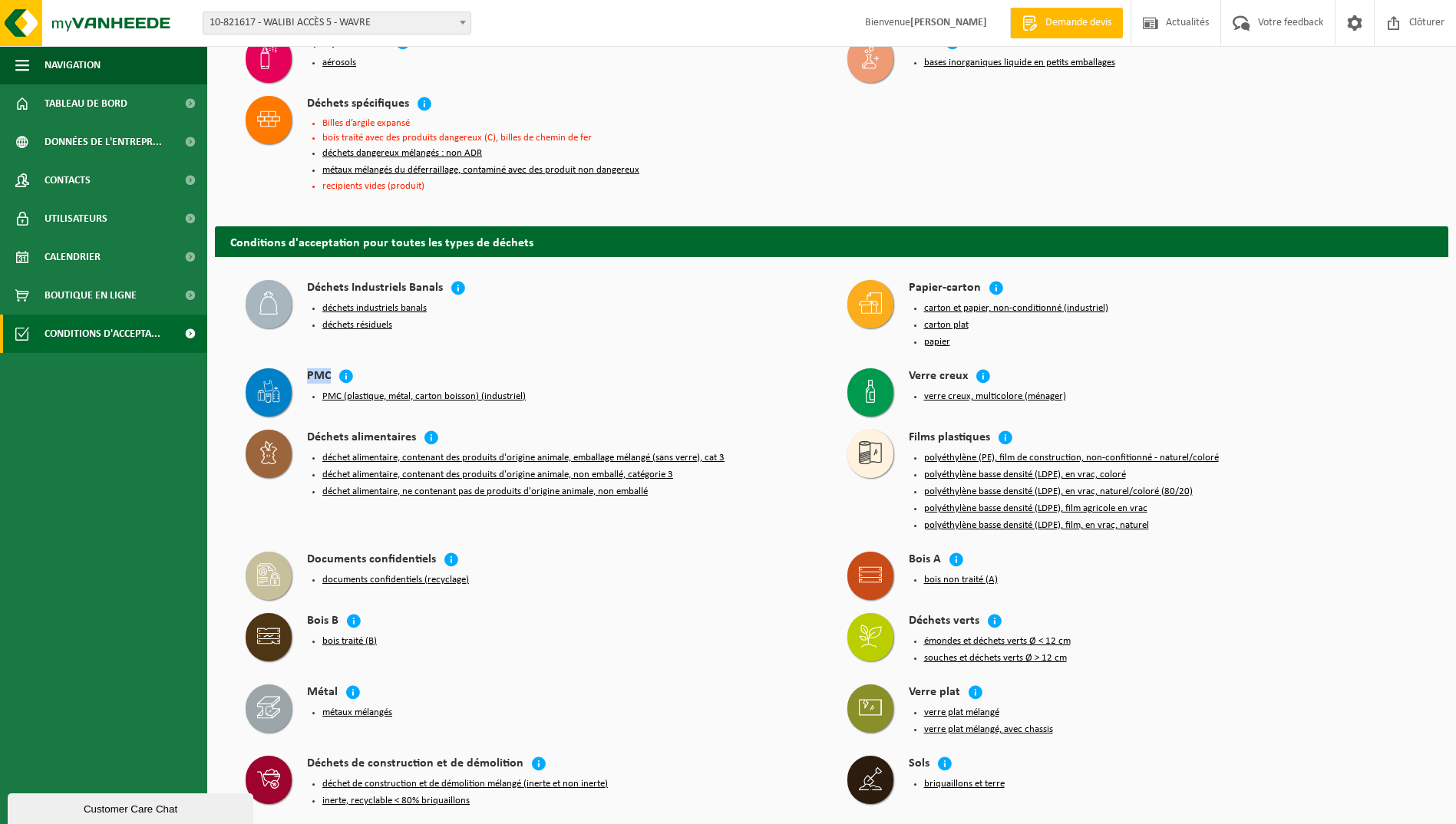
click at [333, 390] on button "PMC (plastique, métal, carton boisson) (industriel)" at bounding box center [424, 396] width 203 height 12
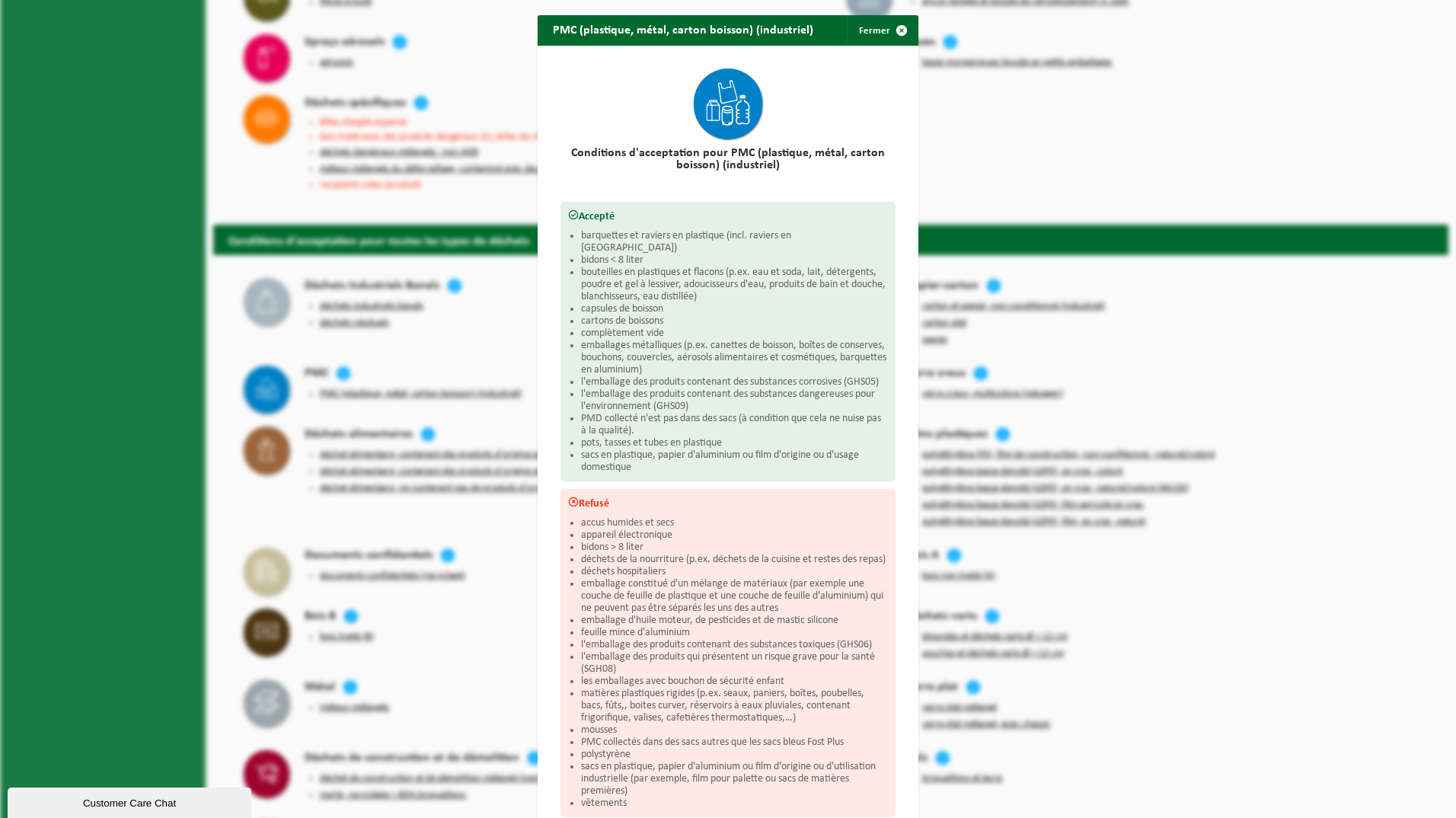
click at [247, 429] on div "PMC (plastique, métal, carton boisson) (industriel) Fermer Conditions d'accepta…" at bounding box center [728, 409] width 1456 height 818
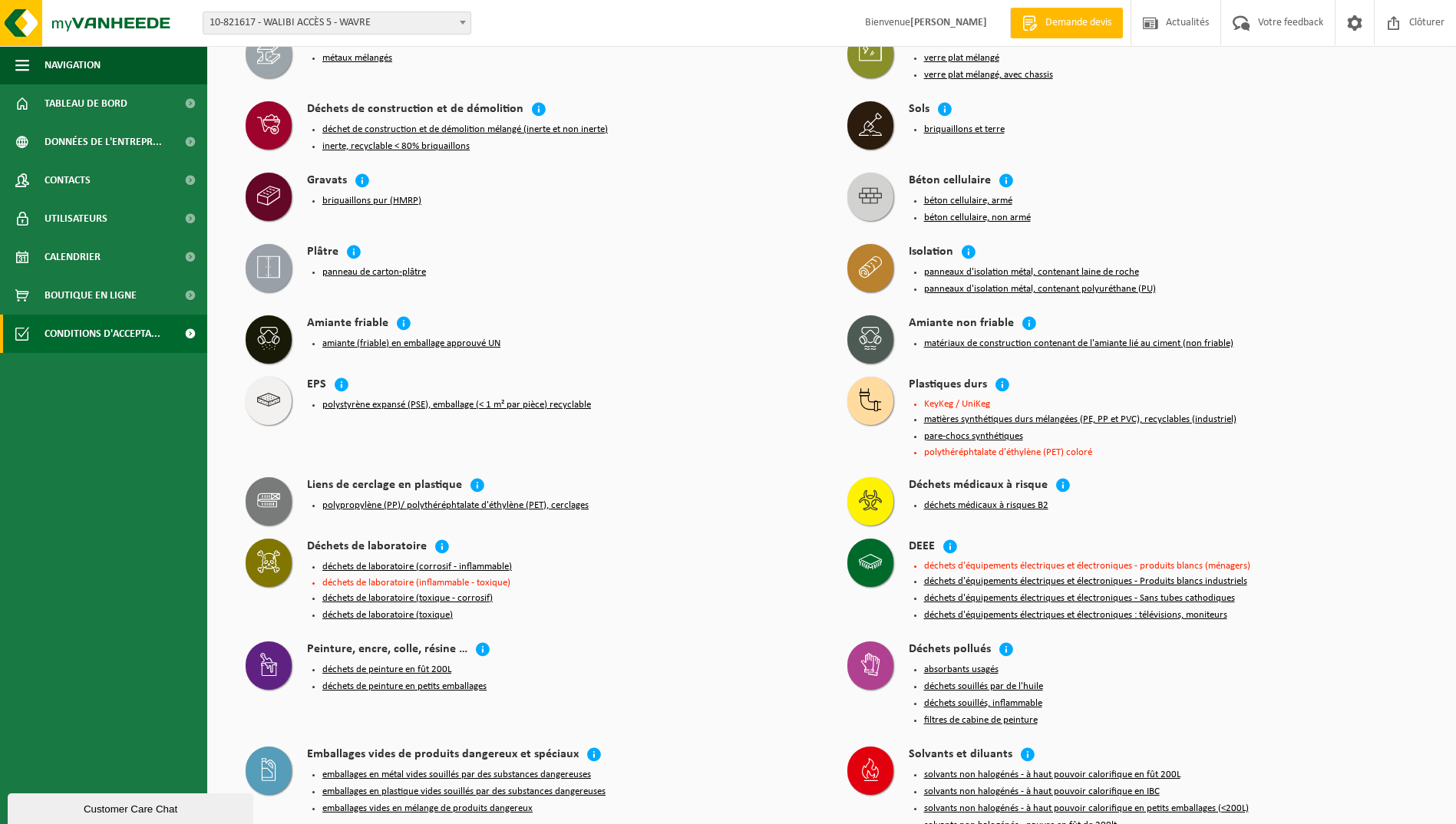
scroll to position [2916, 0]
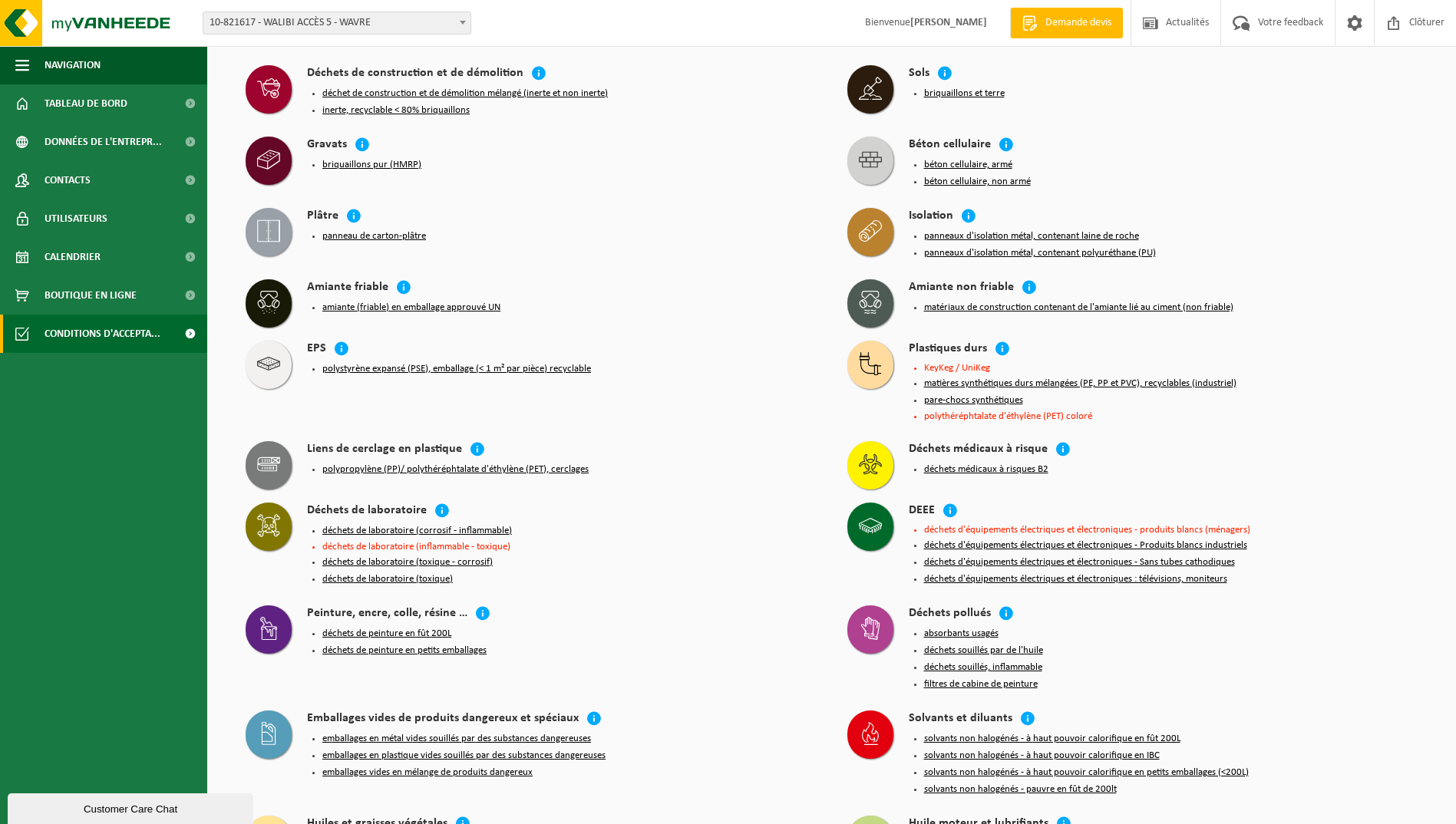
click at [341, 363] on button "polystyrène expansé (PSE), emballage (< 1 m² par pièce) recyclable" at bounding box center [456, 369] width 269 height 12
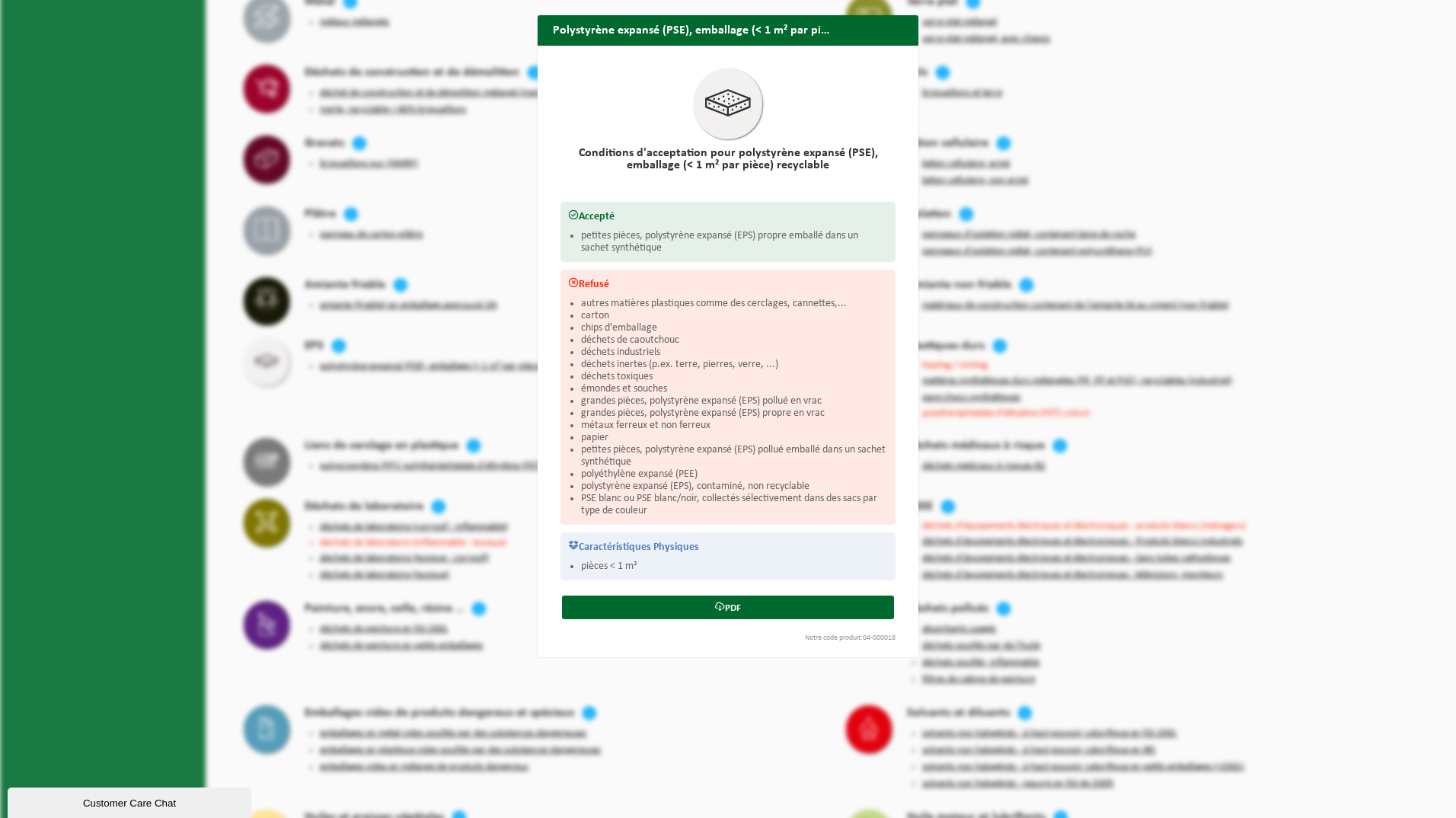
click at [543, 542] on div "Conditions d'acceptation pour polystyrène expansé (PSE), emballage (< 1 m² par …" at bounding box center [728, 351] width 381 height 612
drag, startPoint x: 877, startPoint y: 29, endPoint x: 860, endPoint y: 31, distance: 17.1
click at [877, 44] on button "Fermer" at bounding box center [881, 60] width 70 height 31
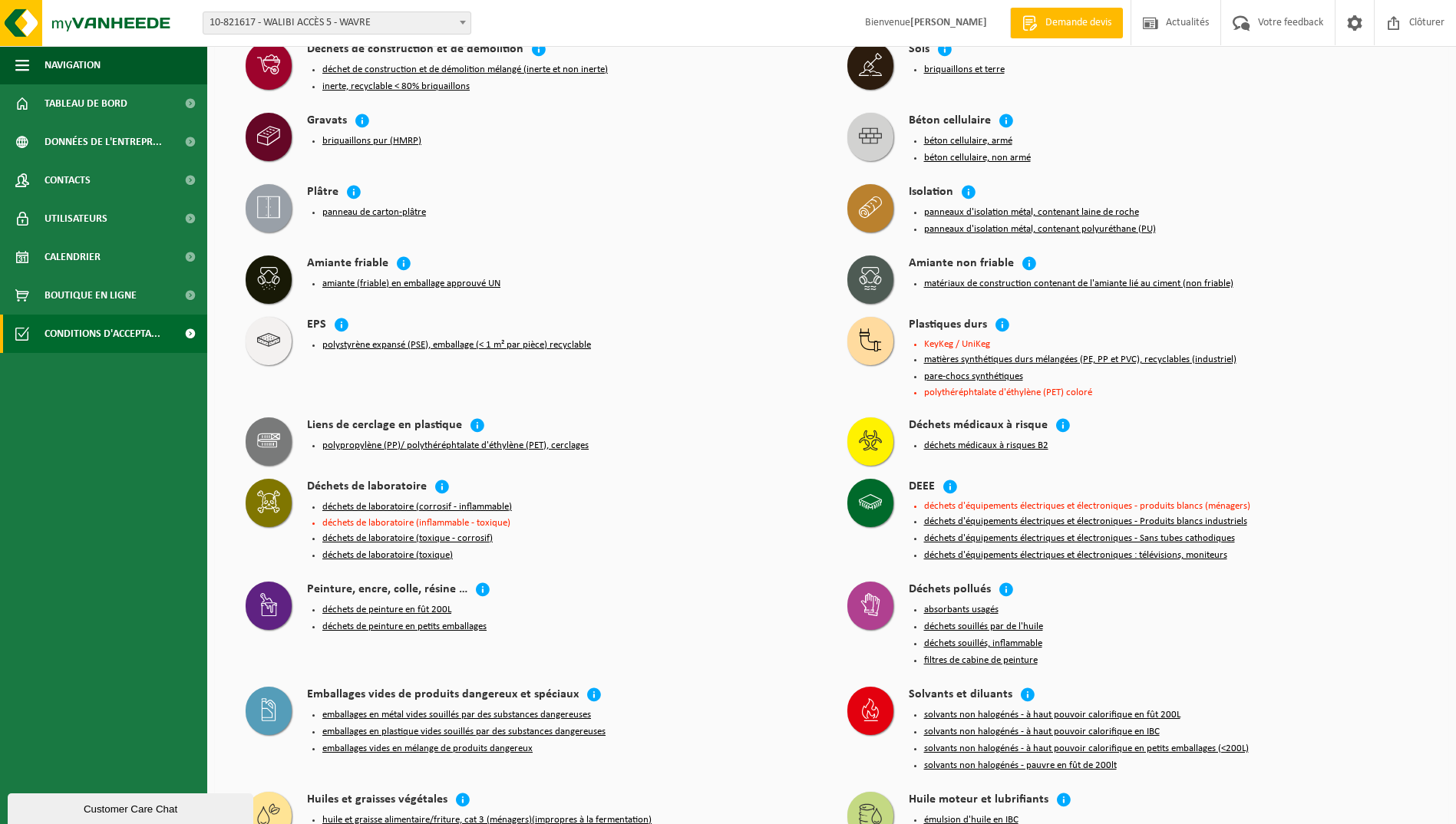
scroll to position [2966, 0]
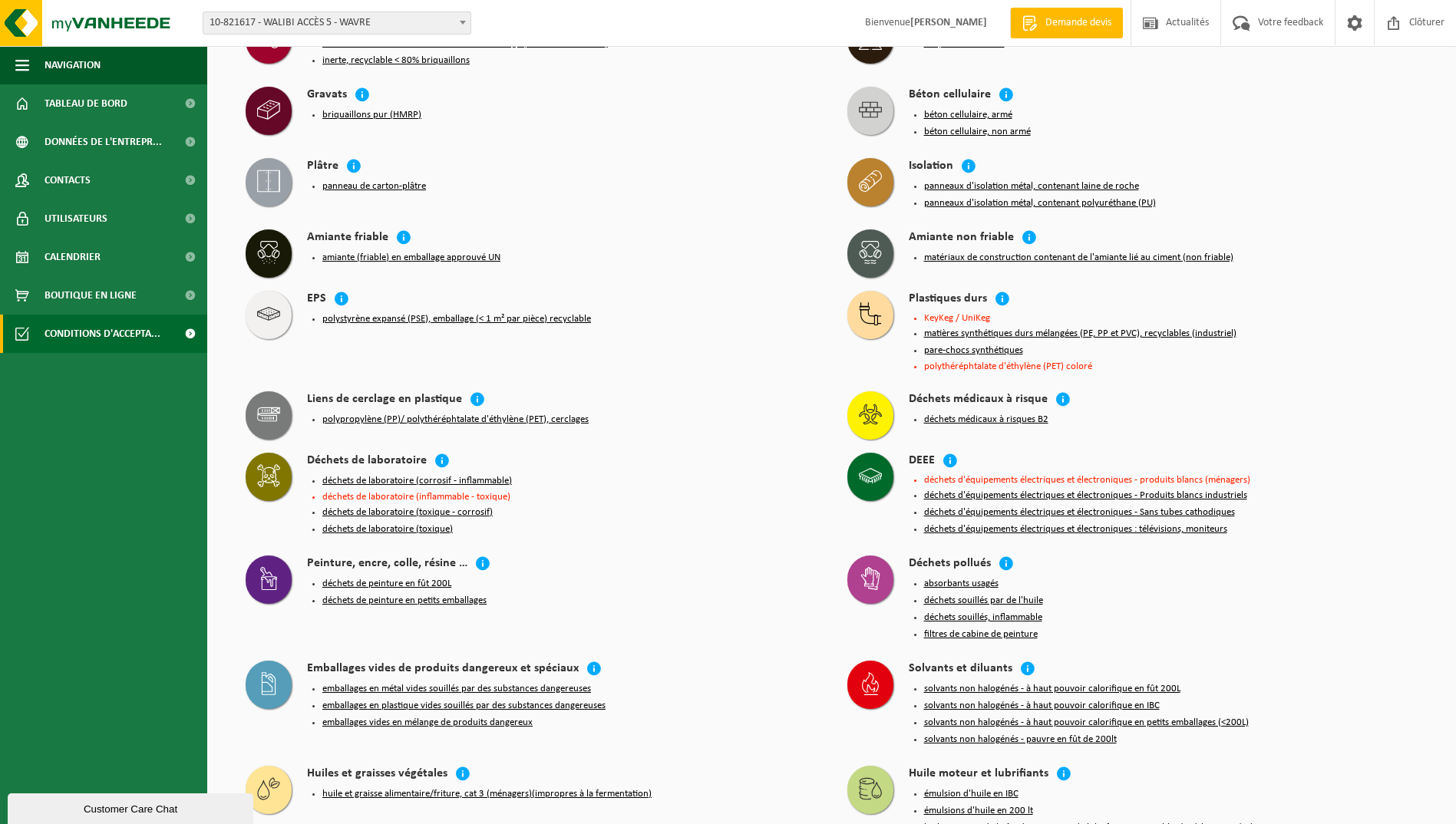
click at [943, 490] on button "déchets d'équipements électriques et électroniques - Produits blancs industriels" at bounding box center [1086, 495] width 323 height 12
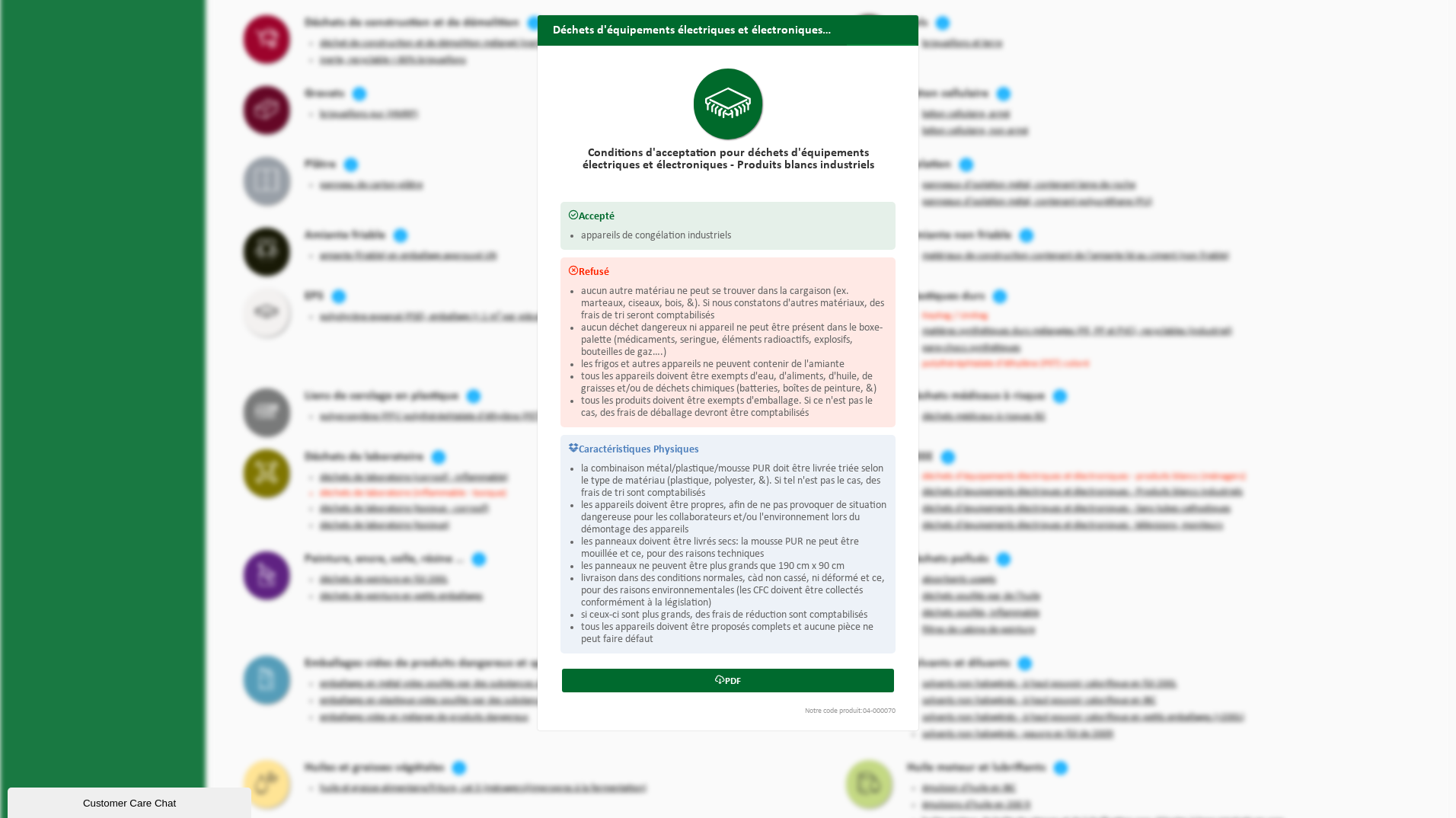
click at [894, 44] on span "button" at bounding box center [902, 60] width 31 height 31
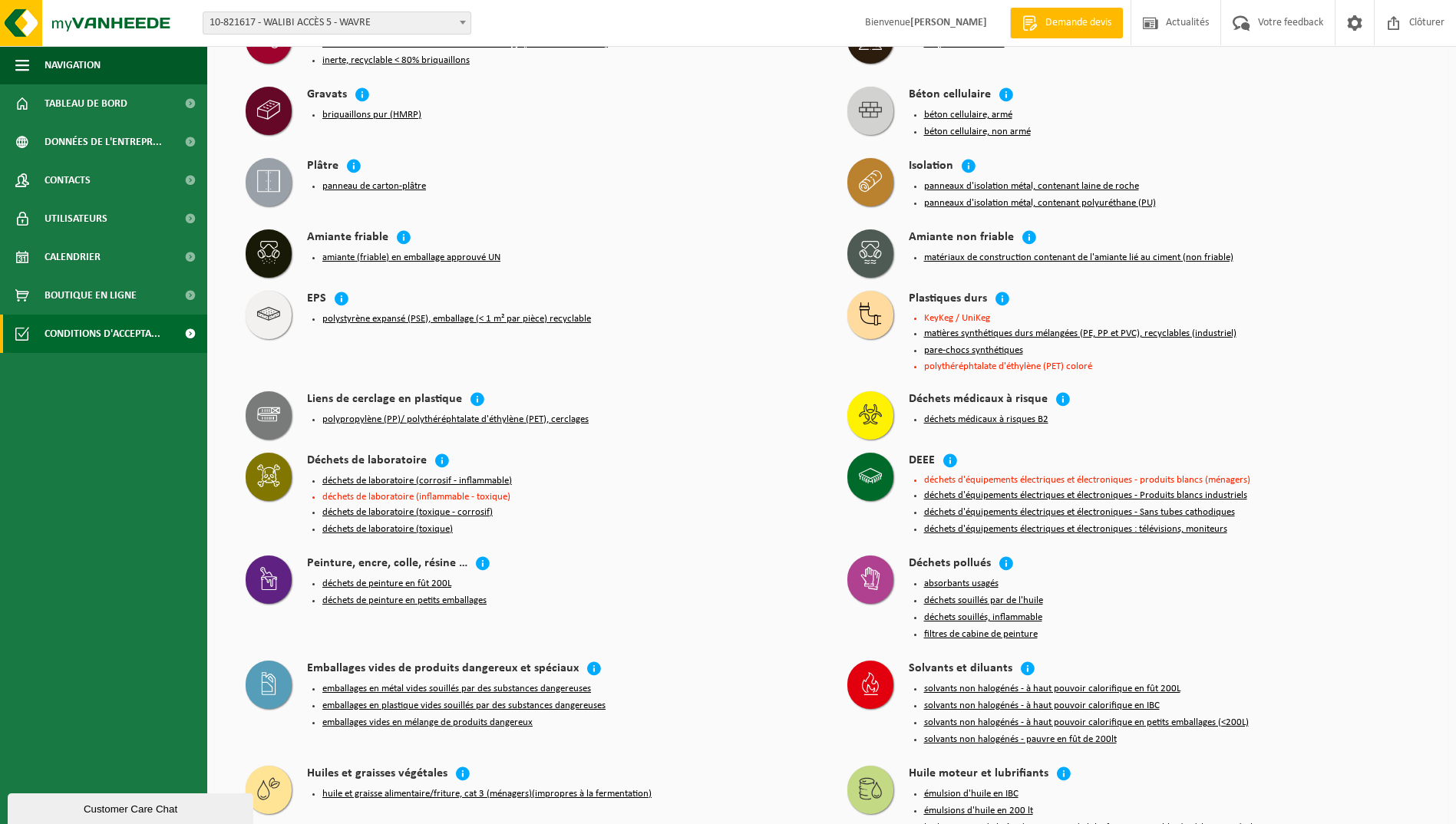
click at [973, 507] on button "déchets d'équipements électriques et électroniques - Sans tubes cathodiques" at bounding box center [1079, 512] width 311 height 12
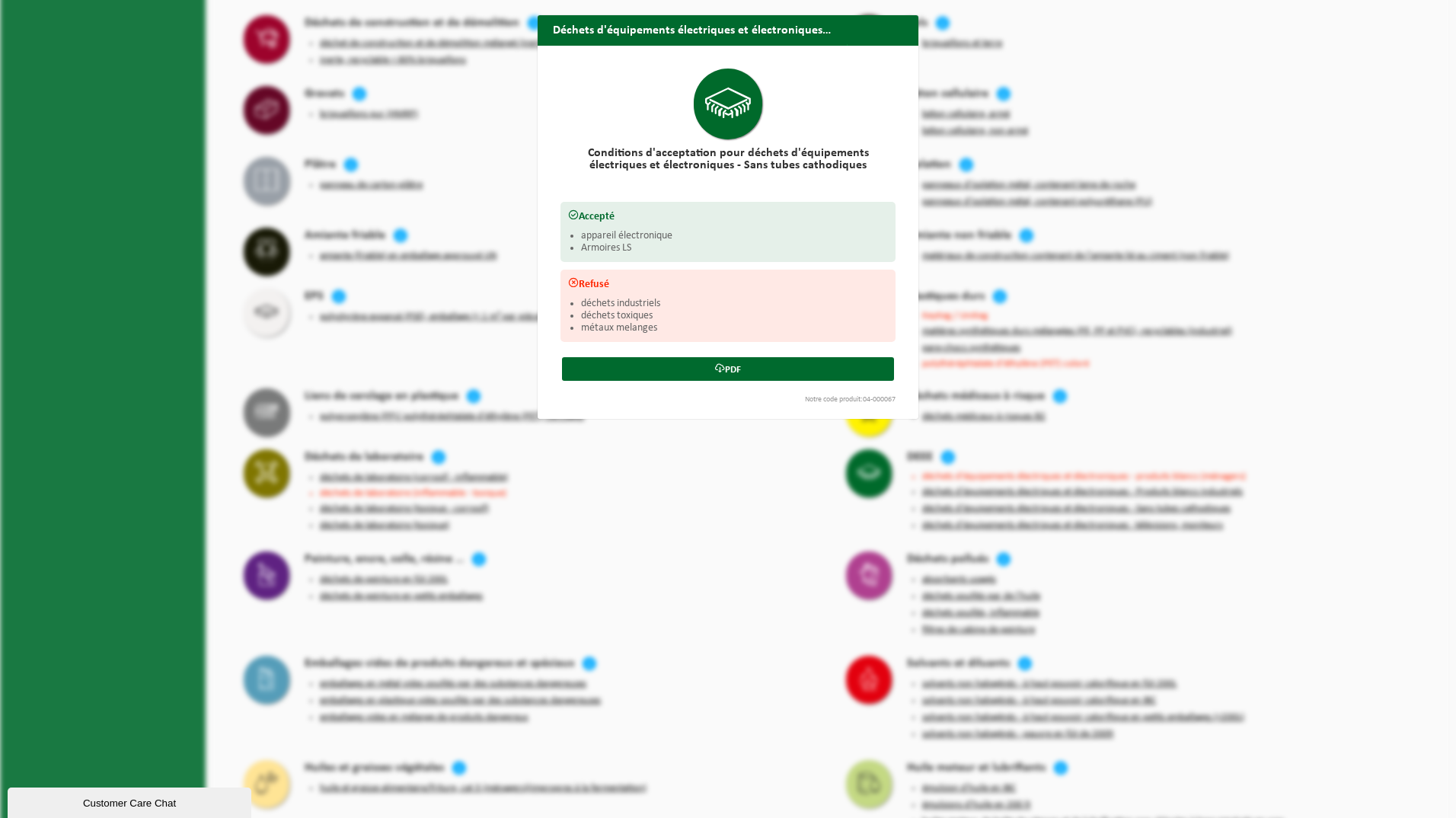
drag, startPoint x: 894, startPoint y: 28, endPoint x: 897, endPoint y: 83, distance: 55.1
click at [893, 44] on span "button" at bounding box center [902, 60] width 31 height 31
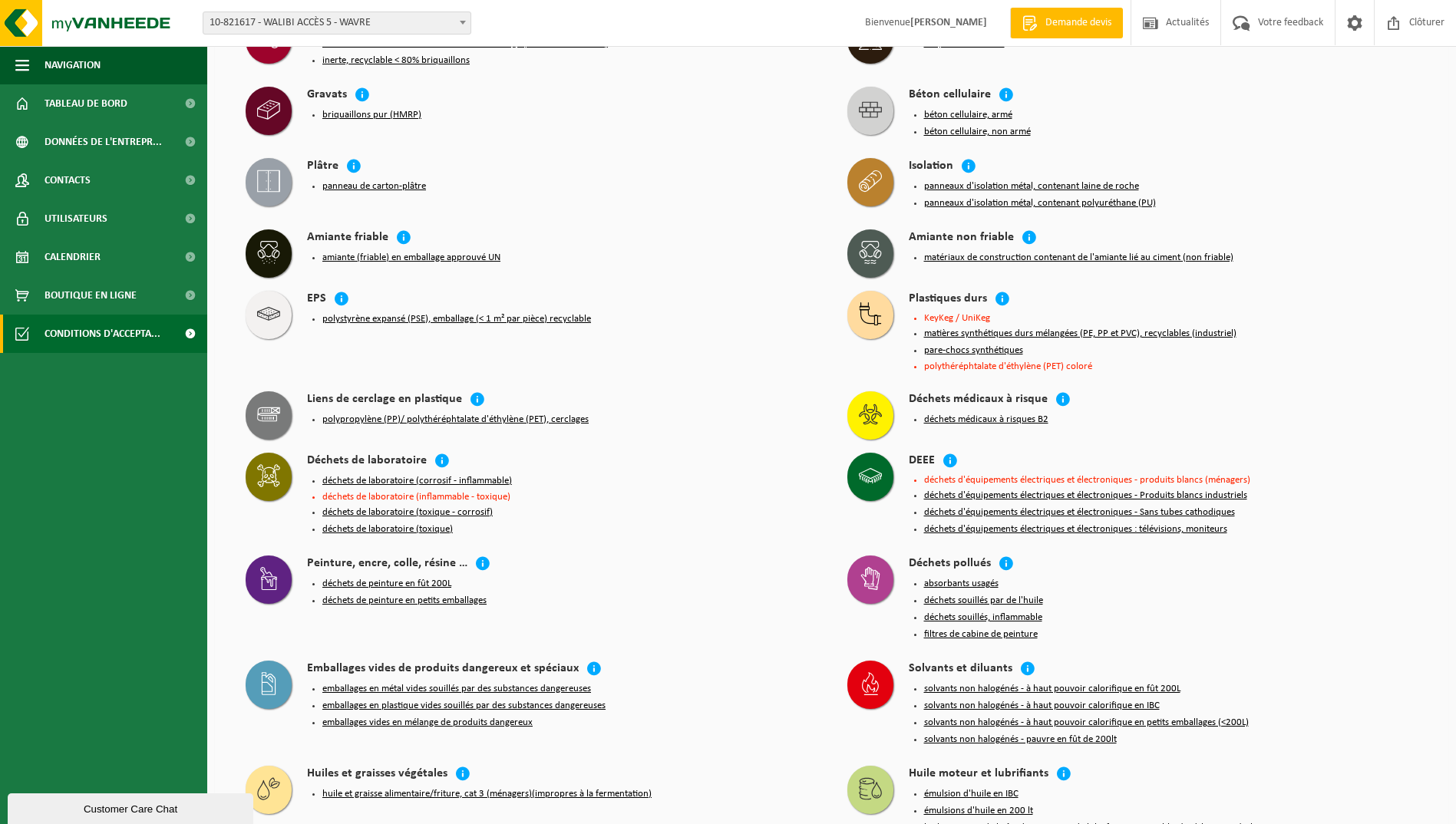
click at [781, 548] on div "Peinture, encre, colle, résine … déchets de peinture en fût 200L déchets de pei…" at bounding box center [531, 601] width 602 height 106
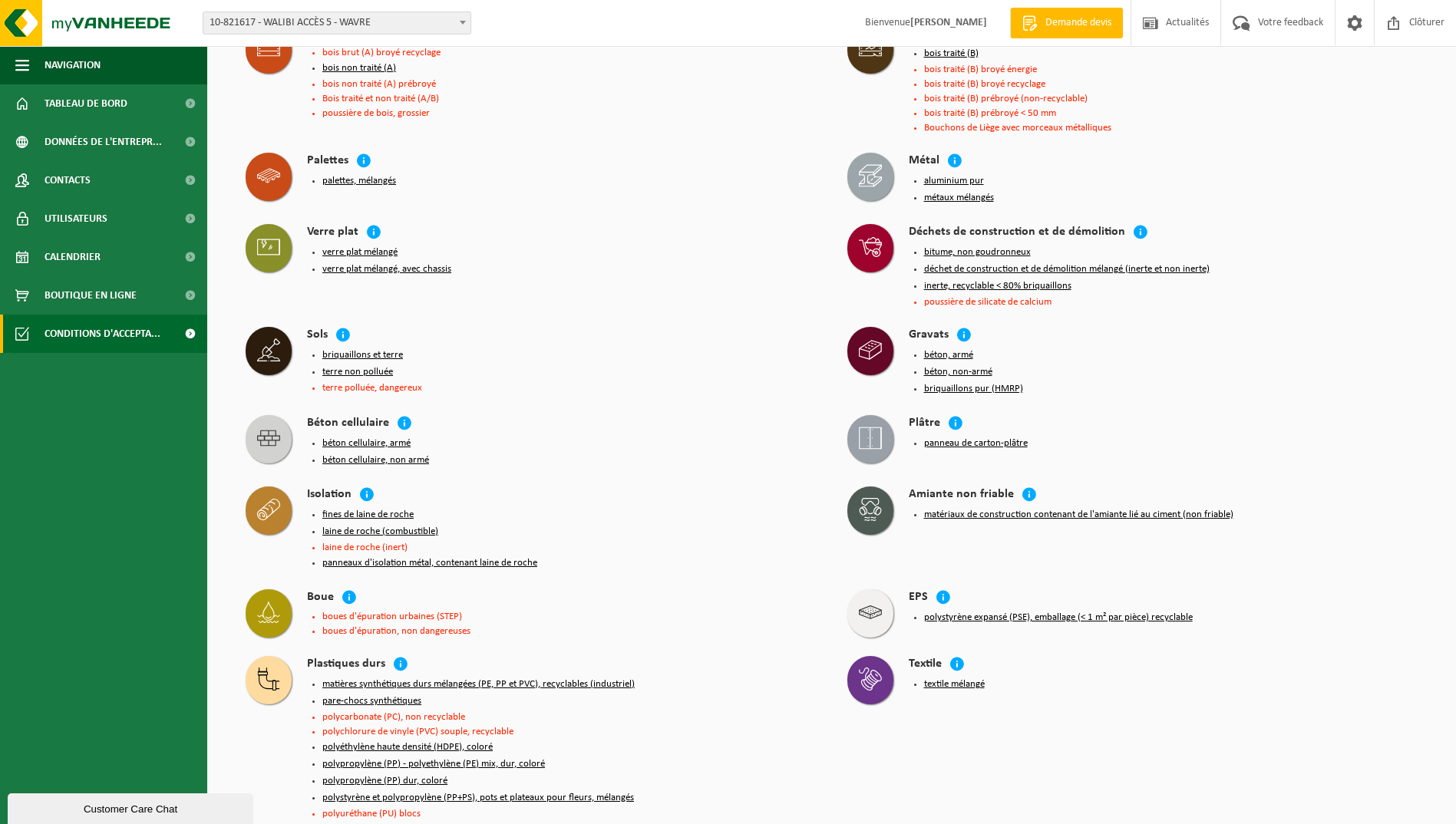
scroll to position [280, 0]
